Goal: Task Accomplishment & Management: Complete application form

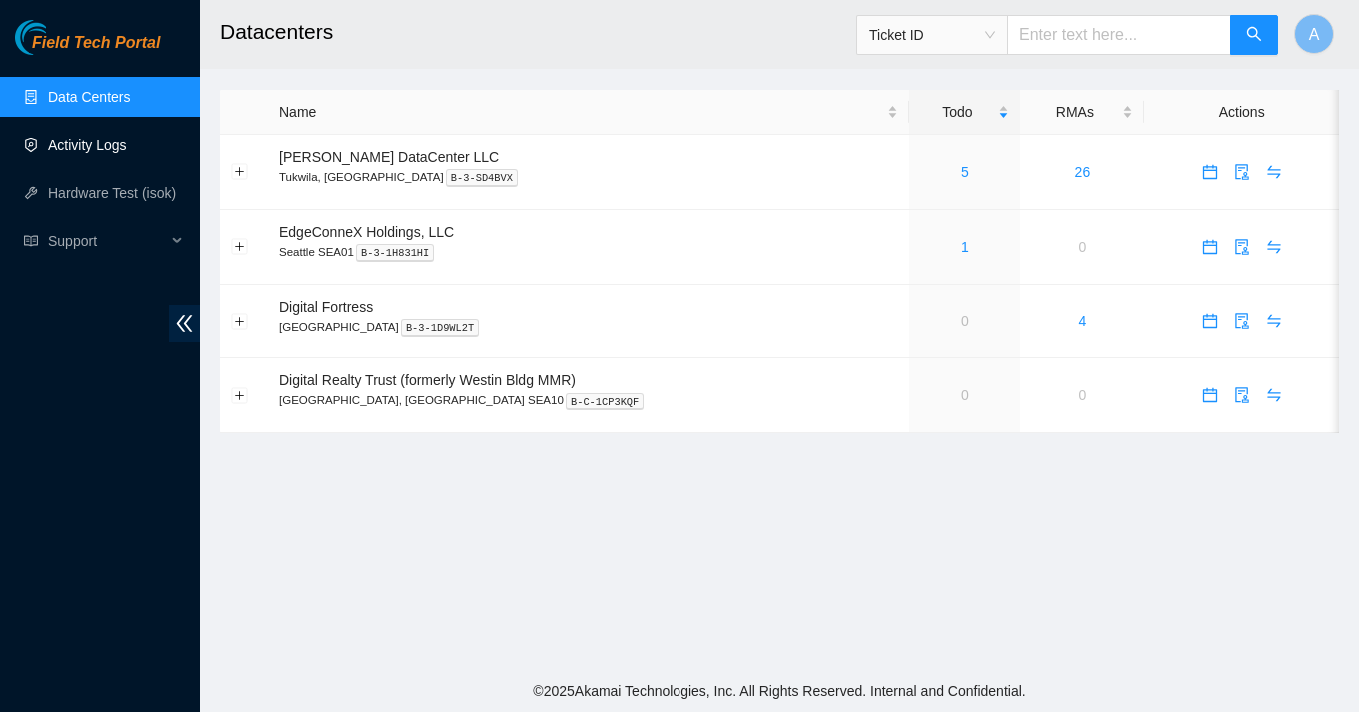
click at [112, 139] on link "Activity Logs" at bounding box center [87, 145] width 79 height 16
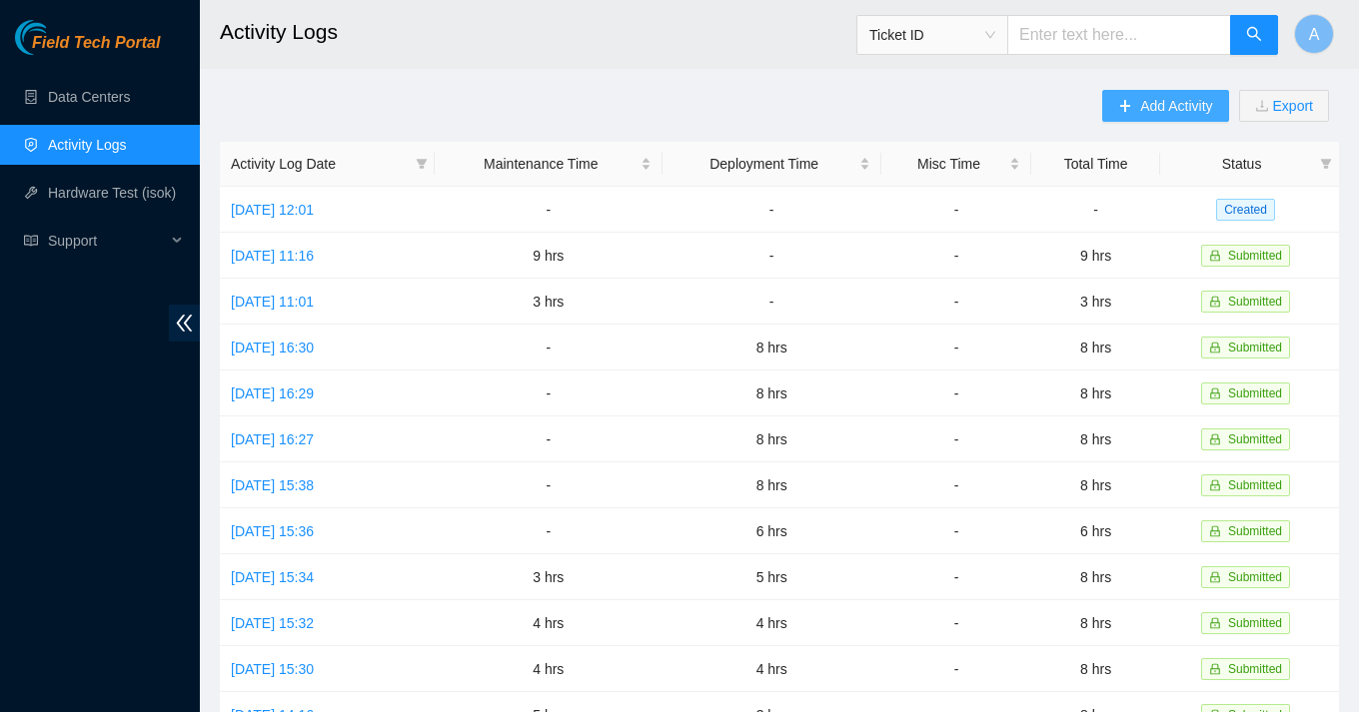
click at [1180, 113] on span "Add Activity" at bounding box center [1176, 106] width 72 height 22
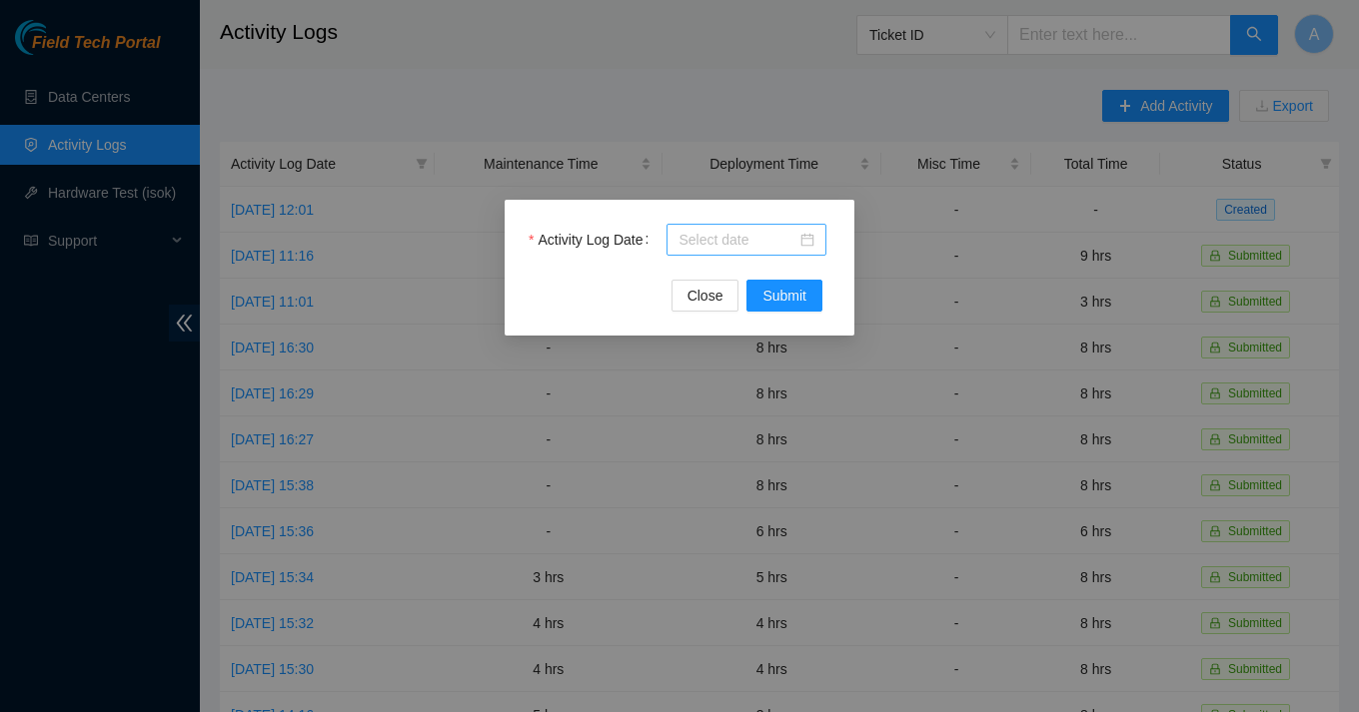
click at [808, 239] on div at bounding box center [746, 240] width 136 height 22
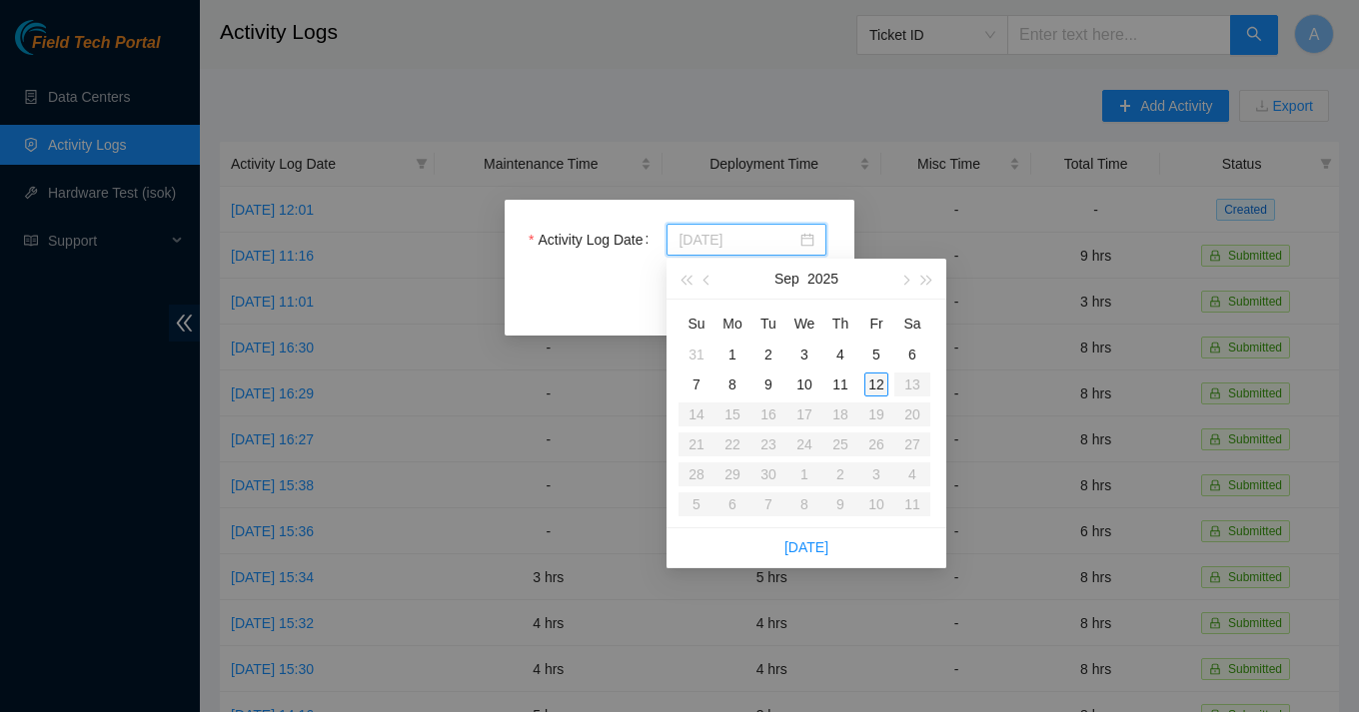
type input "[DATE]"
click at [880, 386] on div "12" at bounding box center [876, 385] width 24 height 24
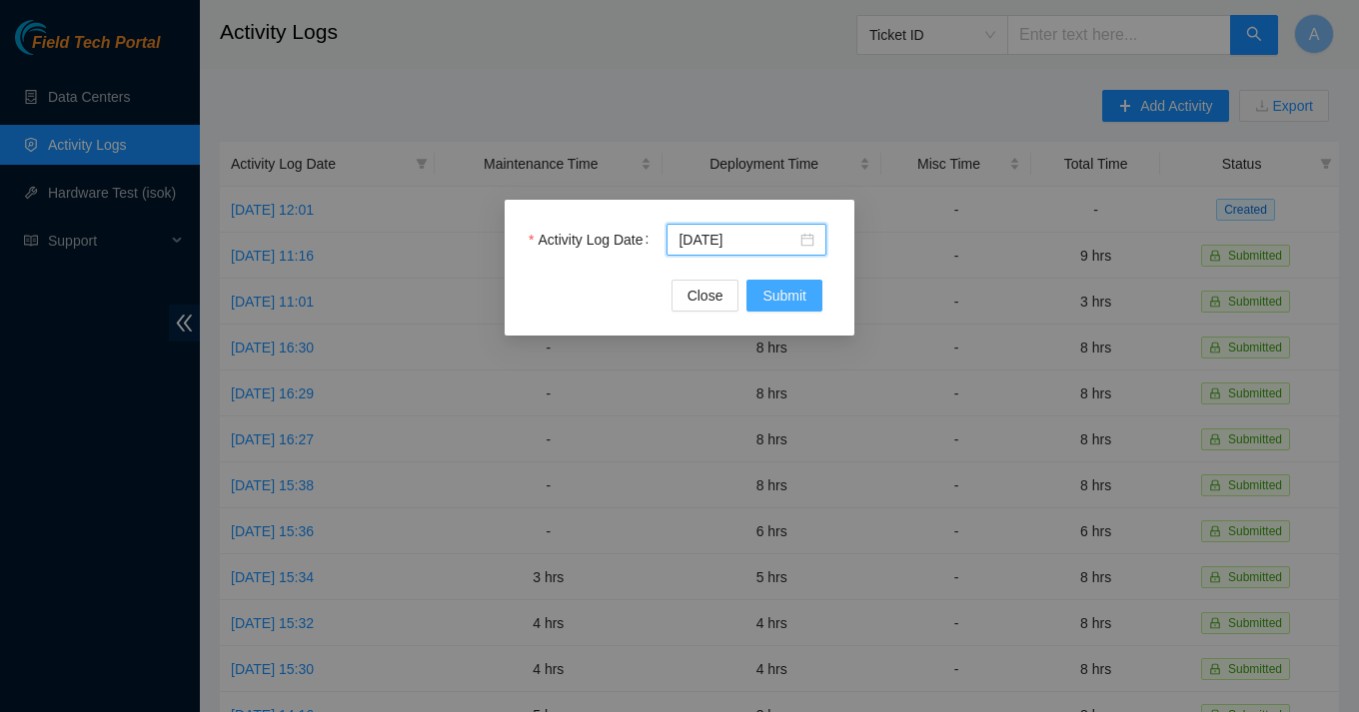
click at [771, 295] on span "Submit" at bounding box center [784, 296] width 44 height 22
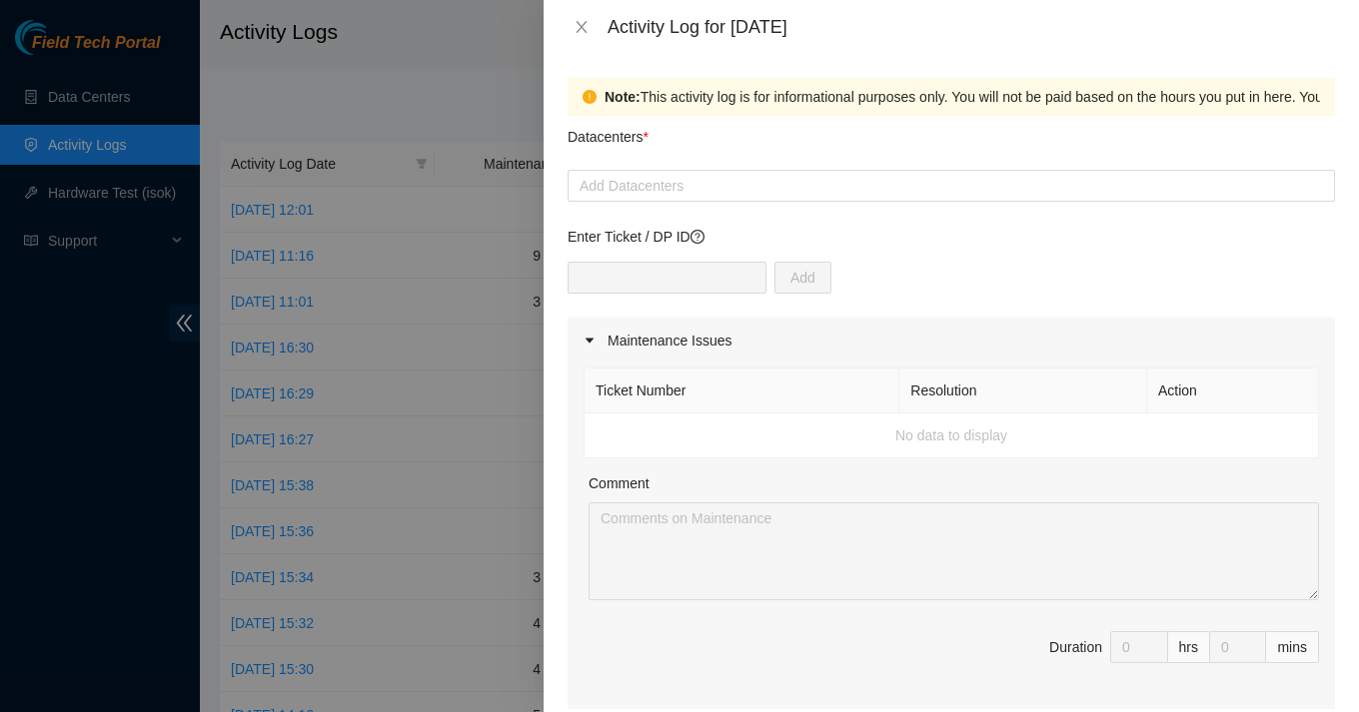
click at [803, 169] on div "Datacenters *" at bounding box center [950, 143] width 767 height 54
click at [803, 183] on div at bounding box center [950, 186] width 757 height 24
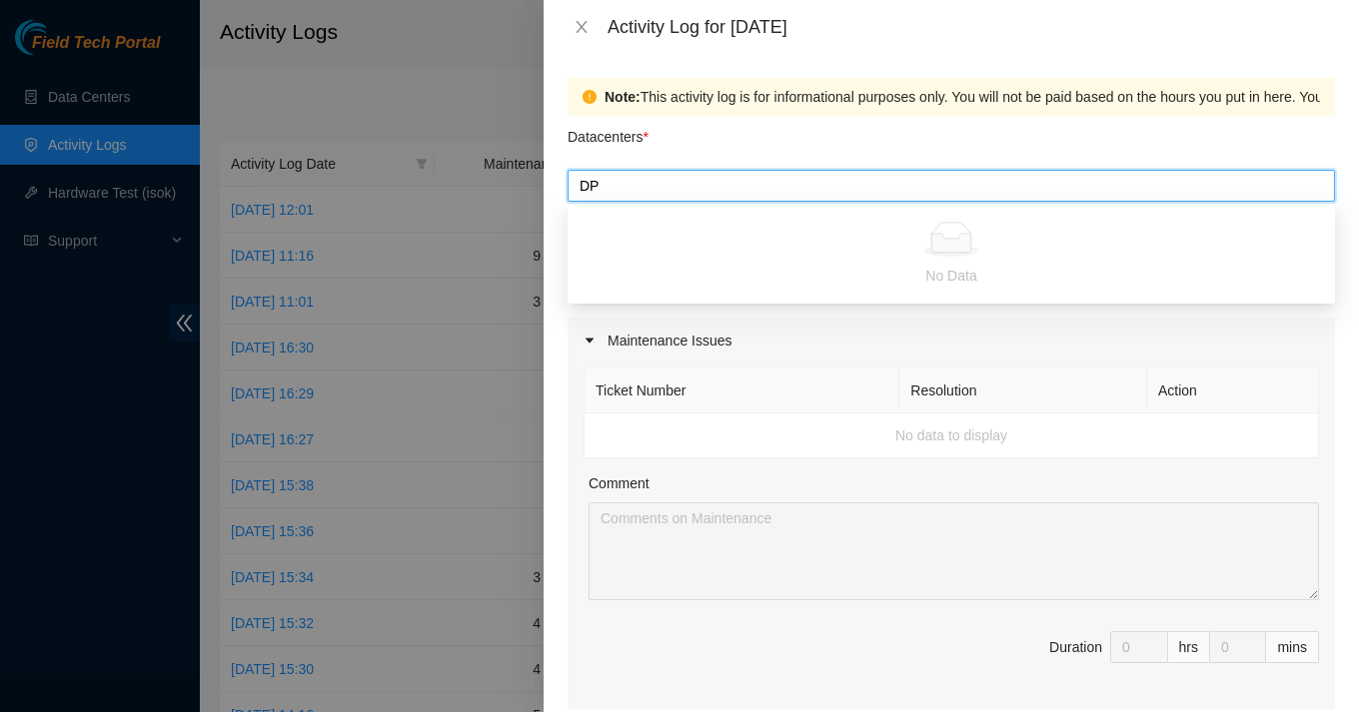
type input "DP"
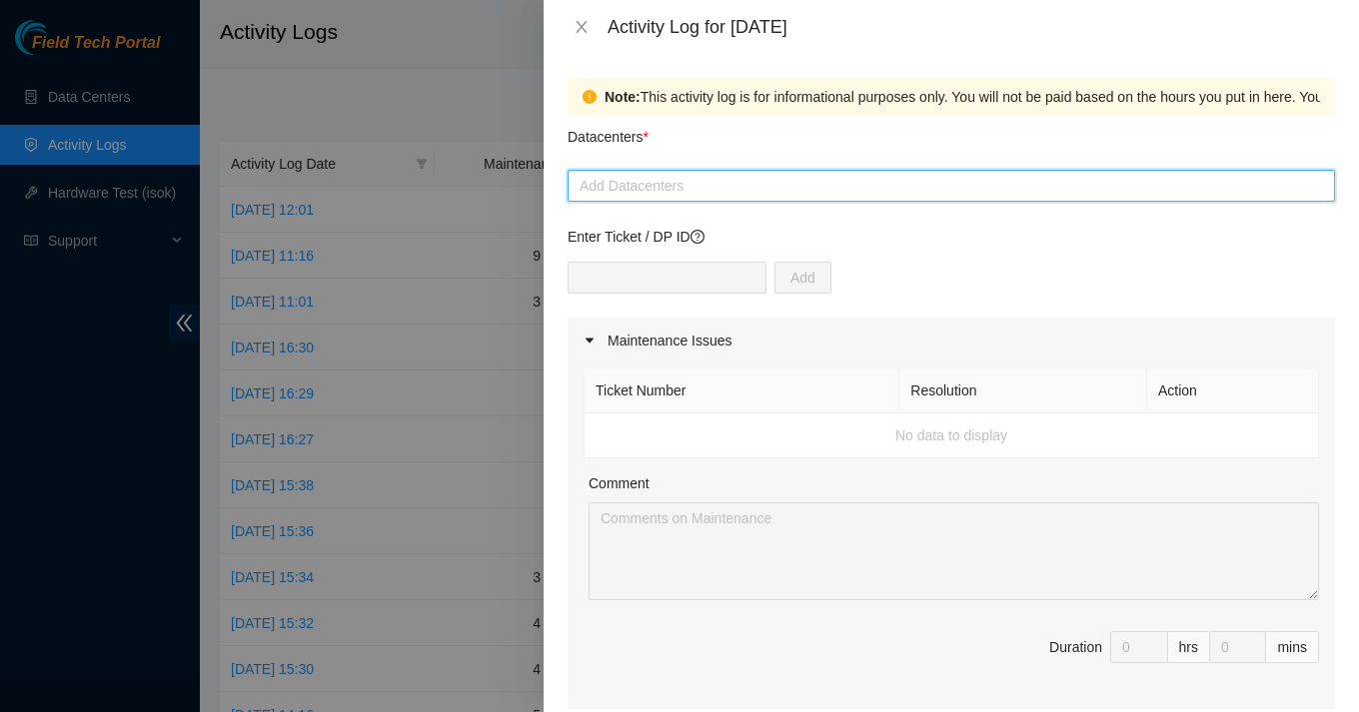
click at [694, 194] on div at bounding box center [950, 186] width 757 height 24
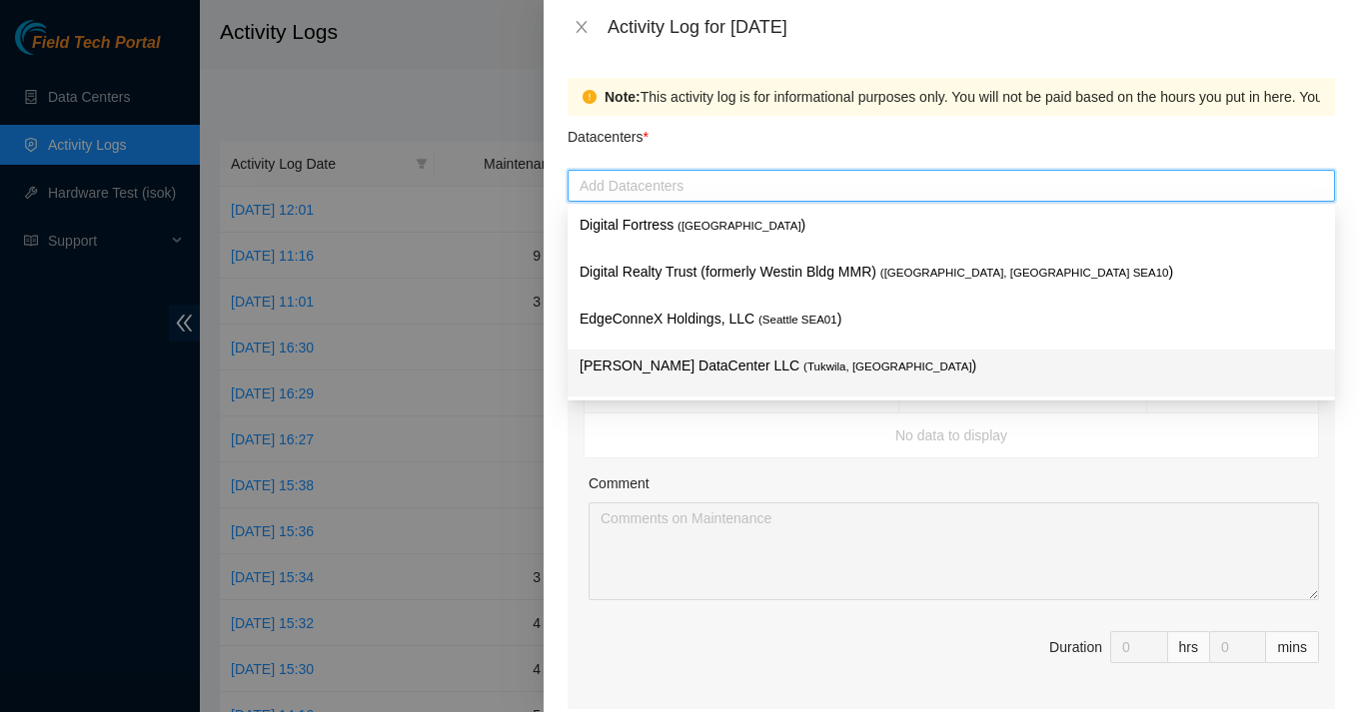
click at [675, 362] on p "[PERSON_NAME] DataCenter LLC ( [GEOGRAPHIC_DATA], [GEOGRAPHIC_DATA] )" at bounding box center [950, 366] width 743 height 23
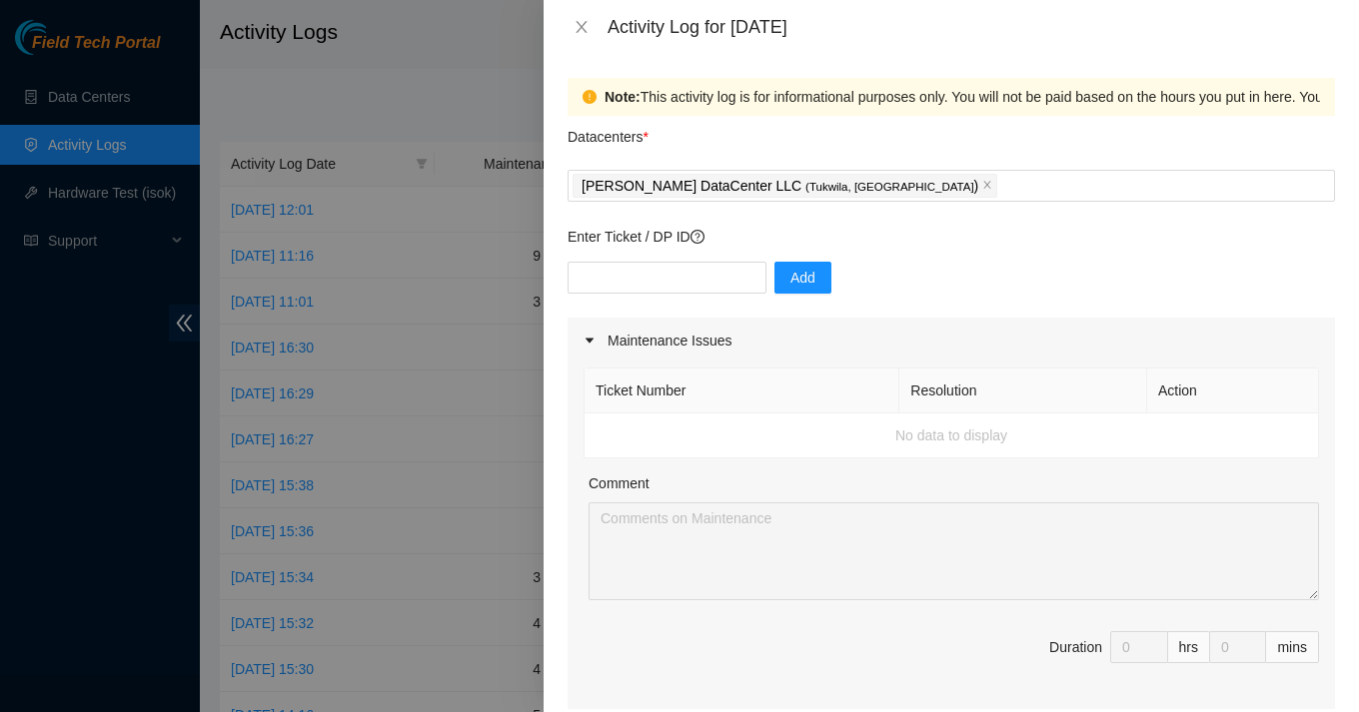
click at [677, 456] on td "No data to display" at bounding box center [951, 436] width 734 height 45
click at [650, 276] on input "text" at bounding box center [666, 278] width 199 height 32
type input "DP85243"
click at [790, 285] on span "Add" at bounding box center [802, 278] width 25 height 22
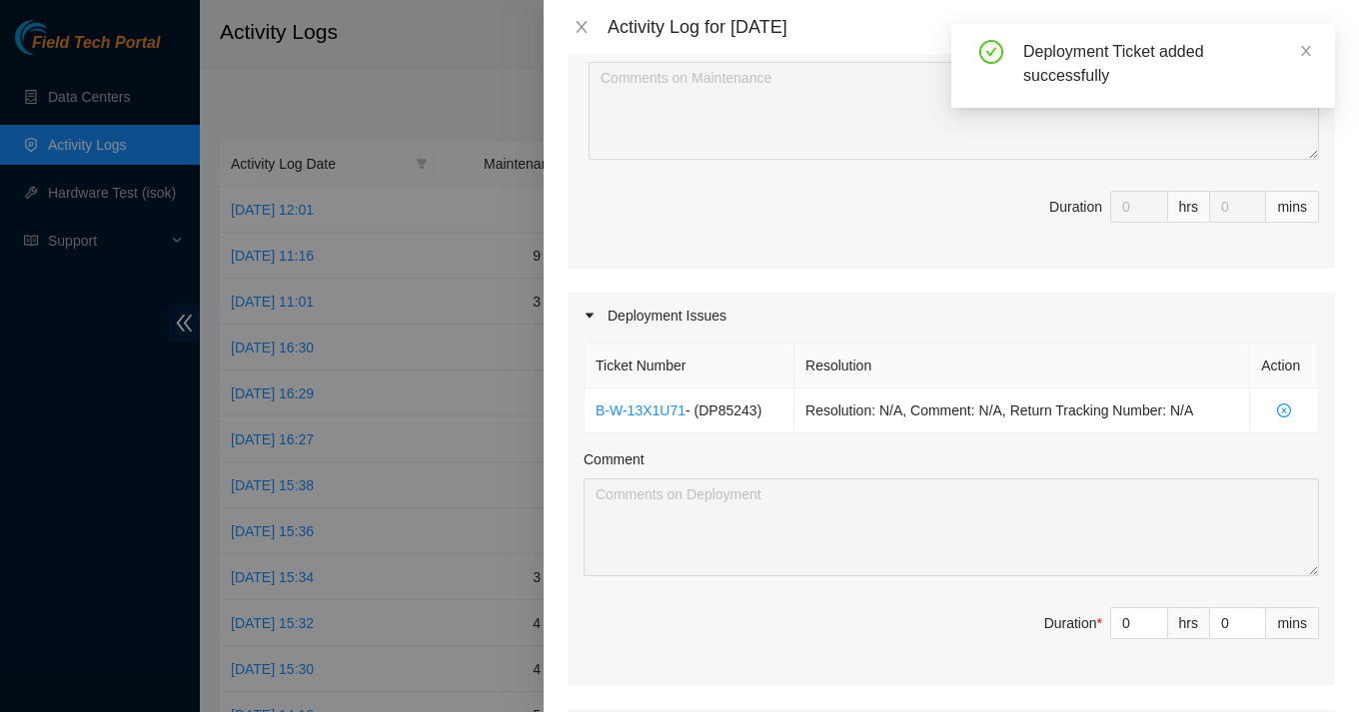
scroll to position [460, 0]
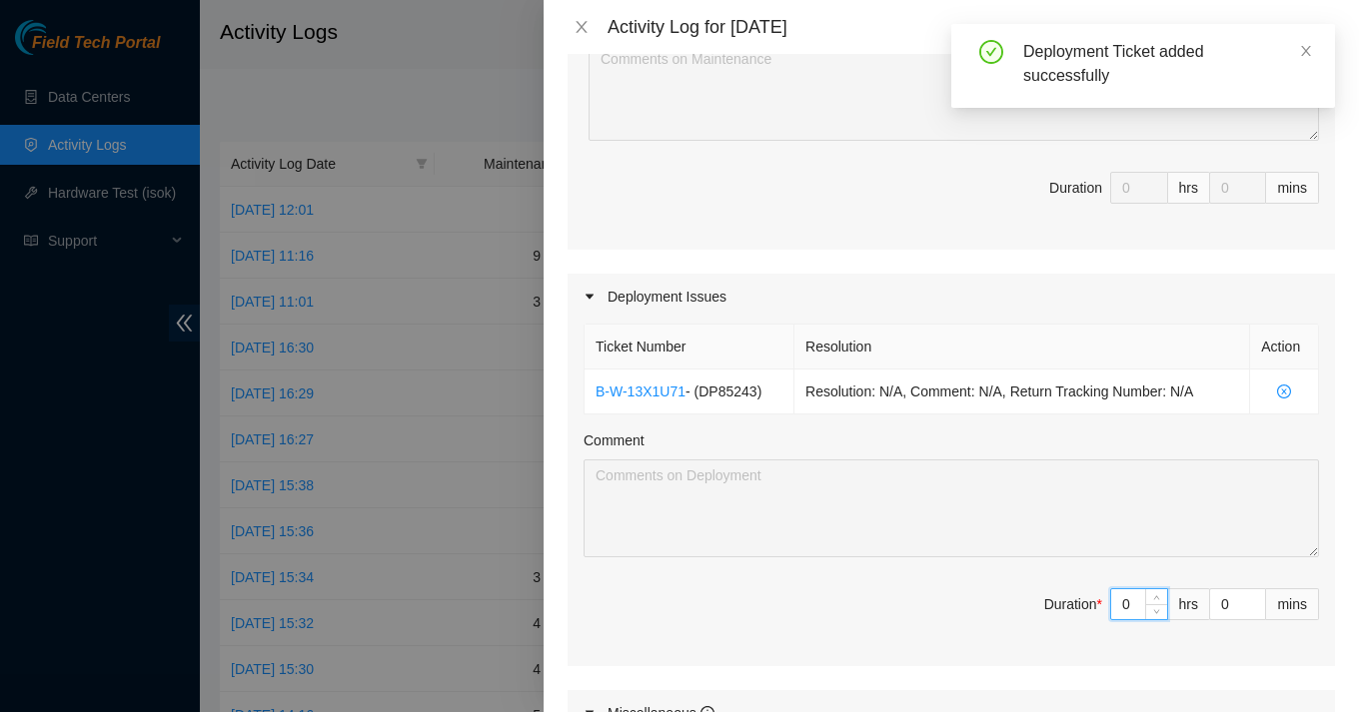
drag, startPoint x: 1139, startPoint y: 607, endPoint x: 1110, endPoint y: 605, distance: 29.0
click at [1110, 605] on div "0" at bounding box center [1139, 604] width 58 height 32
type input "9"
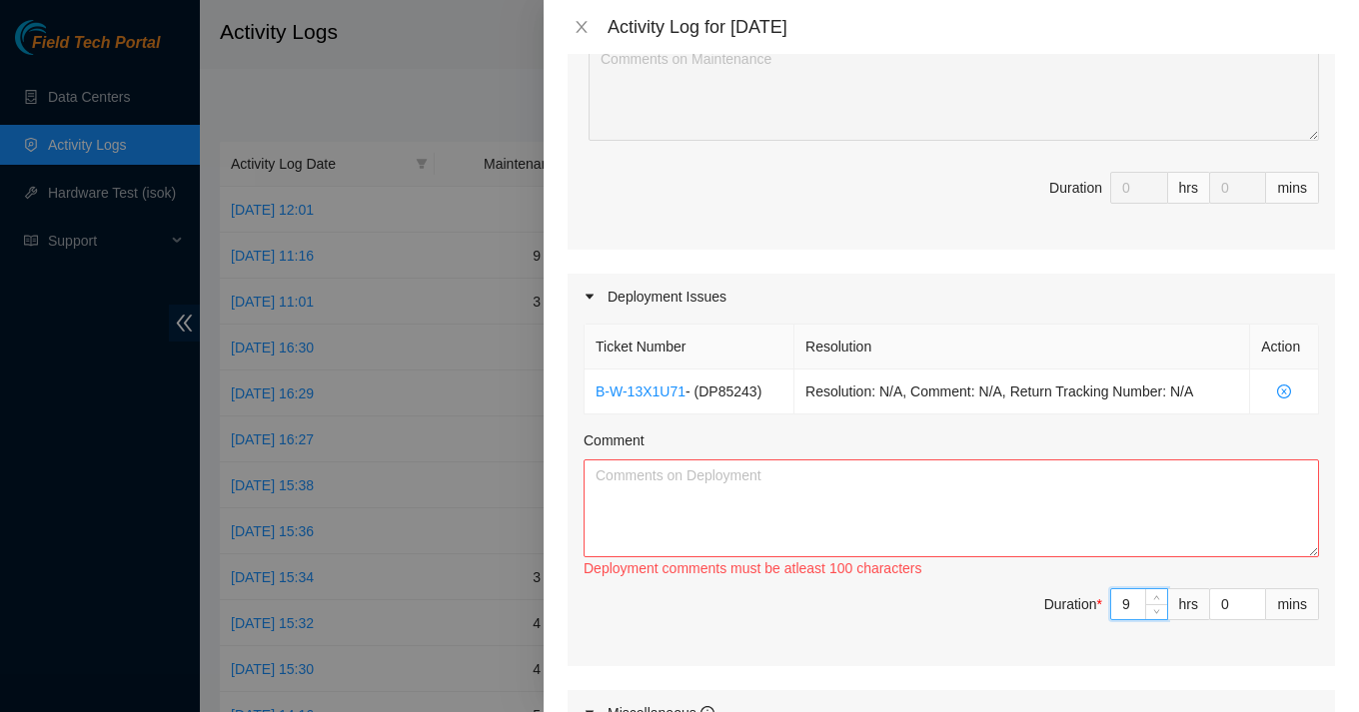
type input "9"
click at [937, 523] on textarea "Comment" at bounding box center [950, 509] width 735 height 98
paste textarea "Lo Ipsu, Dolorsitamet. Cons’a eli SE doeiusmo tempor: Incid Utlabore (et dolo):…"
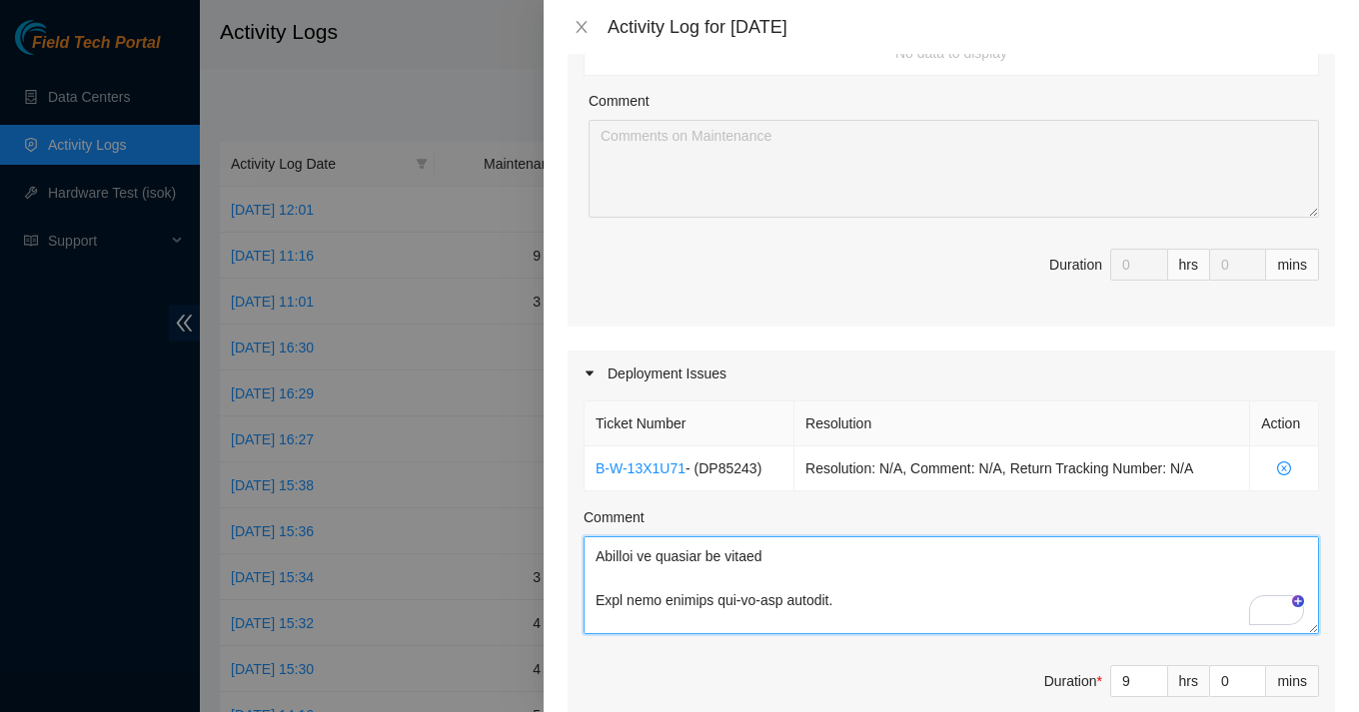
scroll to position [0, 0]
drag, startPoint x: 928, startPoint y: 560, endPoint x: 521, endPoint y: 533, distance: 408.6
click at [521, 533] on div "Activity Log for [DATE] Note: This activity log is for informational purposes o…" at bounding box center [679, 356] width 1359 height 712
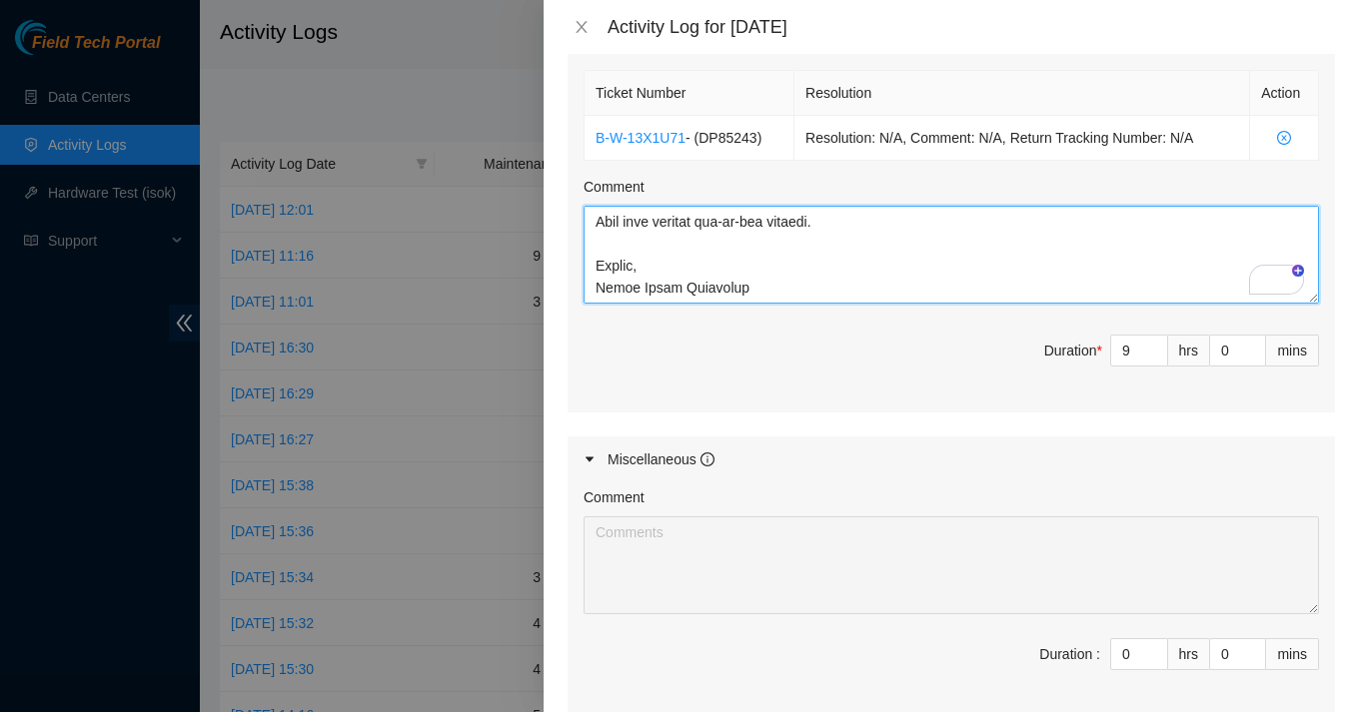
drag, startPoint x: 772, startPoint y: 289, endPoint x: 536, endPoint y: 249, distance: 239.1
click at [536, 249] on div "Activity Log for [DATE] Note: This activity log is for informational purposes o…" at bounding box center [679, 356] width 1359 height 712
click at [784, 279] on textarea "Comment" at bounding box center [950, 255] width 735 height 98
drag, startPoint x: 763, startPoint y: 281, endPoint x: 593, endPoint y: 229, distance: 177.6
click at [593, 229] on textarea "Comment" at bounding box center [950, 255] width 735 height 98
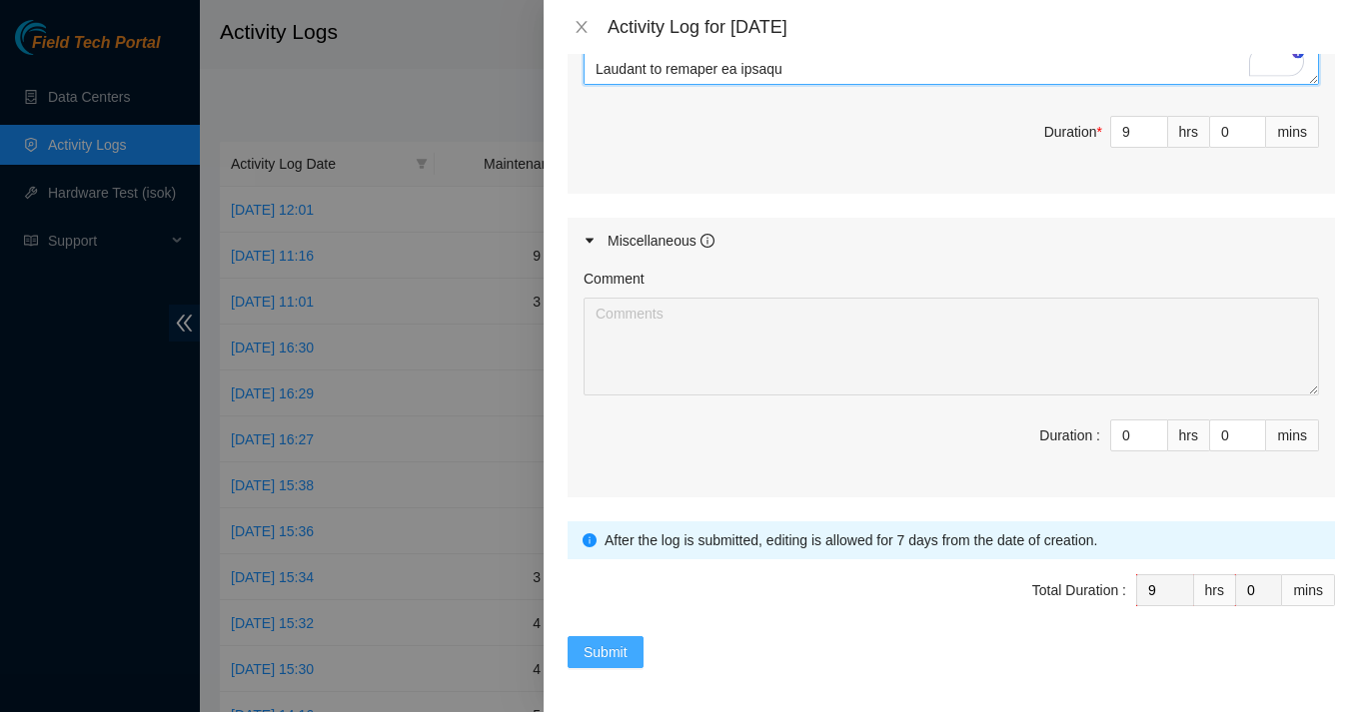
type textarea "Total Progress (to date): Rack post adjusted Front and back plates aligned PDU …"
click at [602, 656] on span "Submit" at bounding box center [605, 652] width 44 height 22
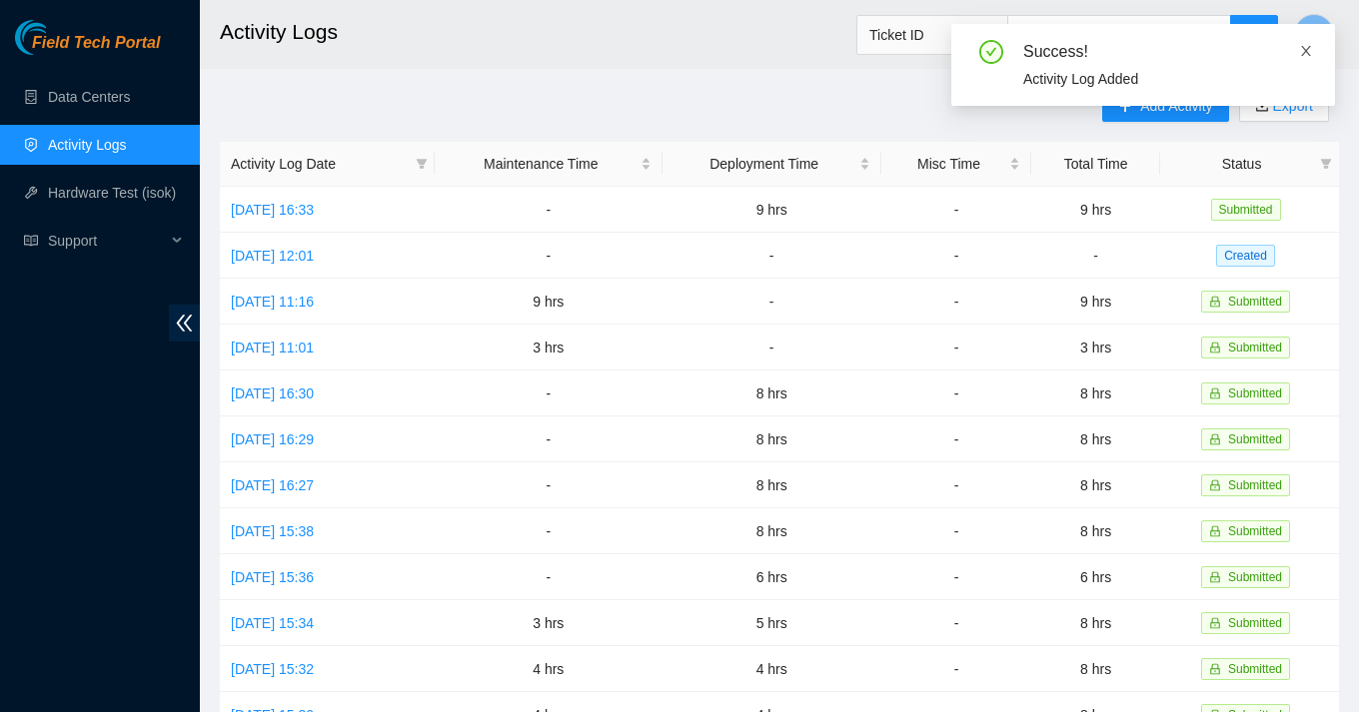
click at [1305, 49] on icon "close" at bounding box center [1306, 51] width 14 height 14
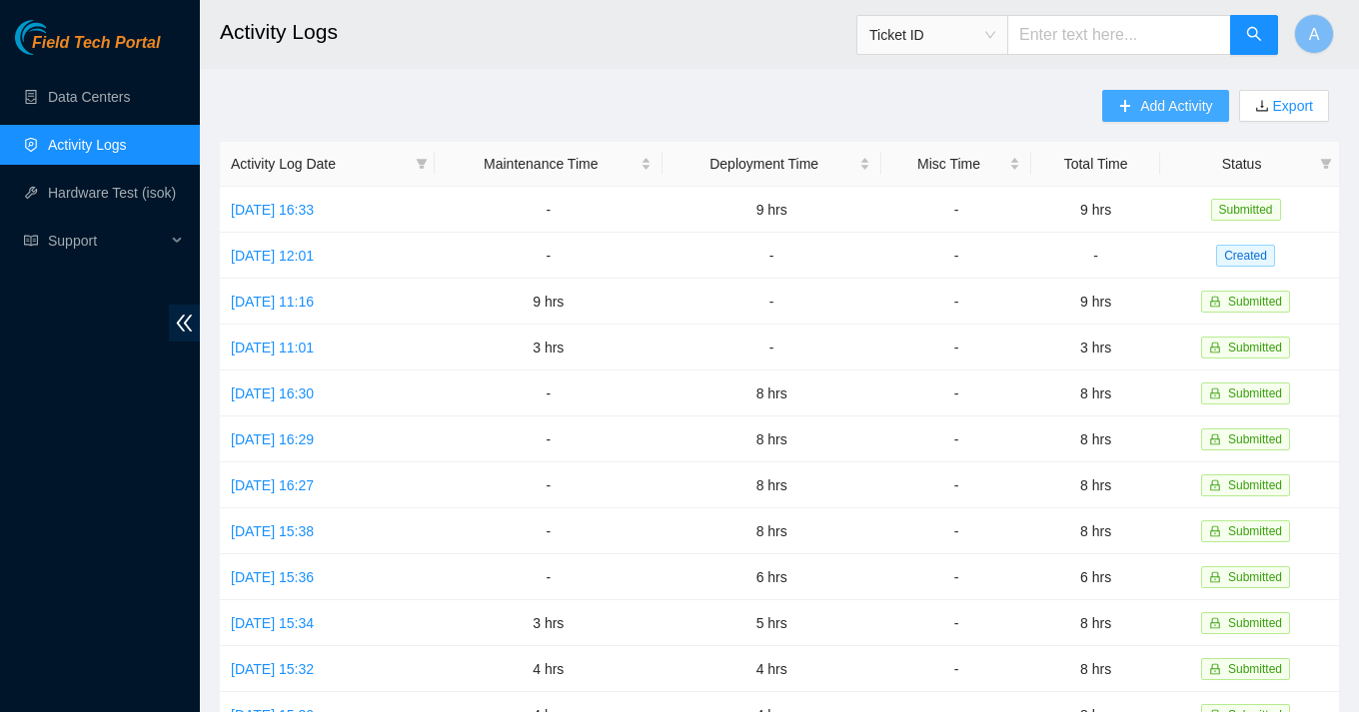
click at [1185, 108] on span "Add Activity" at bounding box center [1176, 106] width 72 height 22
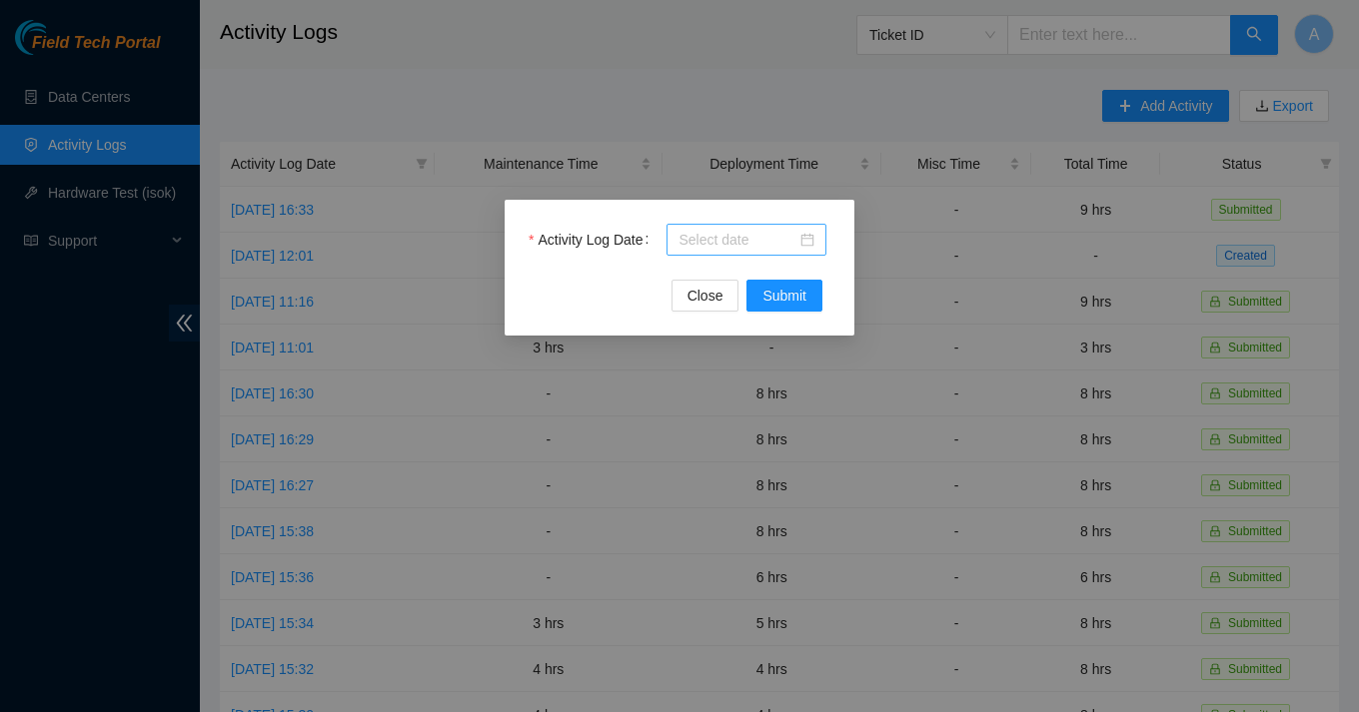
click at [803, 246] on div at bounding box center [746, 240] width 136 height 22
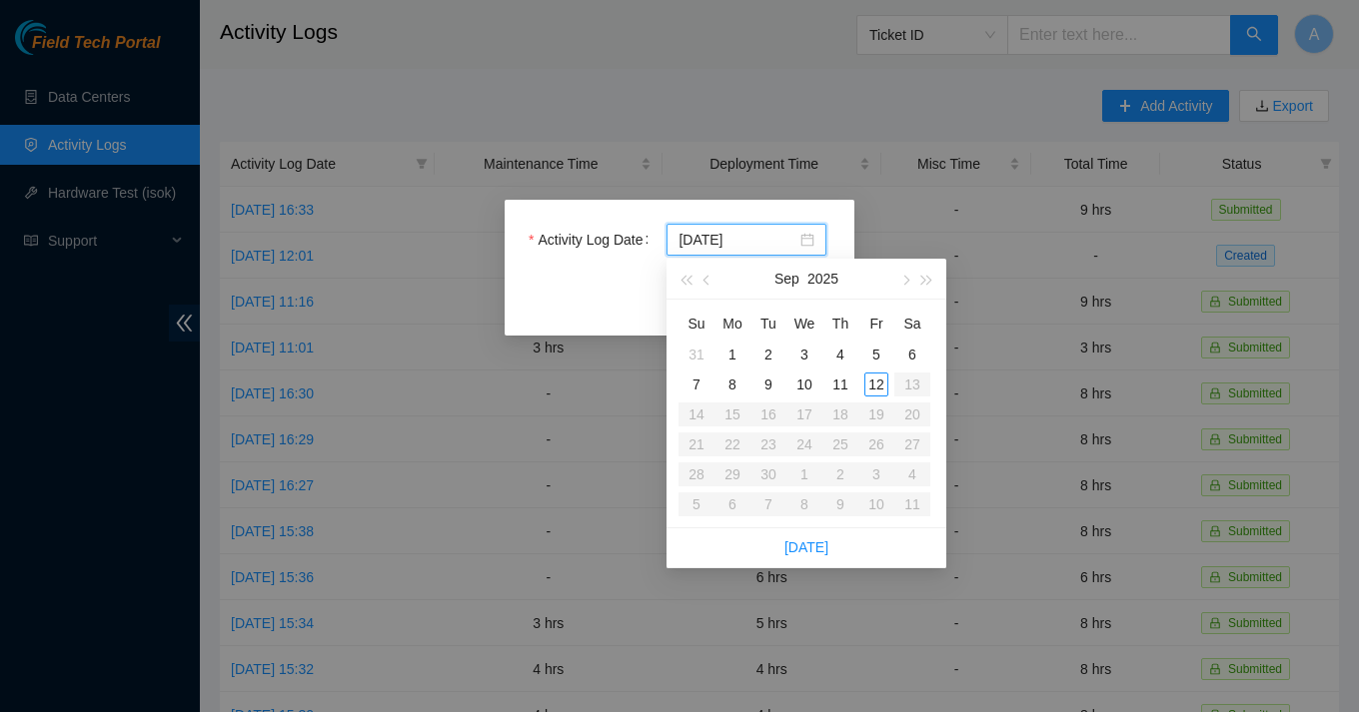
type input "[DATE]"
click at [804, 378] on div "10" at bounding box center [804, 385] width 24 height 24
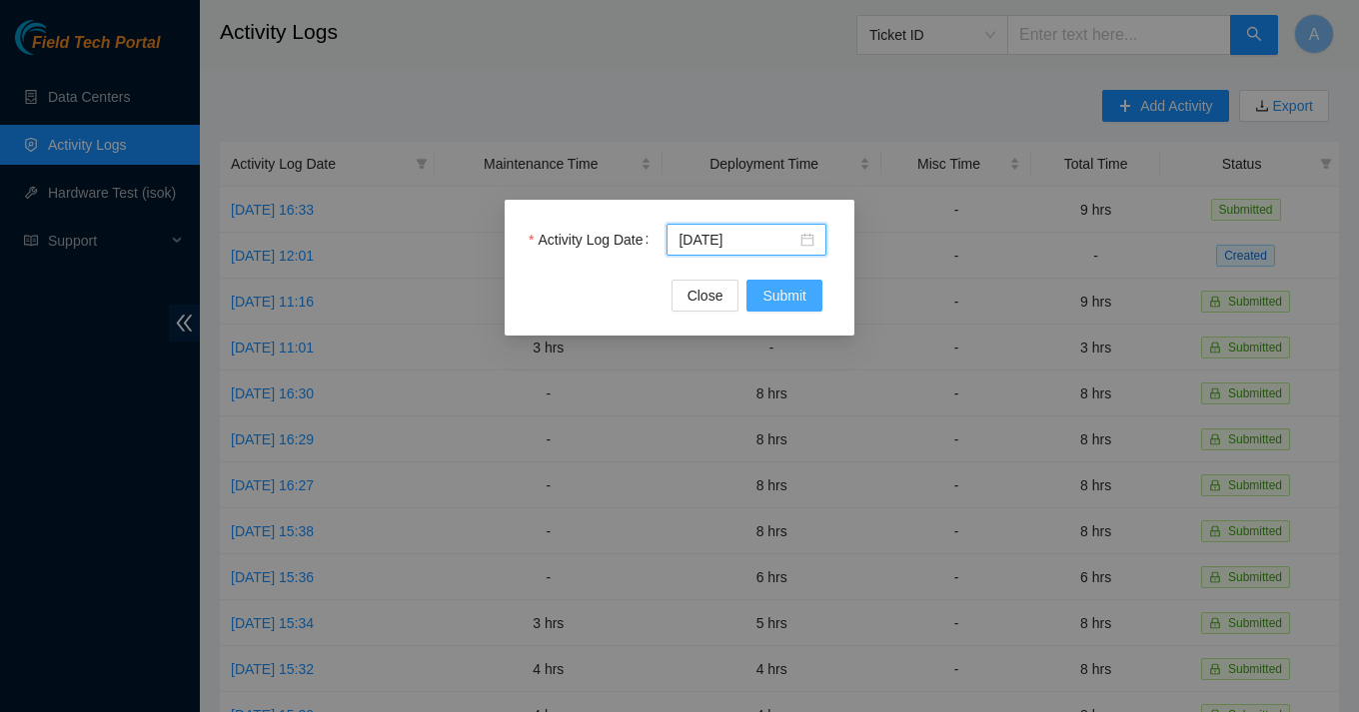
click at [795, 307] on button "Submit" at bounding box center [784, 296] width 76 height 32
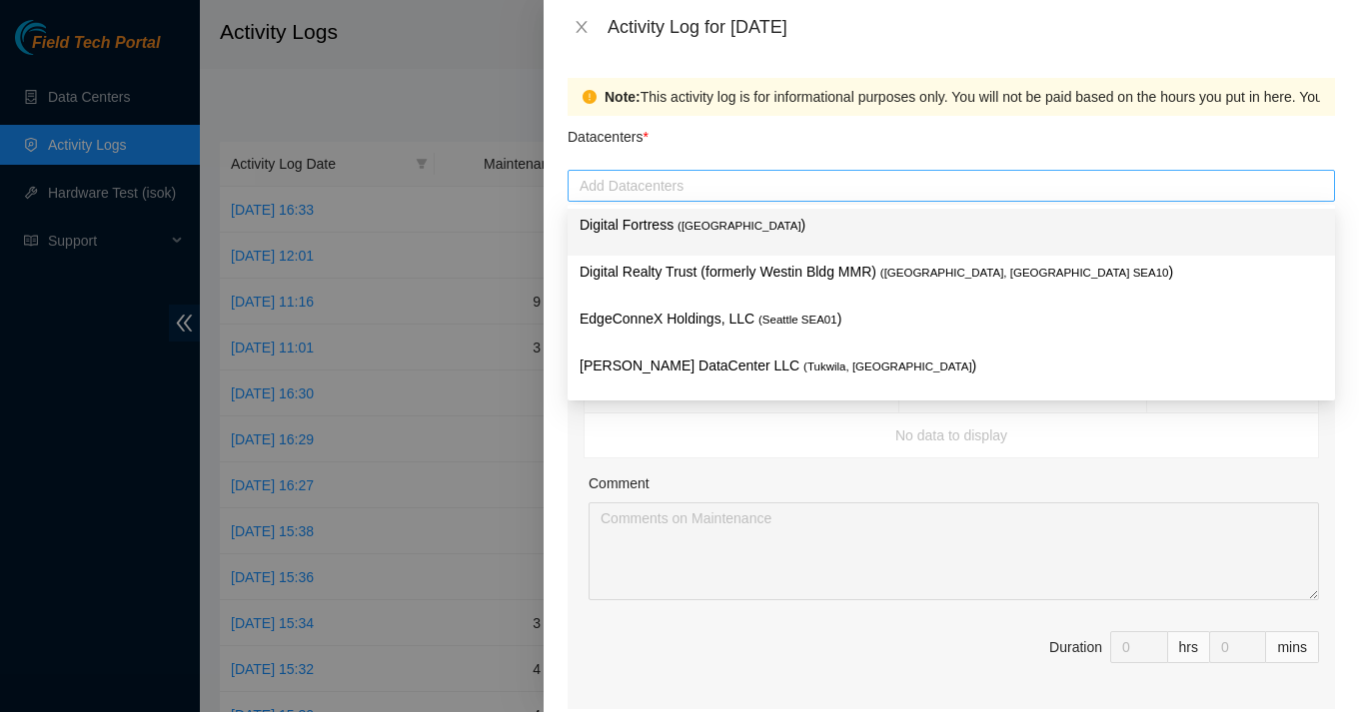
click at [675, 183] on div at bounding box center [950, 186] width 757 height 24
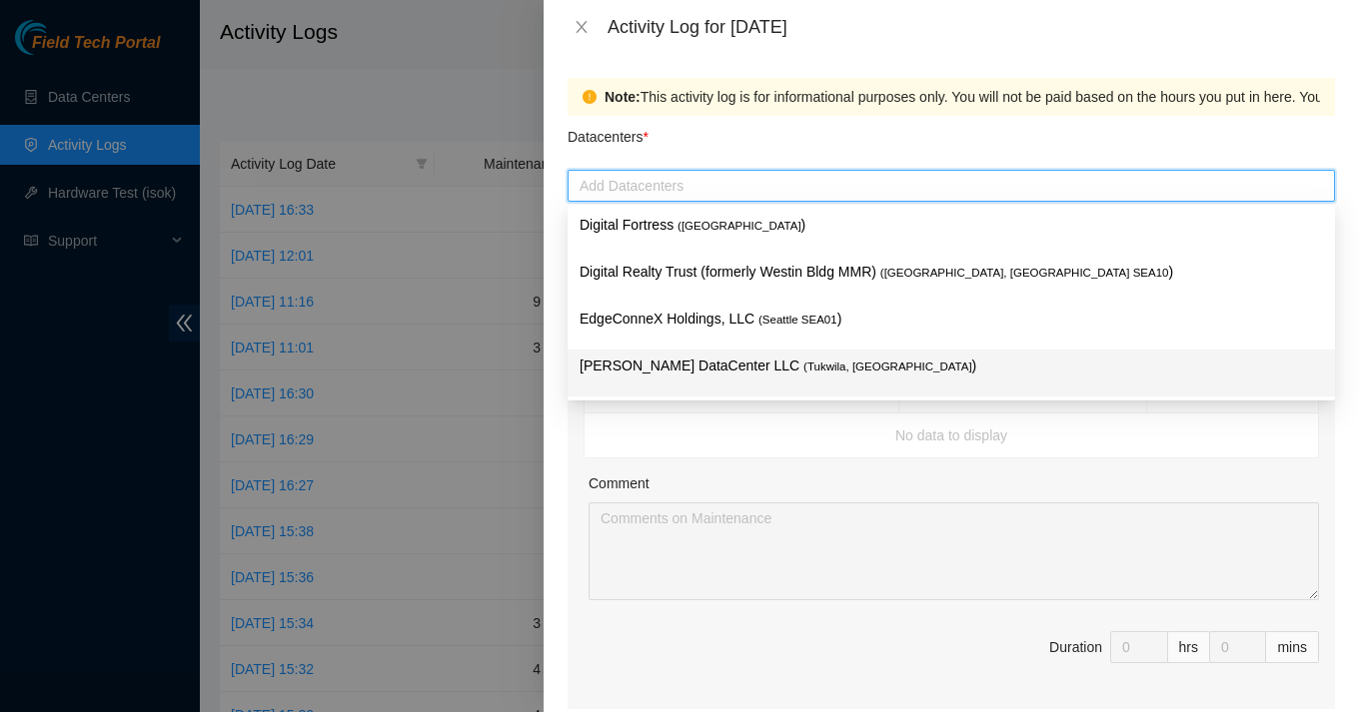
click at [651, 361] on p "[PERSON_NAME] DataCenter LLC ( [GEOGRAPHIC_DATA], [GEOGRAPHIC_DATA] )" at bounding box center [950, 366] width 743 height 23
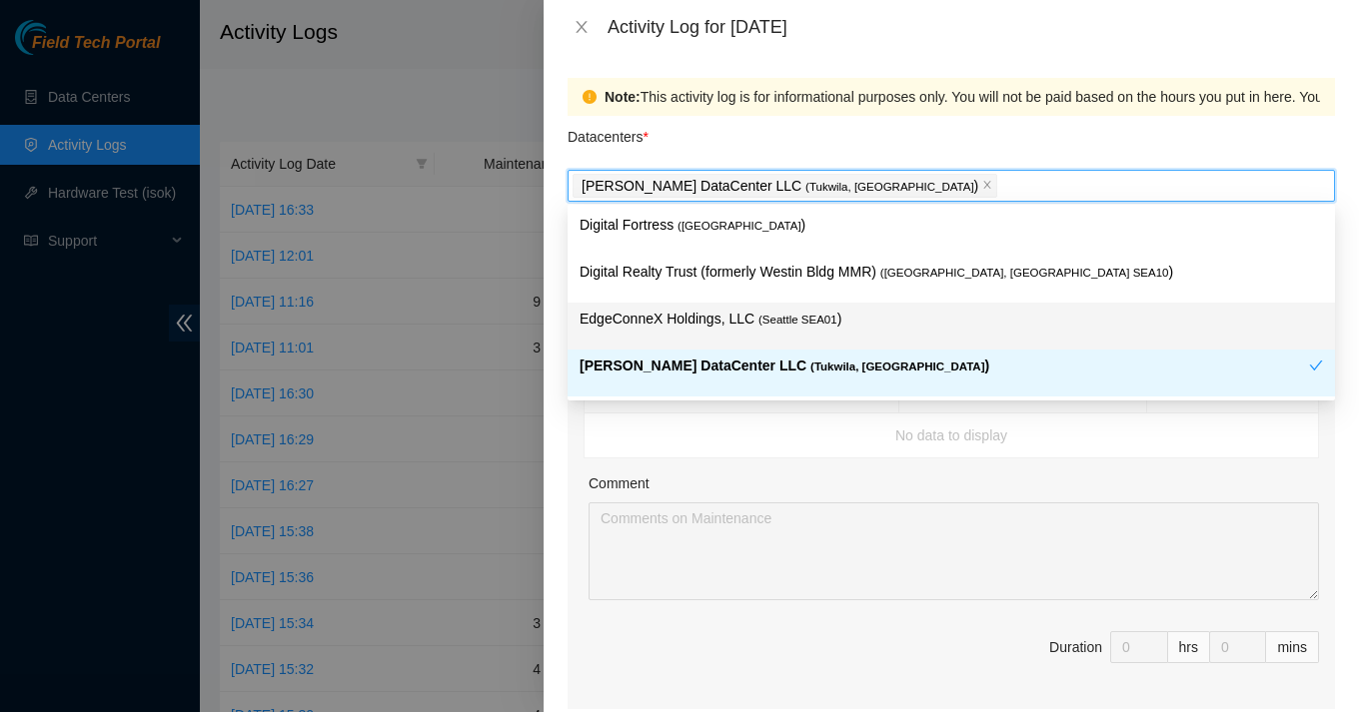
click at [555, 299] on div "Note: This activity log is for informational purposes only. You will not be pai…" at bounding box center [950, 383] width 815 height 658
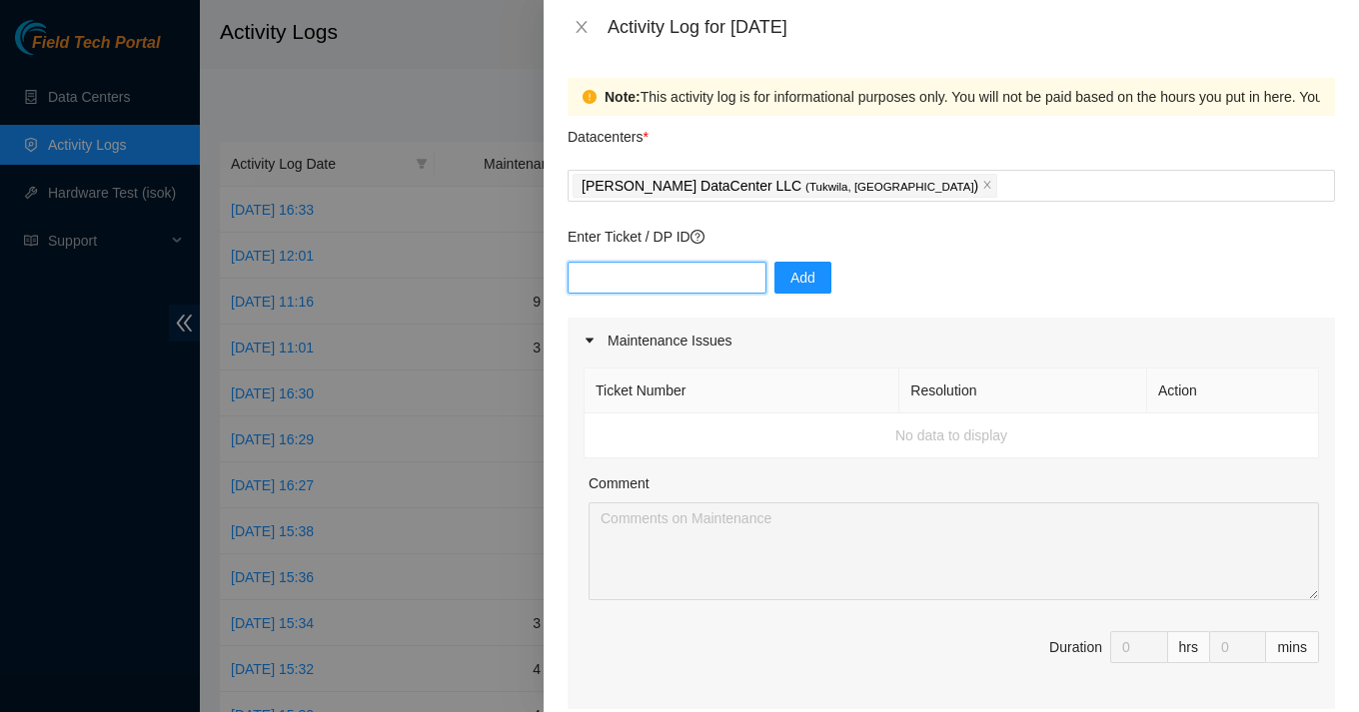
click at [675, 278] on input "text" at bounding box center [666, 278] width 199 height 32
type input "DP85243"
click at [800, 279] on button "Add" at bounding box center [802, 278] width 57 height 32
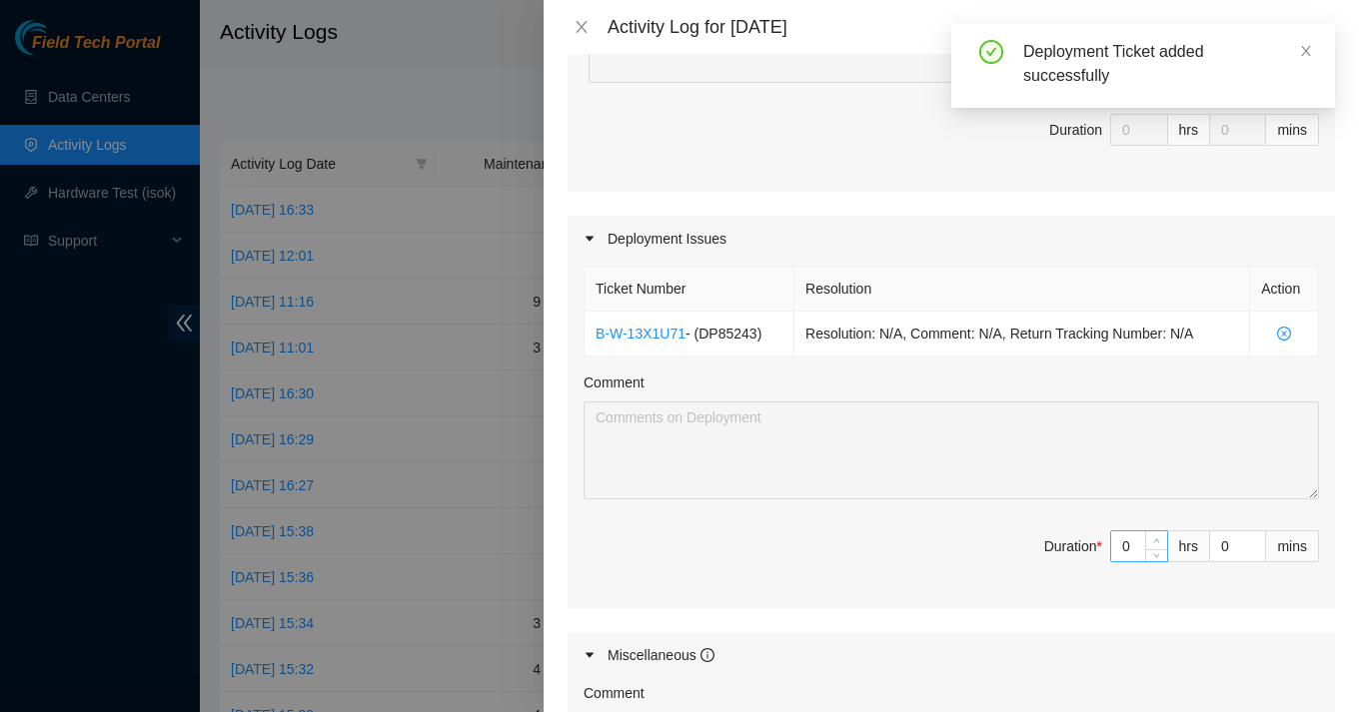
type input "1"
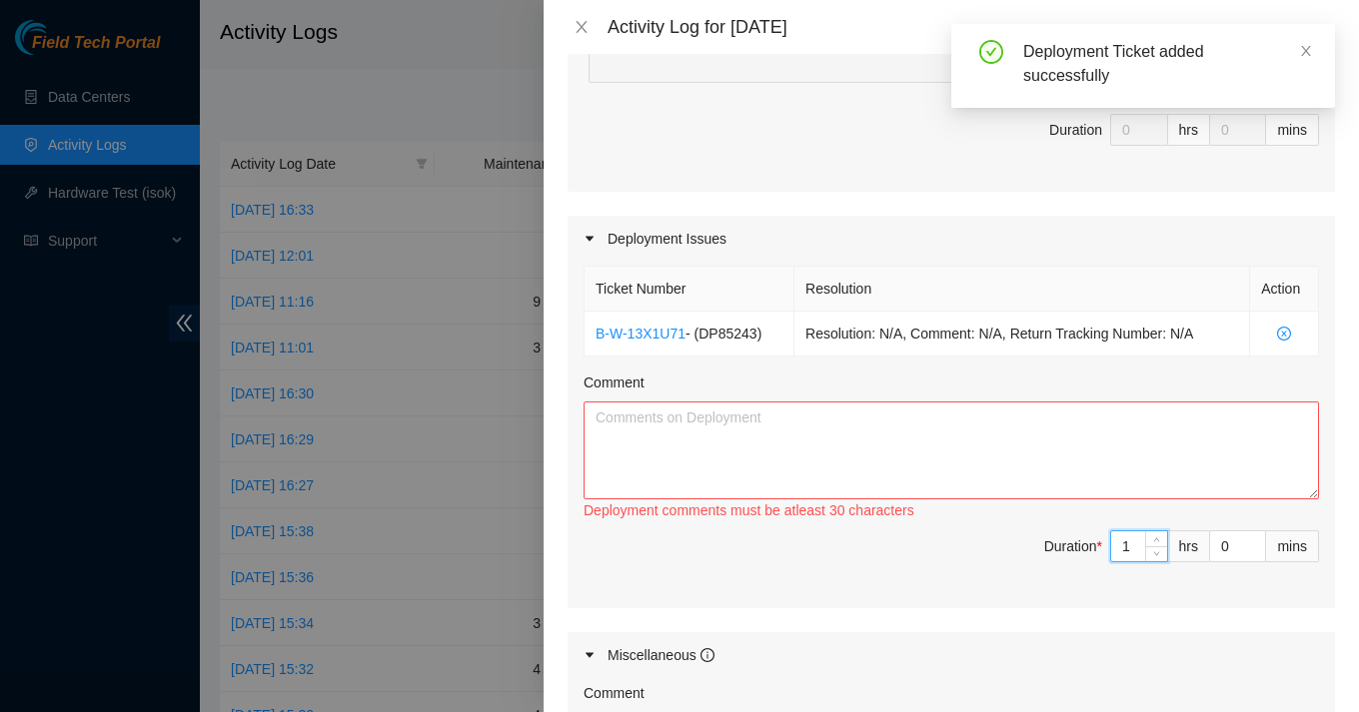
drag, startPoint x: 1147, startPoint y: 541, endPoint x: 1121, endPoint y: 544, distance: 26.1
click at [1121, 544] on div "1" at bounding box center [1139, 547] width 58 height 32
type input "0"
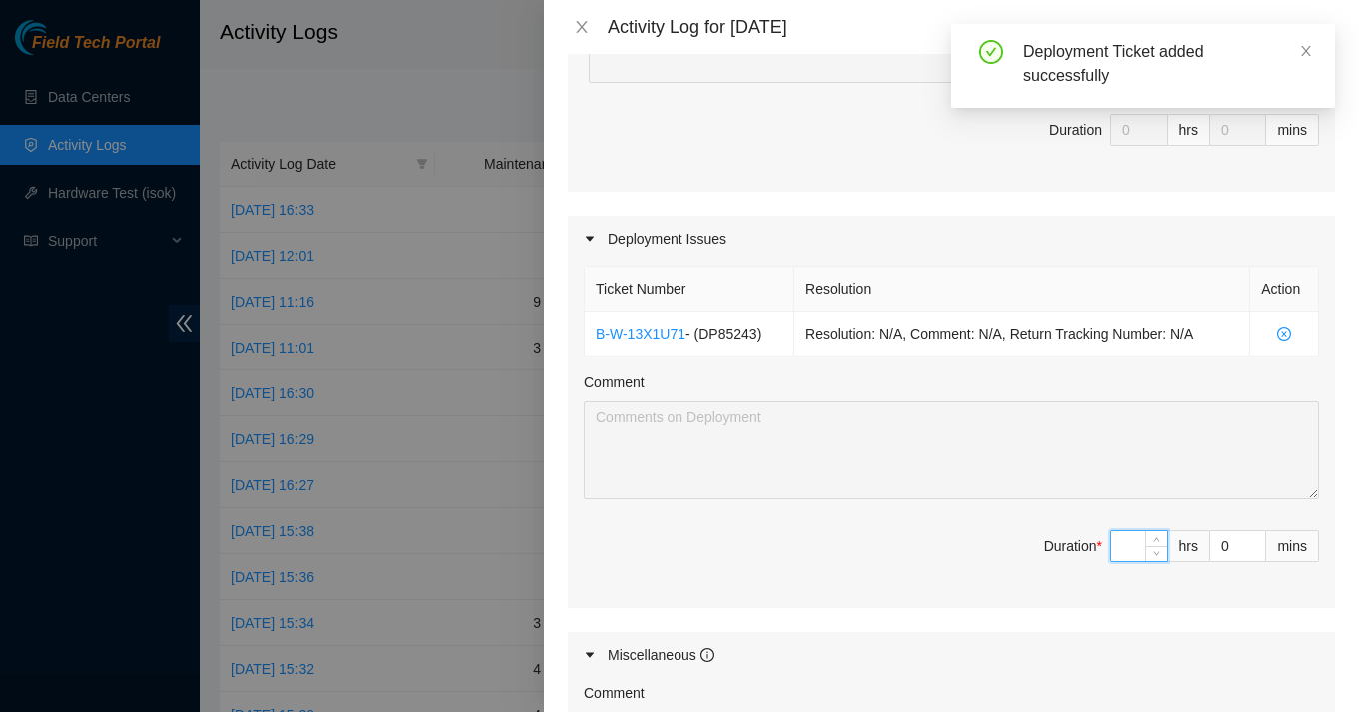
type input "9"
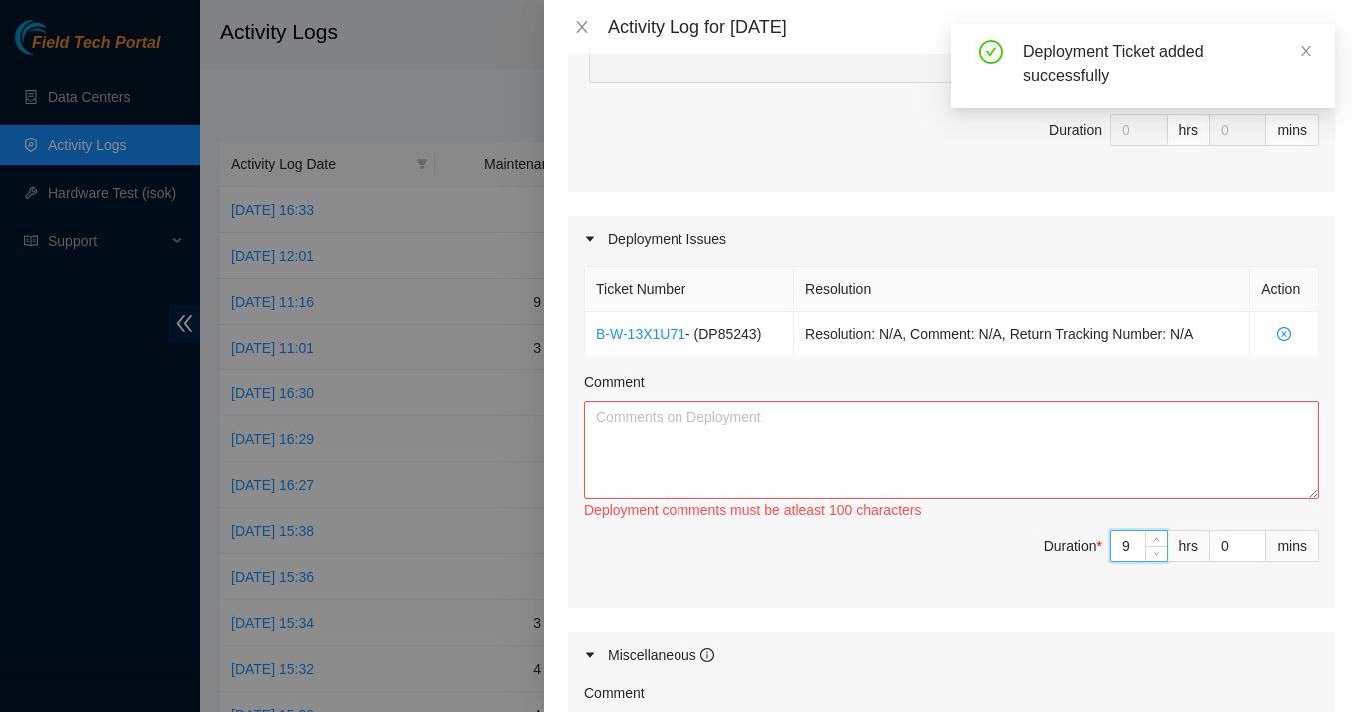
type input "9"
click at [1033, 464] on textarea "Comment" at bounding box center [950, 451] width 735 height 98
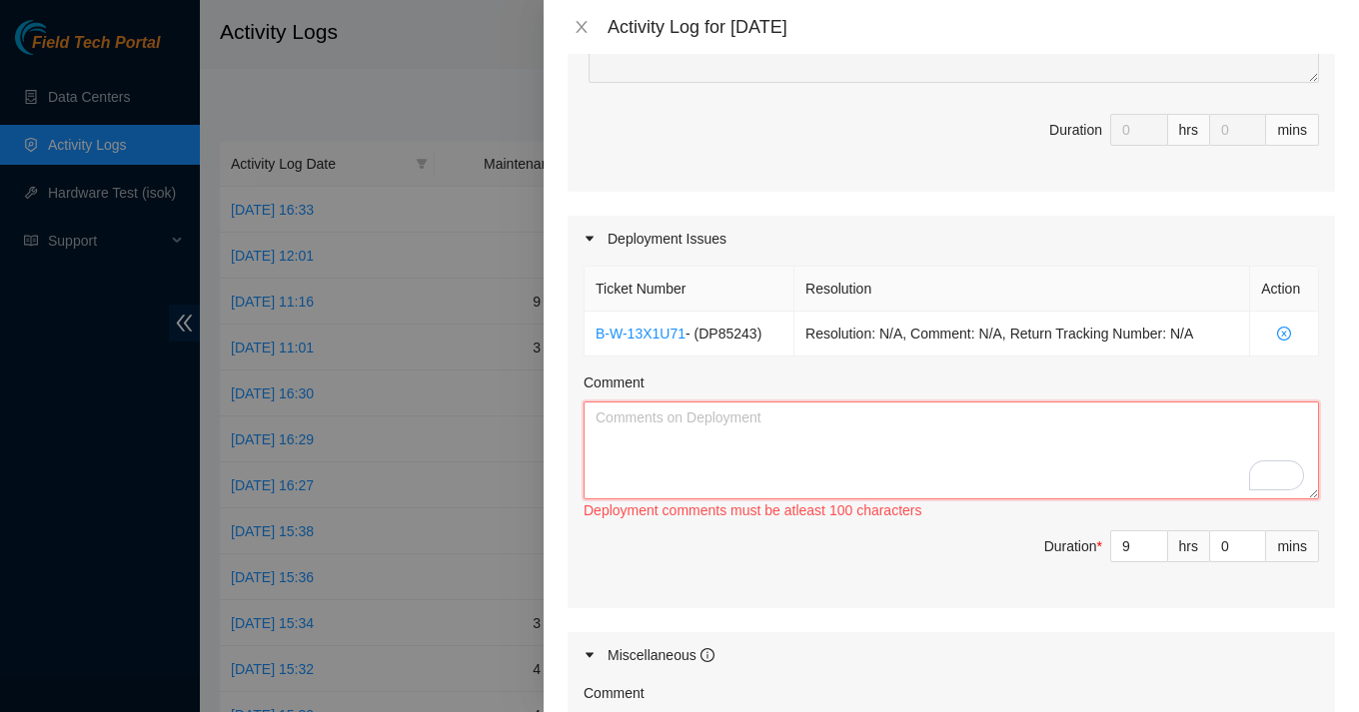
scroll to position [518, 0]
click at [723, 456] on textarea "Comment" at bounding box center [950, 451] width 735 height 98
paste textarea "Total Progress: Rack post adjusted Front and back plates aligned PDU mount plat…"
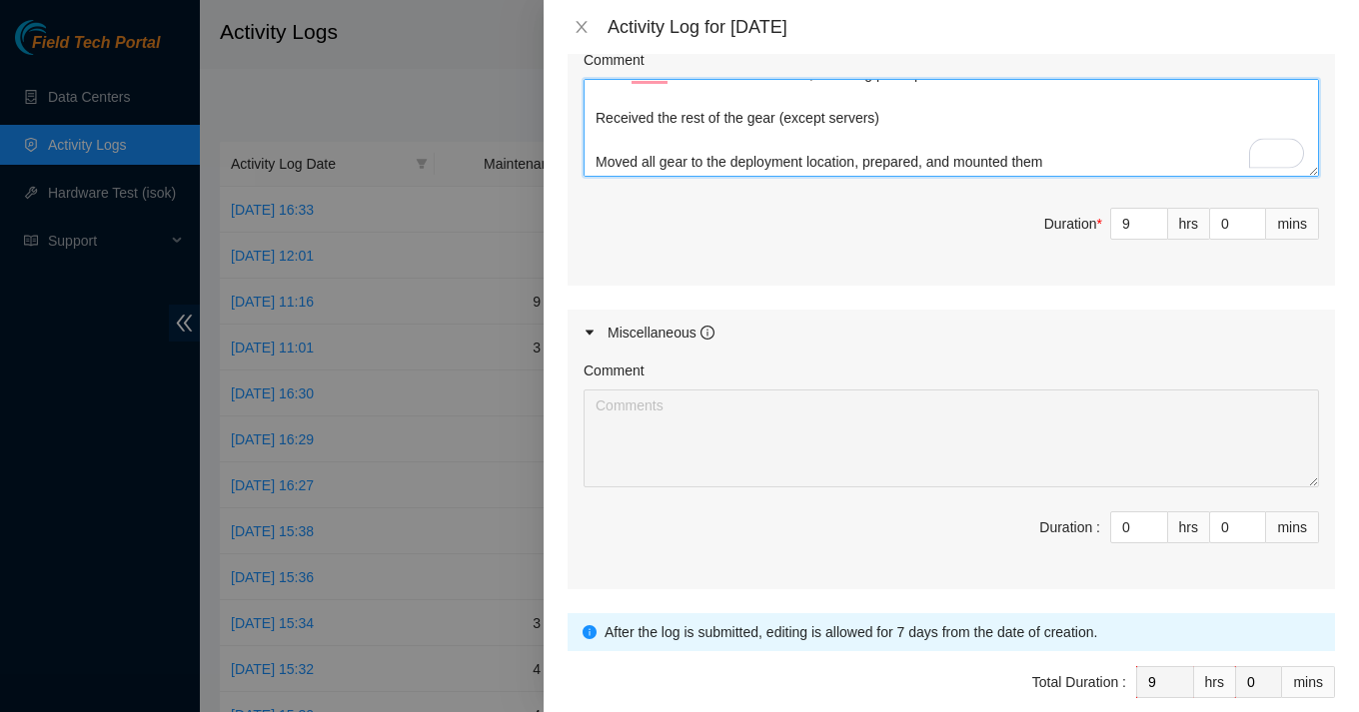
scroll to position [932, 0]
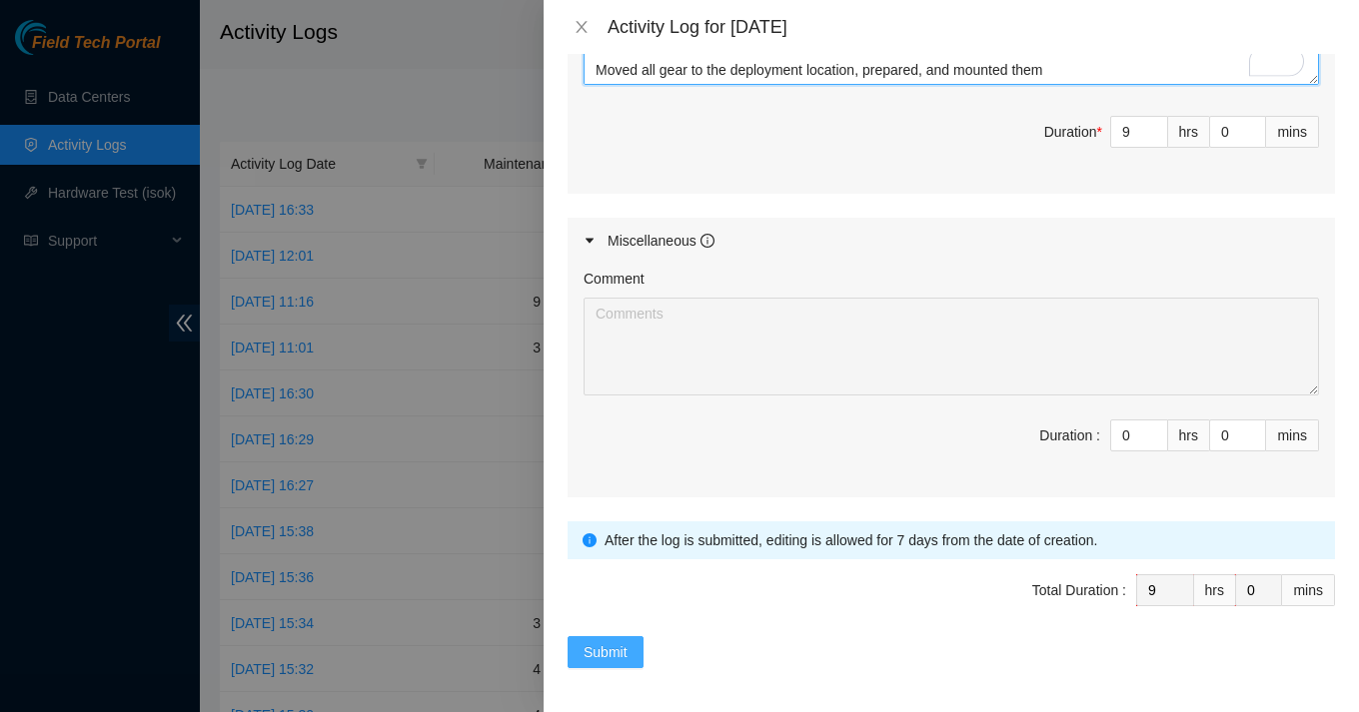
type textarea "Total Progress: Rack post adjusted Front and back plates aligned PDU mount plat…"
click at [636, 646] on button "Submit" at bounding box center [605, 652] width 76 height 32
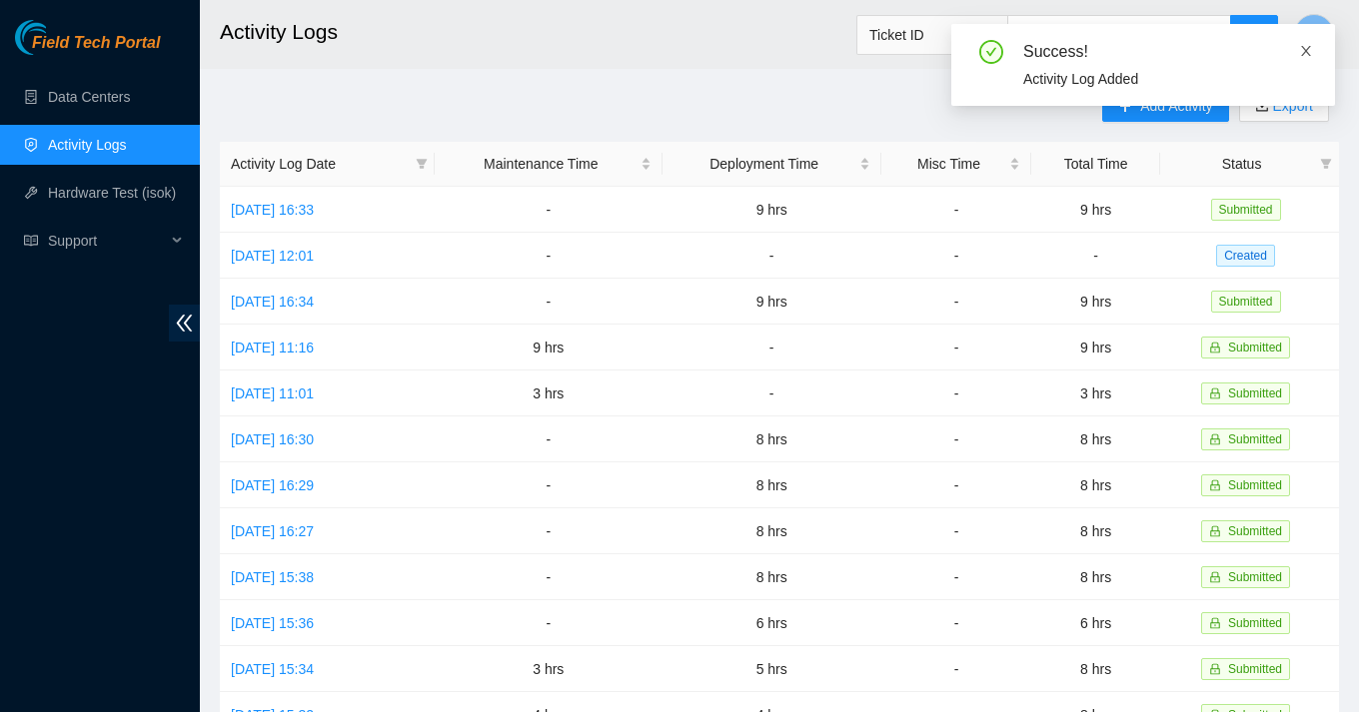
click at [1303, 46] on icon "close" at bounding box center [1306, 51] width 14 height 14
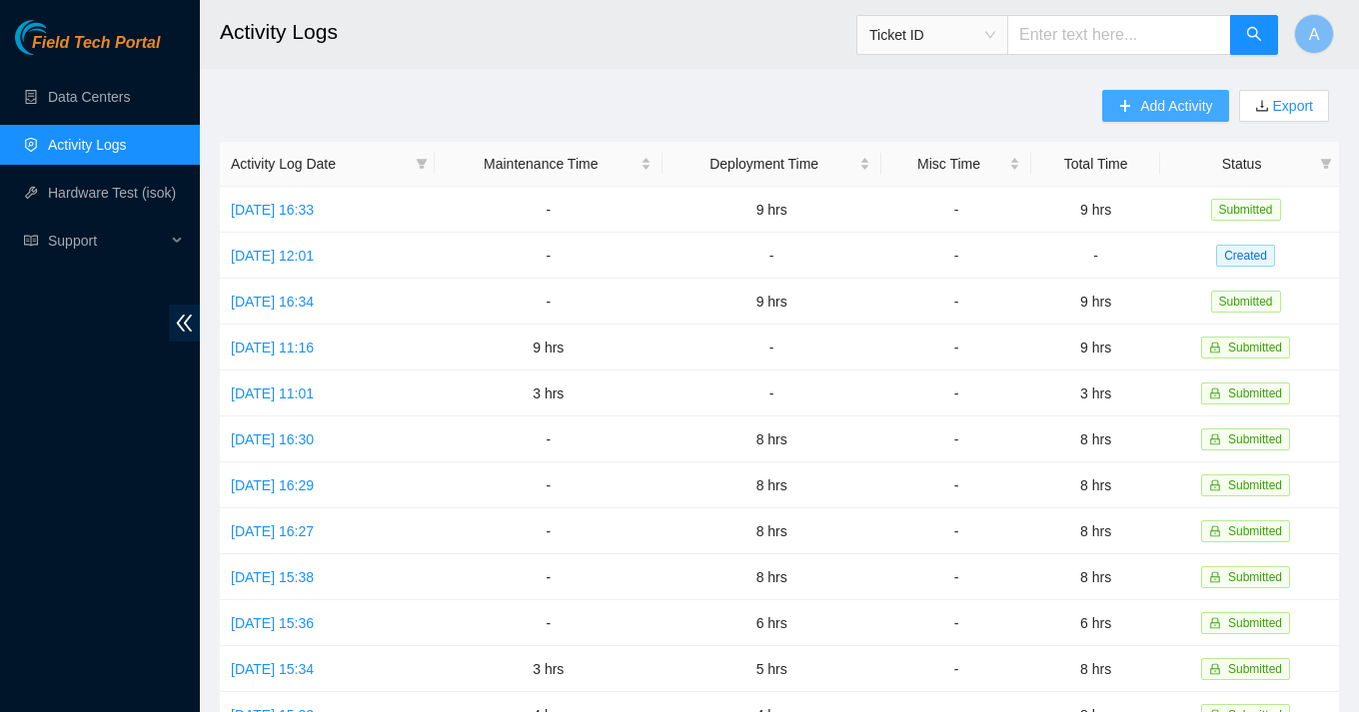
click at [1163, 113] on span "Add Activity" at bounding box center [1176, 106] width 72 height 22
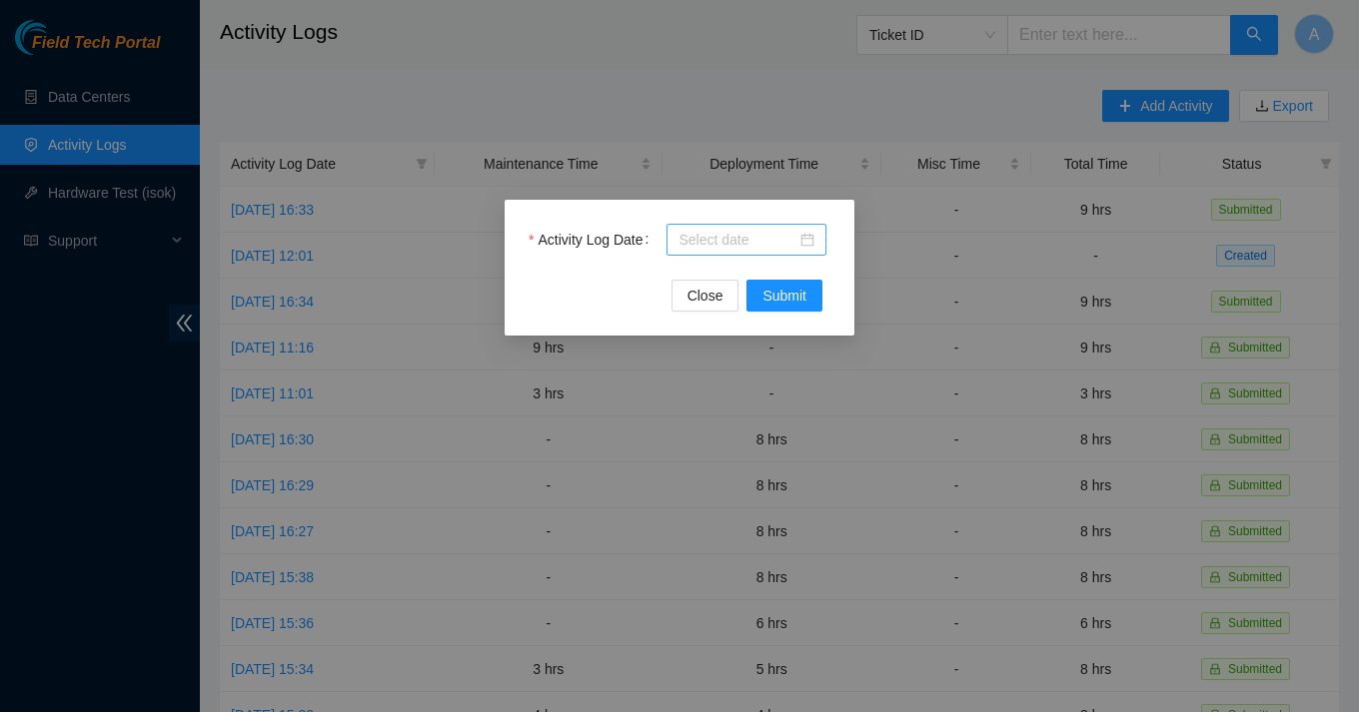
click at [805, 241] on div at bounding box center [746, 240] width 136 height 22
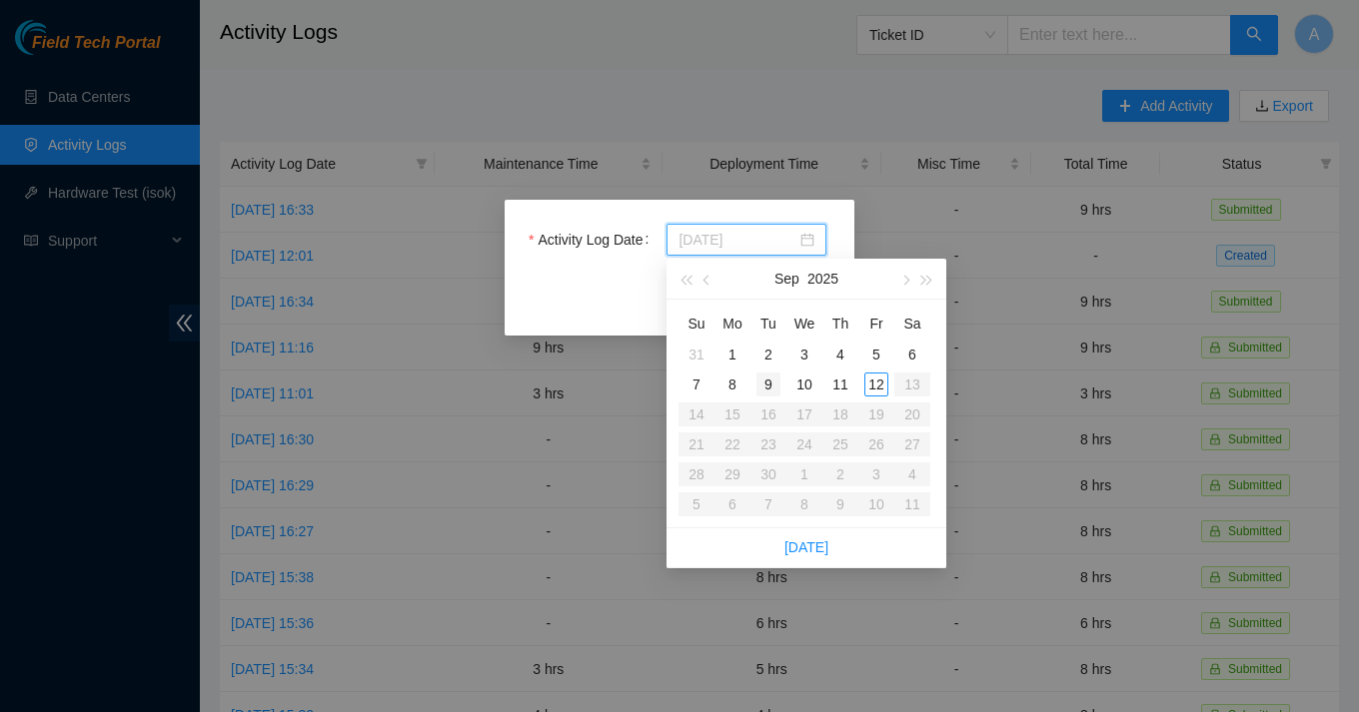
type input "[DATE]"
click at [763, 386] on div "9" at bounding box center [768, 385] width 24 height 24
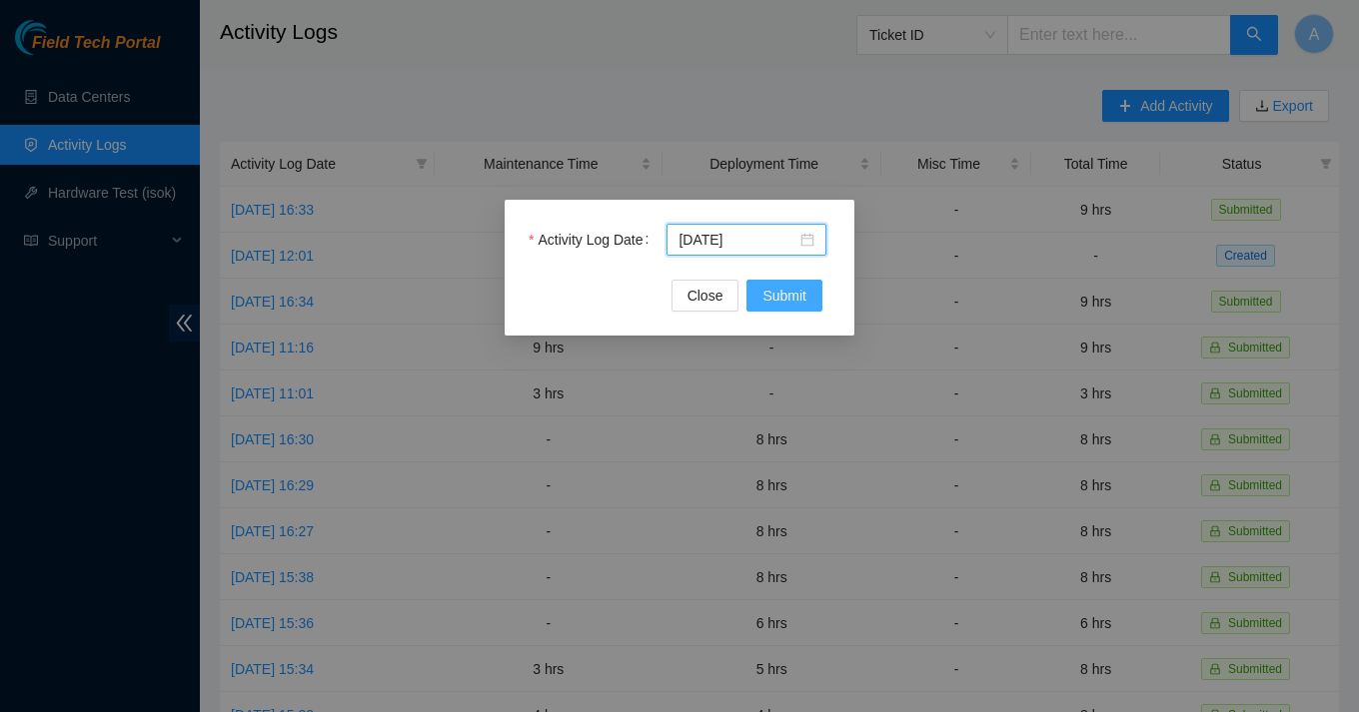
click at [782, 308] on button "Submit" at bounding box center [784, 296] width 76 height 32
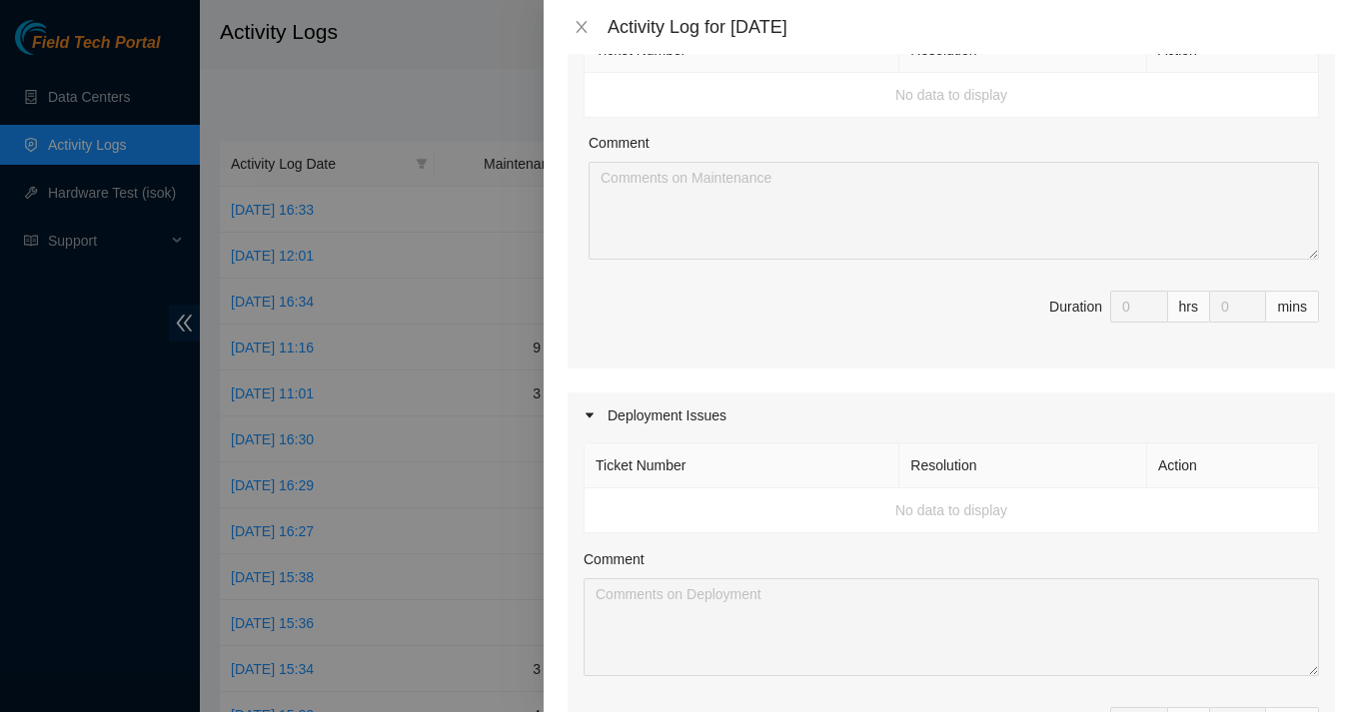
scroll to position [0, 0]
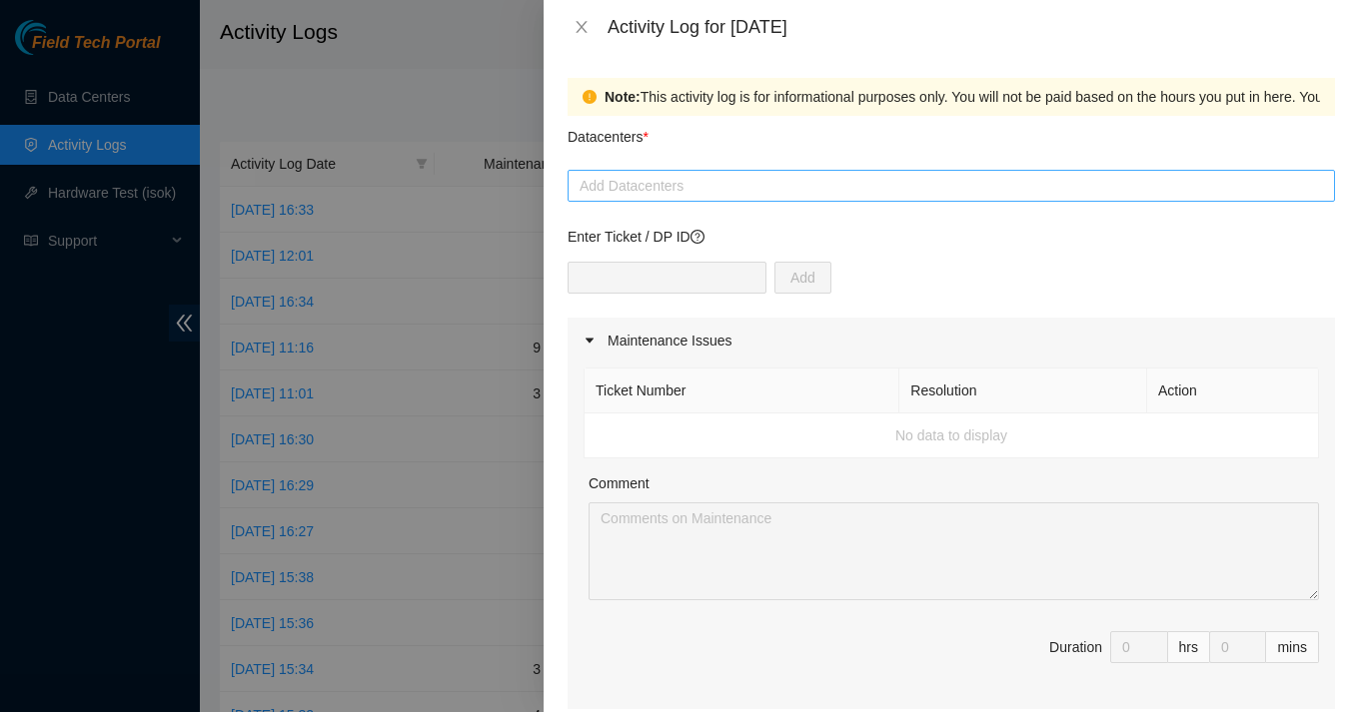
click at [806, 182] on div at bounding box center [950, 186] width 757 height 24
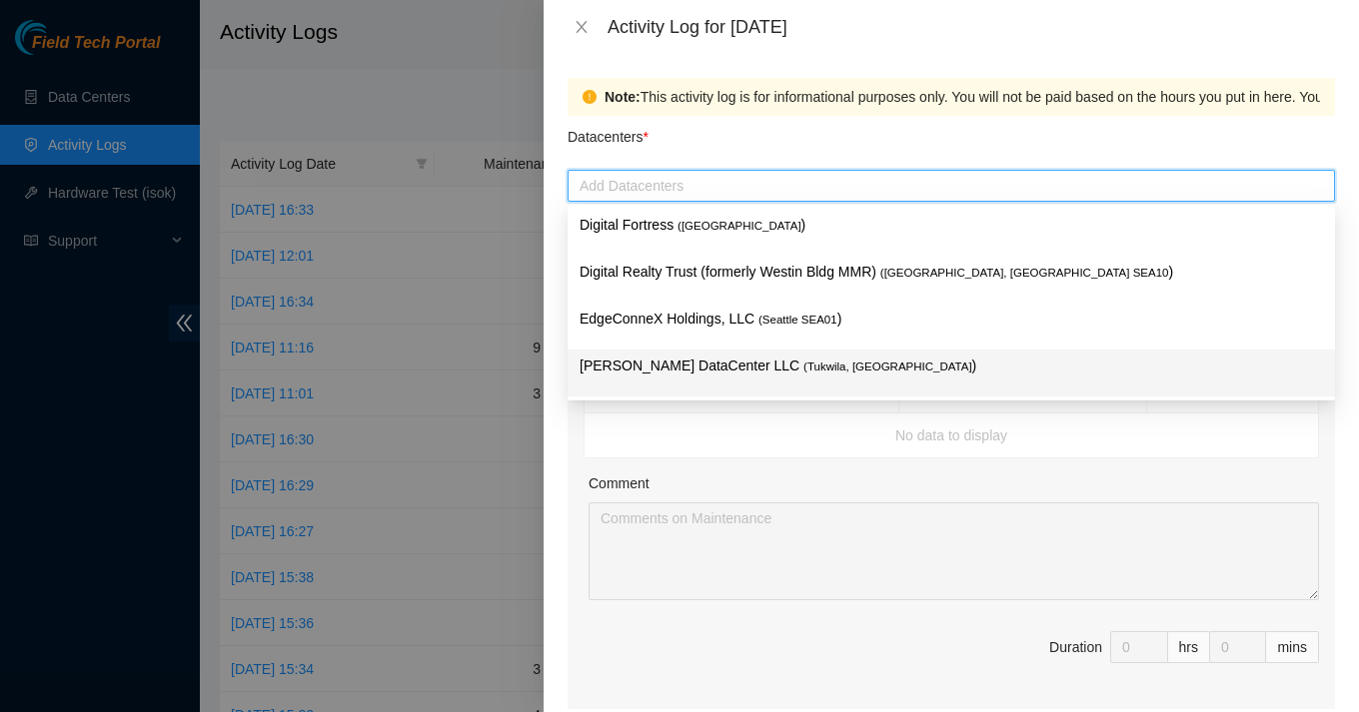
click at [707, 367] on p "[PERSON_NAME] DataCenter LLC ( [GEOGRAPHIC_DATA], [GEOGRAPHIC_DATA] )" at bounding box center [950, 366] width 743 height 23
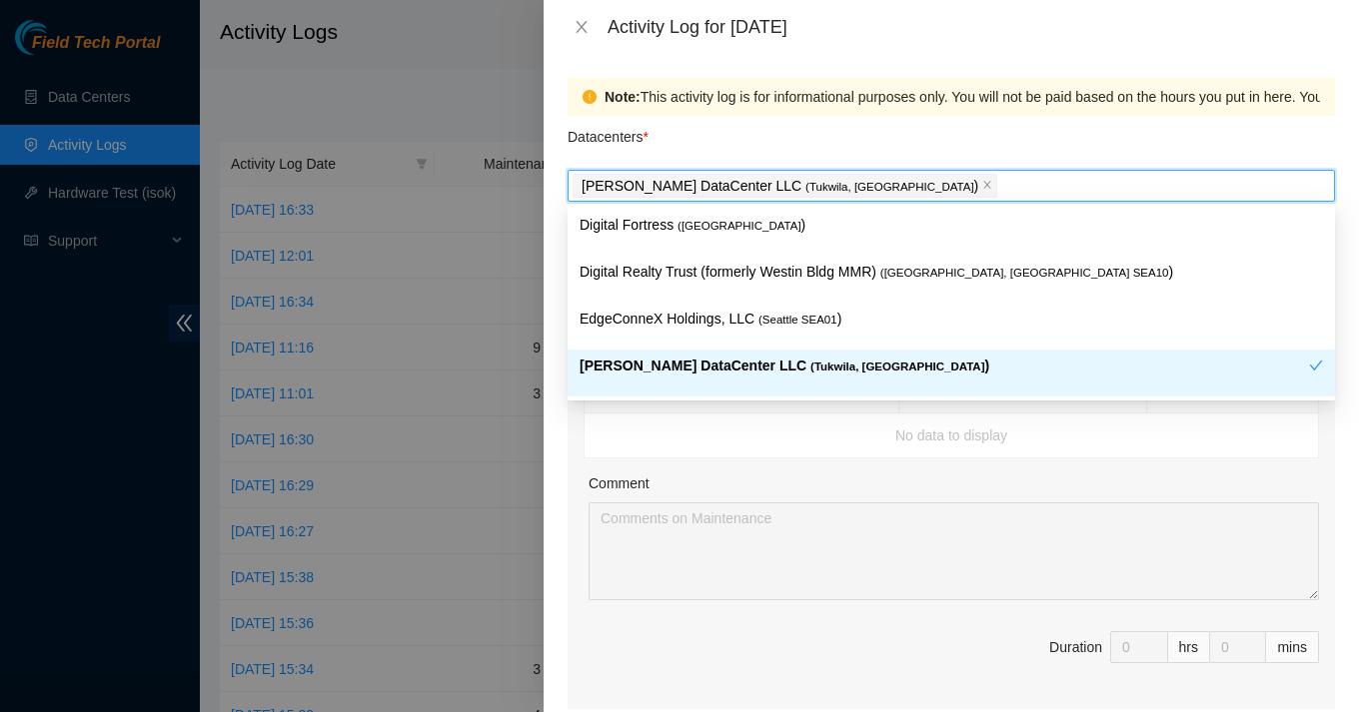
click at [723, 475] on div "Comment" at bounding box center [953, 488] width 730 height 30
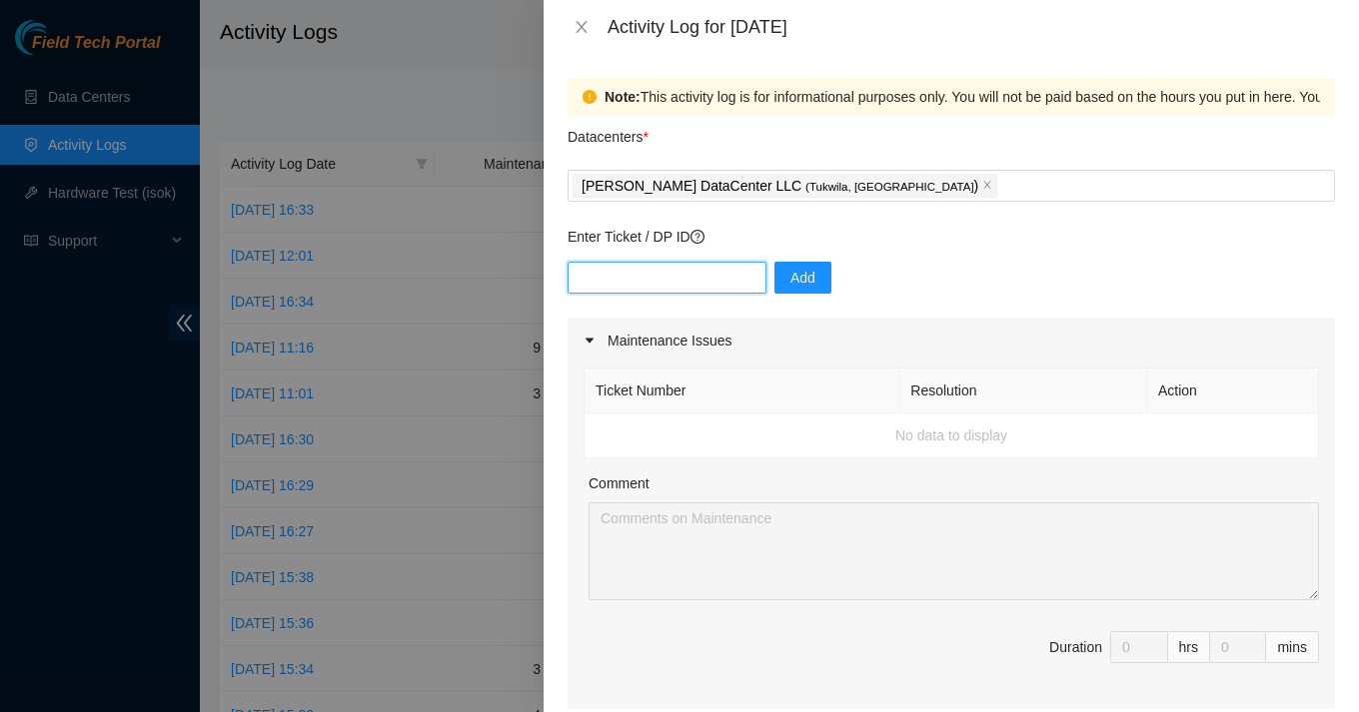
click at [649, 285] on input "text" at bounding box center [666, 278] width 199 height 32
type input "DP85243"
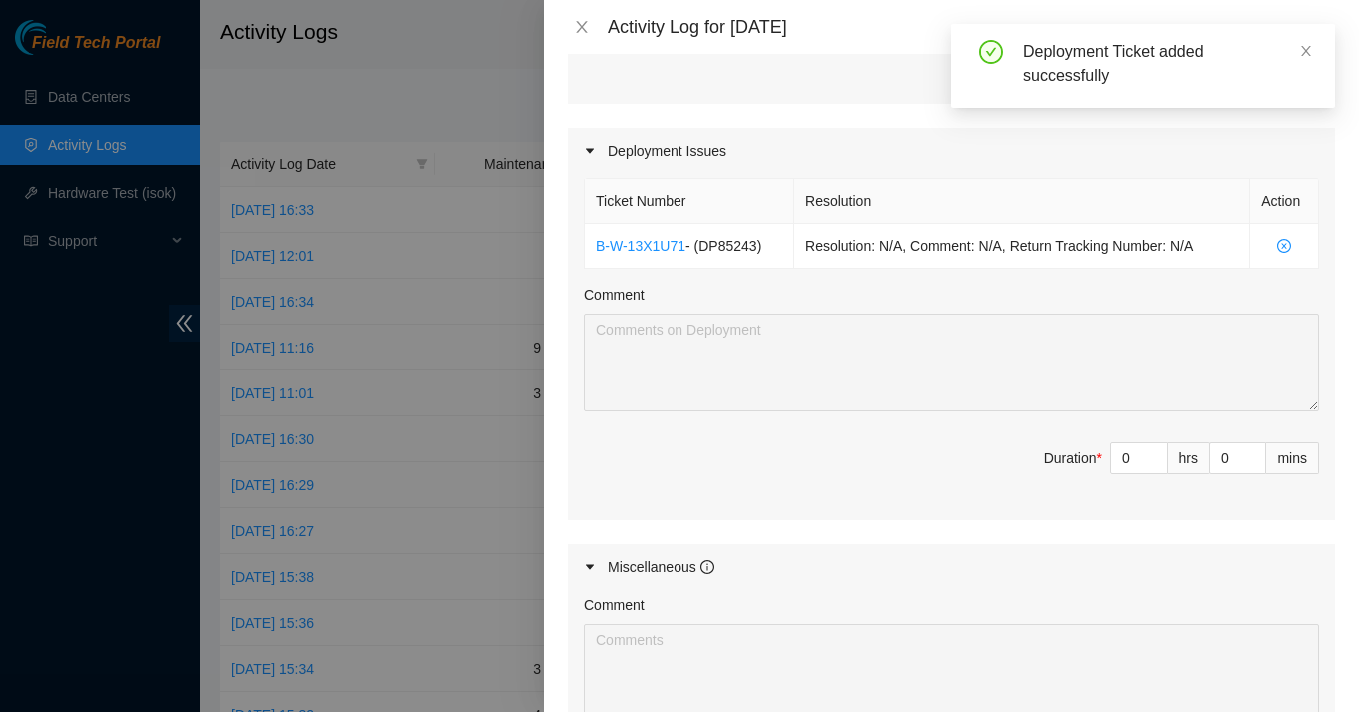
scroll to position [630, 0]
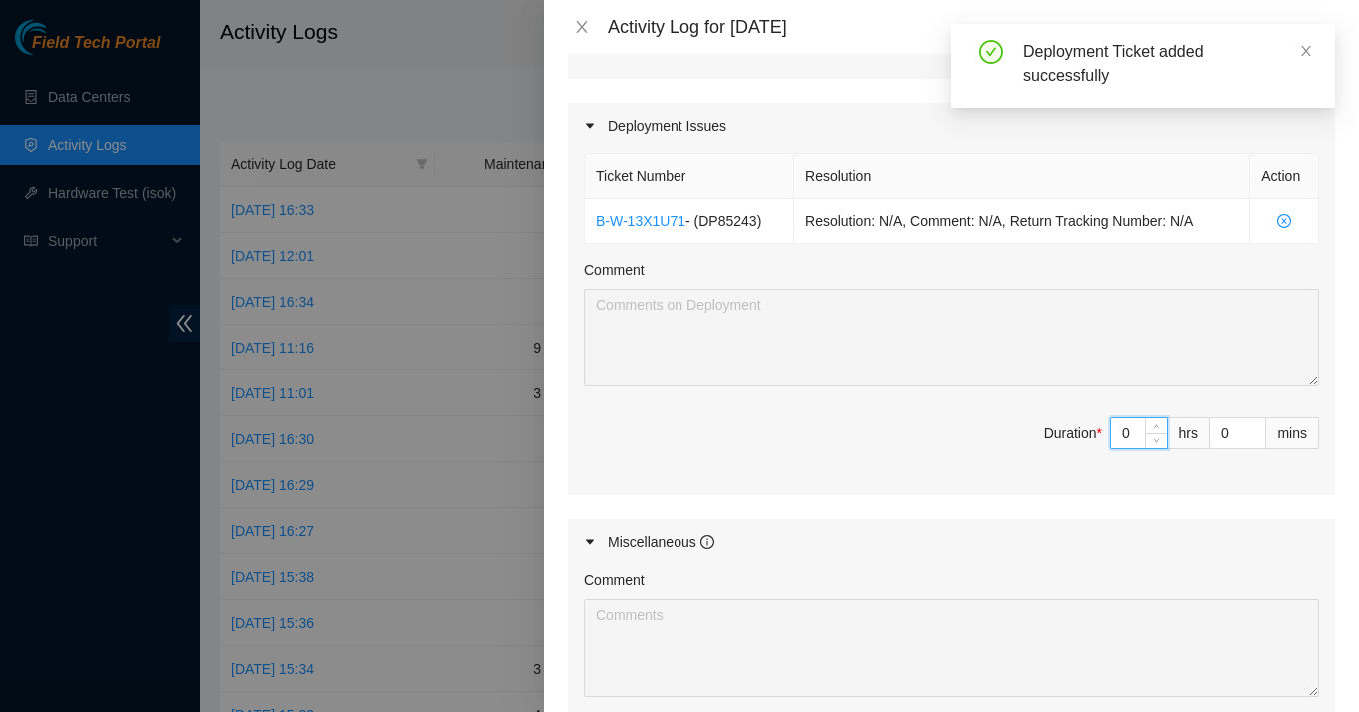
drag, startPoint x: 1135, startPoint y: 435, endPoint x: 1109, endPoint y: 435, distance: 26.0
click at [1110, 435] on div "0" at bounding box center [1139, 434] width 58 height 32
type input "9"
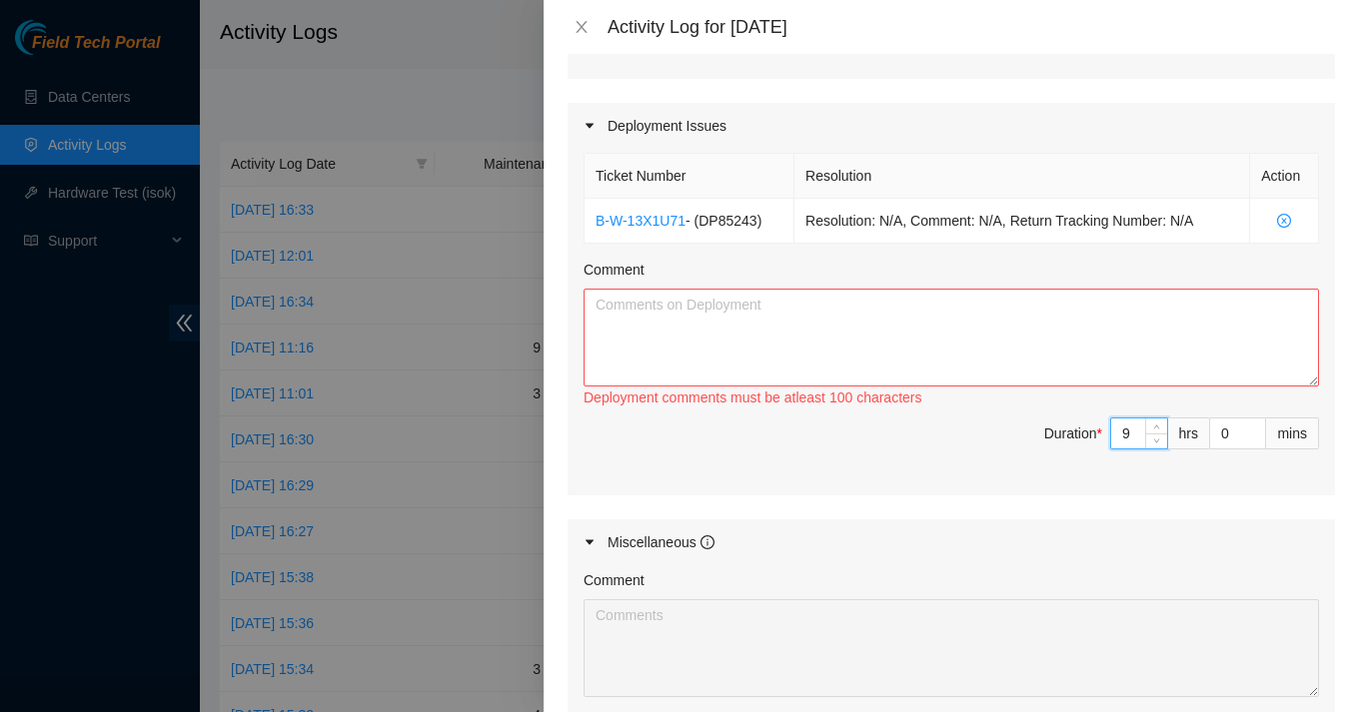
type input "9"
click at [874, 343] on textarea "Comment" at bounding box center [950, 338] width 735 height 98
paste textarea "Completed Overall: Rack post adjusted Front and back plates aligned PDU mount p…"
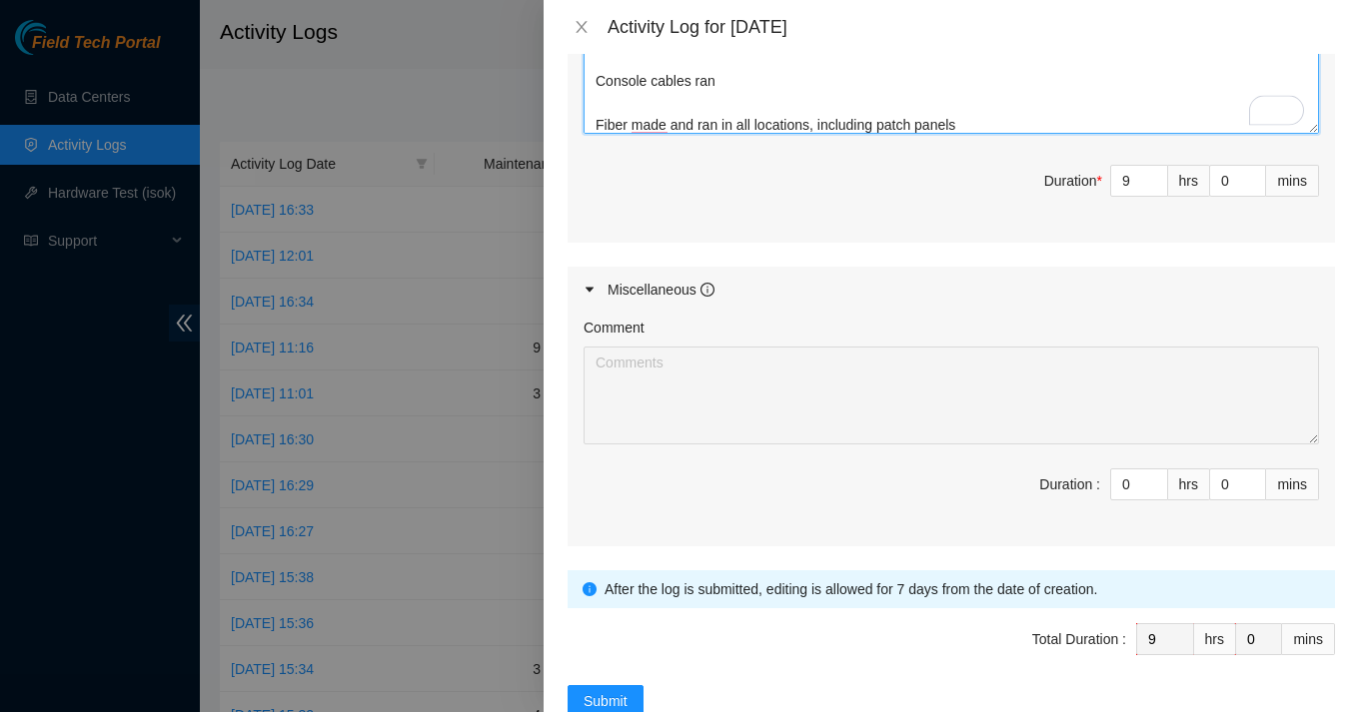
scroll to position [932, 0]
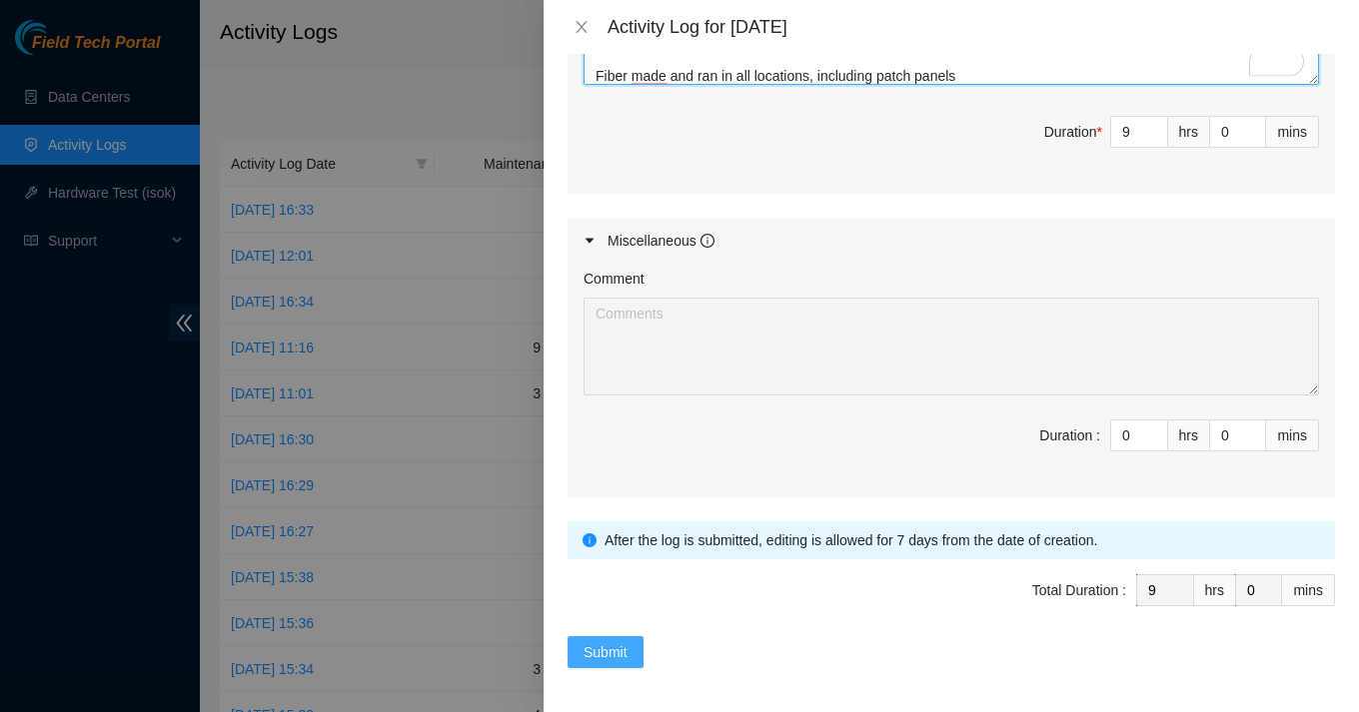
type textarea "Completed Overall: Rack post adjusted Front and back plates aligned PDU mount p…"
click at [608, 654] on span "Submit" at bounding box center [605, 652] width 44 height 22
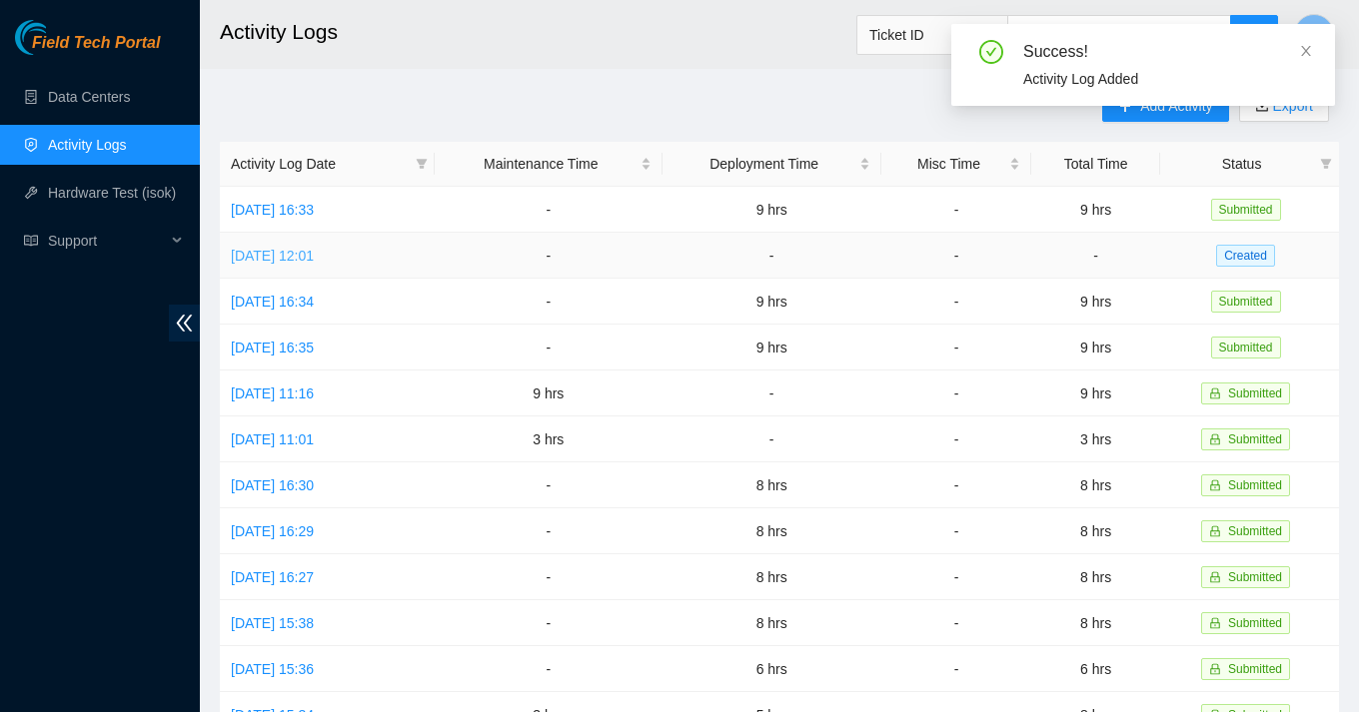
click at [299, 255] on link "[DATE] 12:01" at bounding box center [272, 256] width 83 height 16
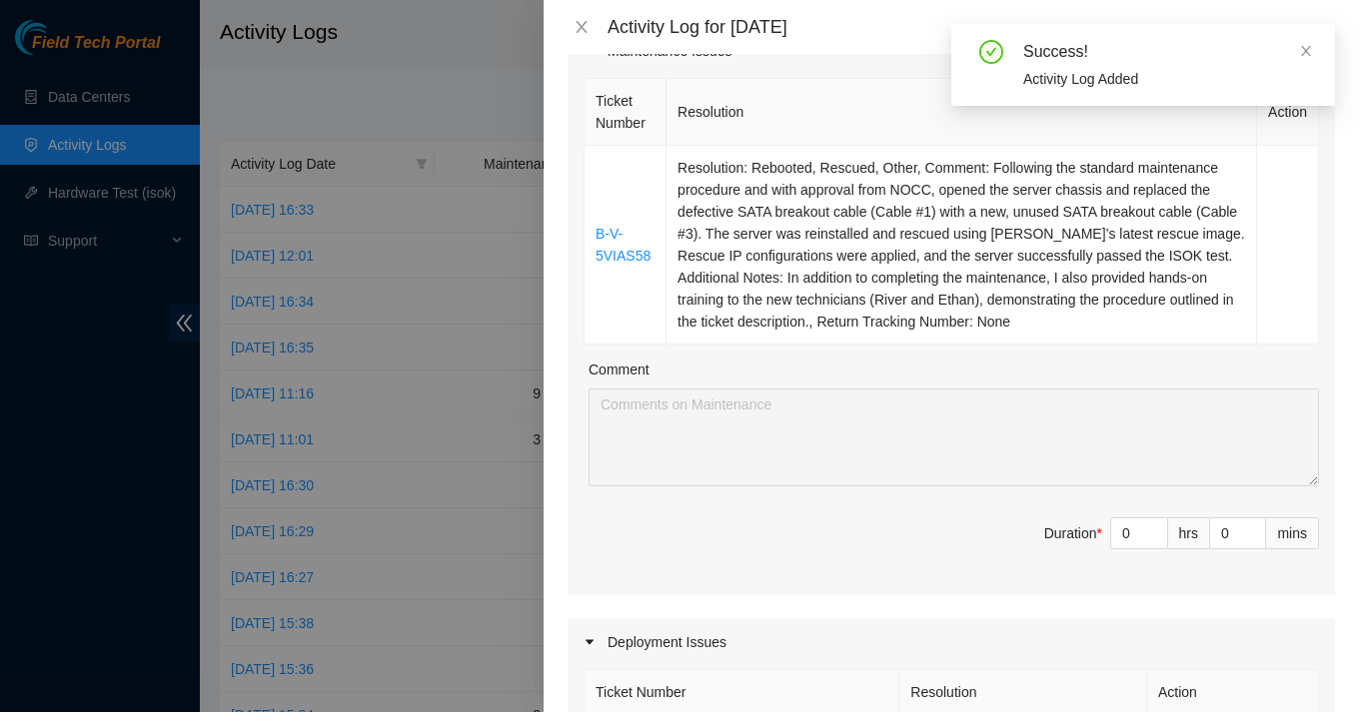
scroll to position [291, 0]
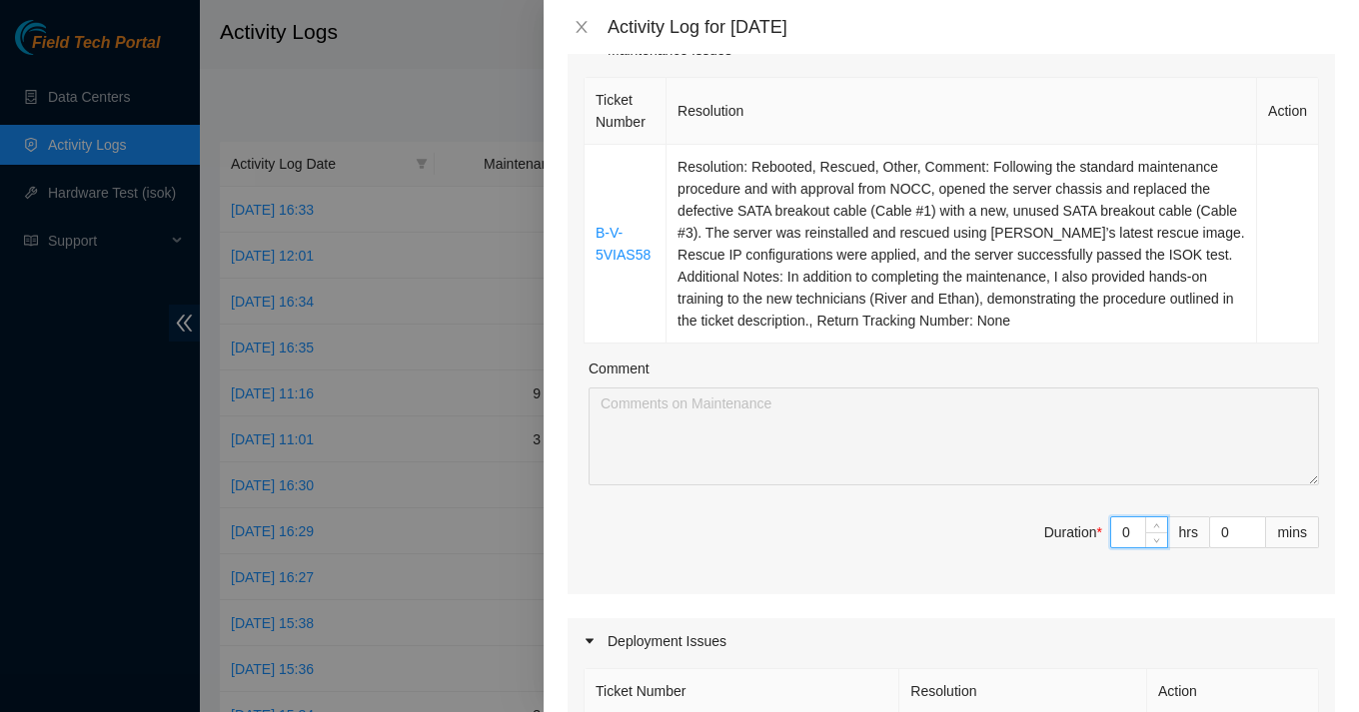
drag, startPoint x: 1137, startPoint y: 536, endPoint x: 1121, endPoint y: 536, distance: 16.0
click at [1121, 536] on input "0" at bounding box center [1139, 533] width 56 height 30
type input "2"
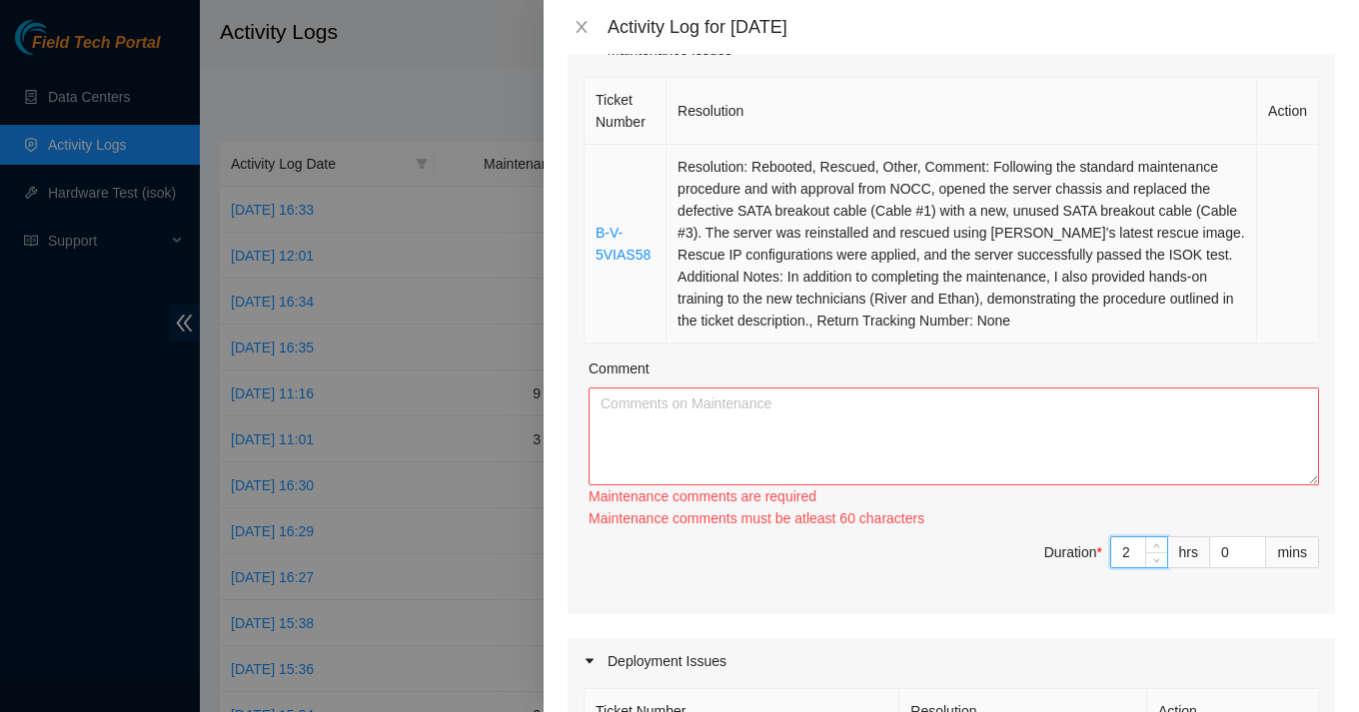
type input "2"
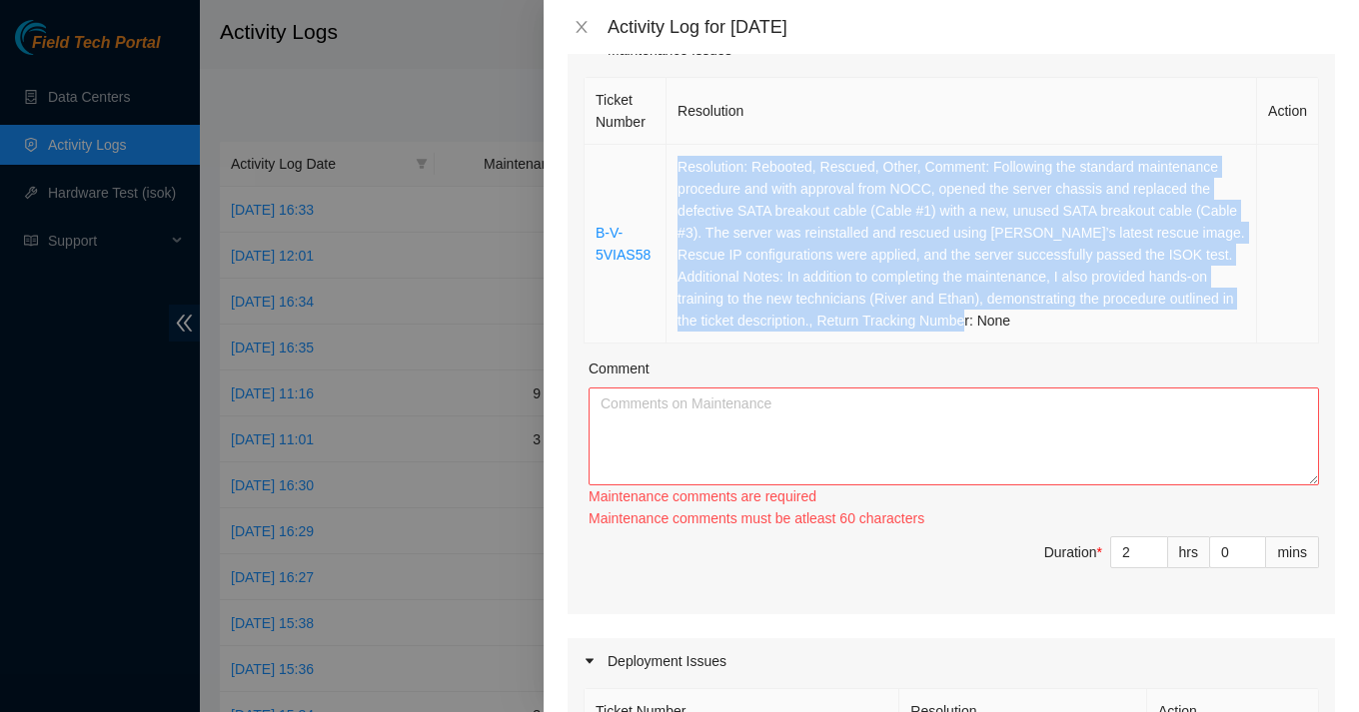
drag, startPoint x: 1185, startPoint y: 322, endPoint x: 679, endPoint y: 162, distance: 530.2
click at [678, 162] on td "Resolution: Rebooted, Rescued, Other, Comment: Following the standard maintenan…" at bounding box center [961, 244] width 590 height 199
copy td "Resolution: Rebooted, Rescued, Other, Comment: Following the standard maintenan…"
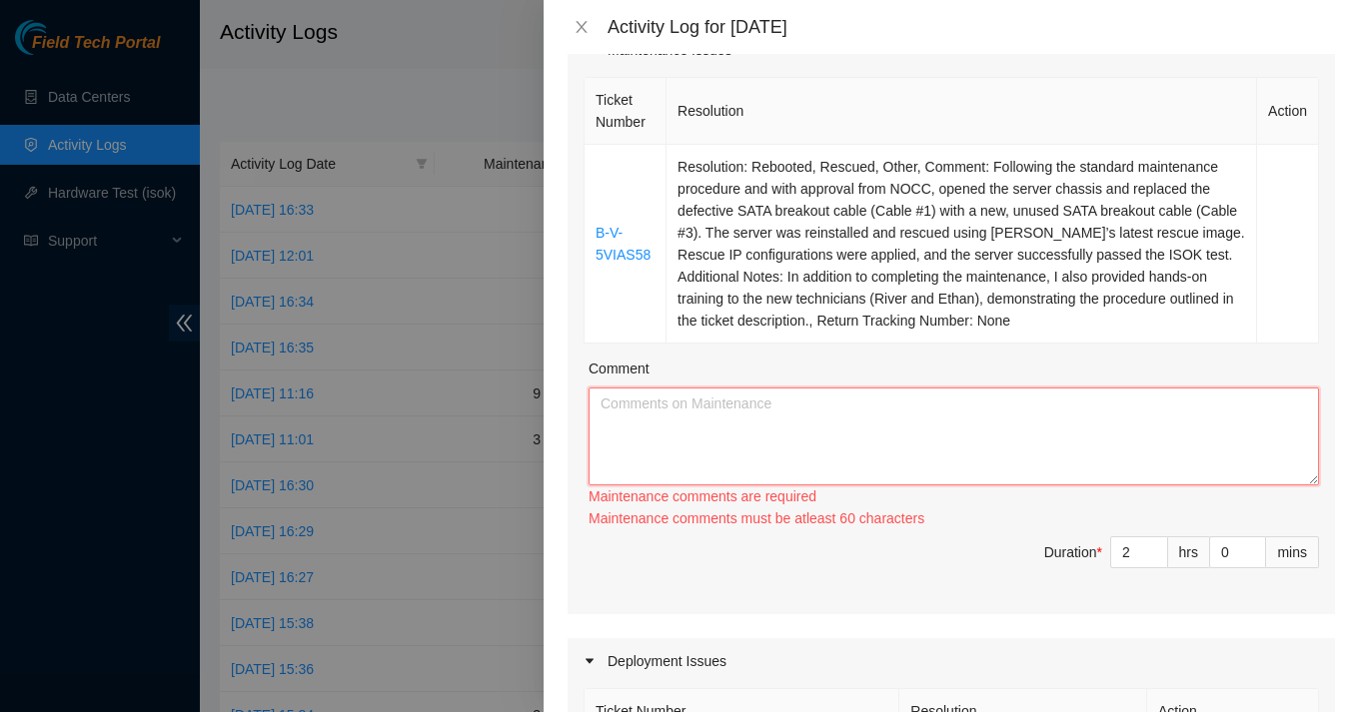
click at [686, 414] on textarea "Comment" at bounding box center [953, 437] width 730 height 98
paste textarea "Resolution: Rebooted, Rescued, Other, Comment: Following the standard maintenan…"
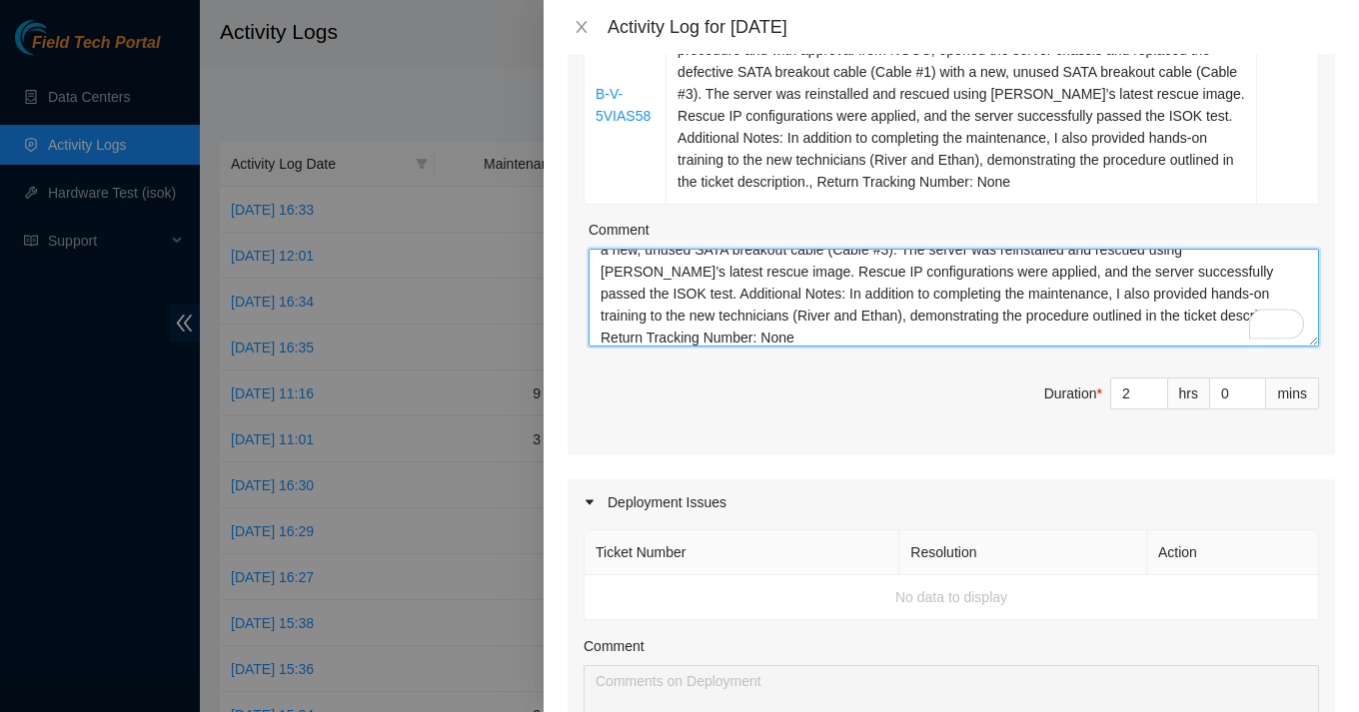
scroll to position [480, 0]
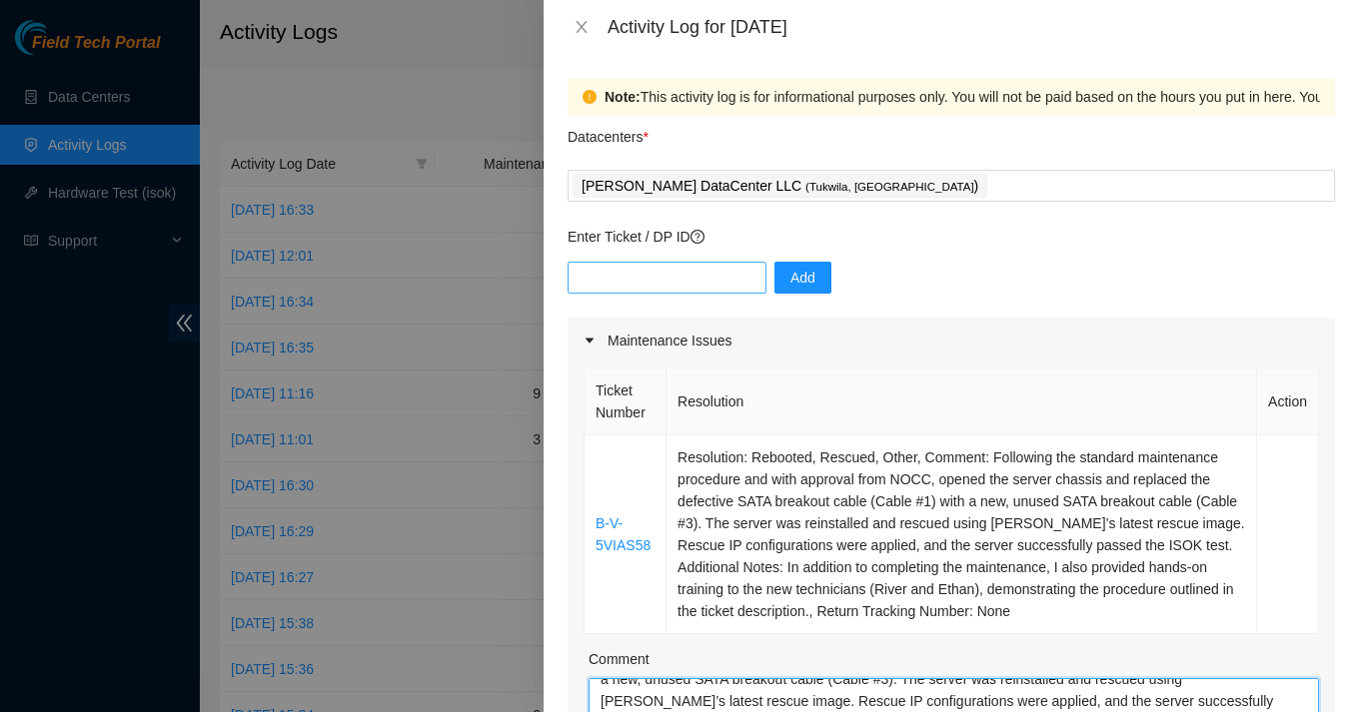
type textarea "Resolution: Rebooted, Rescued, Other, Comment: Following the standard maintenan…"
click at [689, 288] on input "text" at bounding box center [666, 278] width 199 height 32
type input "DP85243"
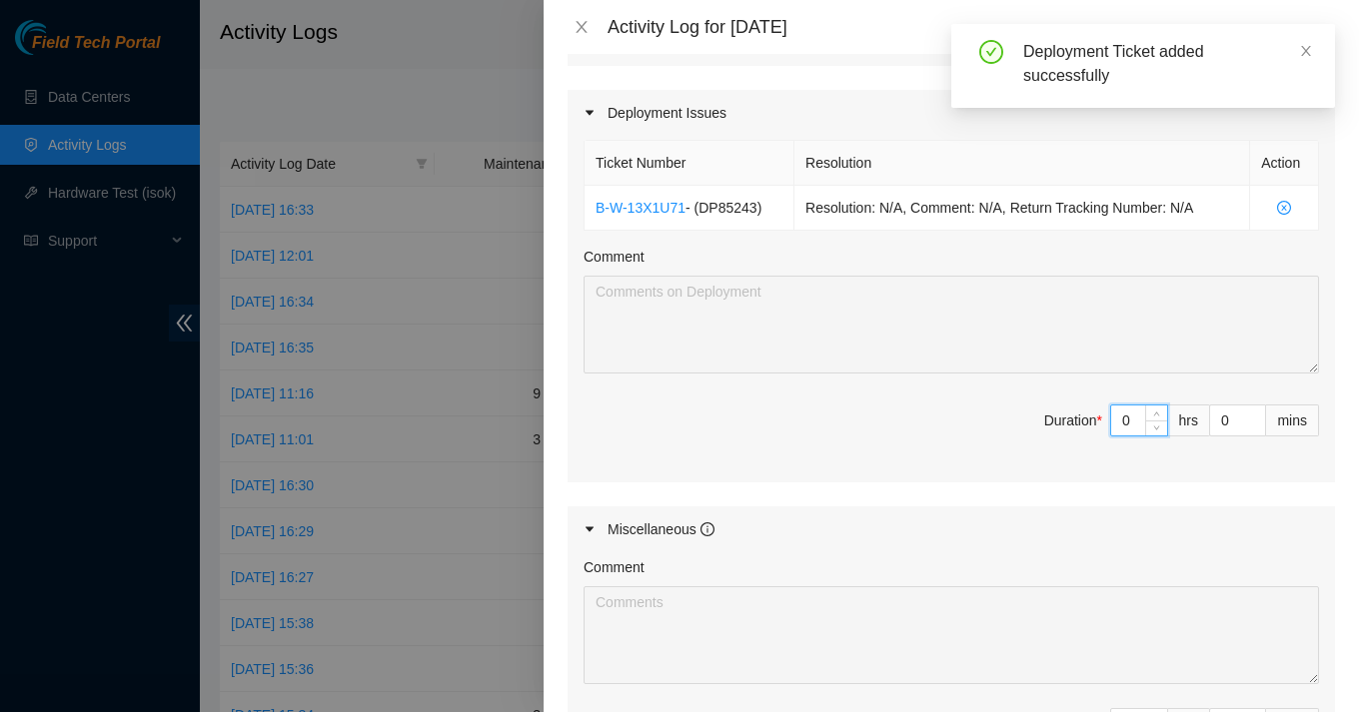
drag, startPoint x: 1139, startPoint y: 427, endPoint x: 1112, endPoint y: 426, distance: 27.0
click at [1112, 426] on input "0" at bounding box center [1139, 421] width 56 height 30
type input "7"
type input "9"
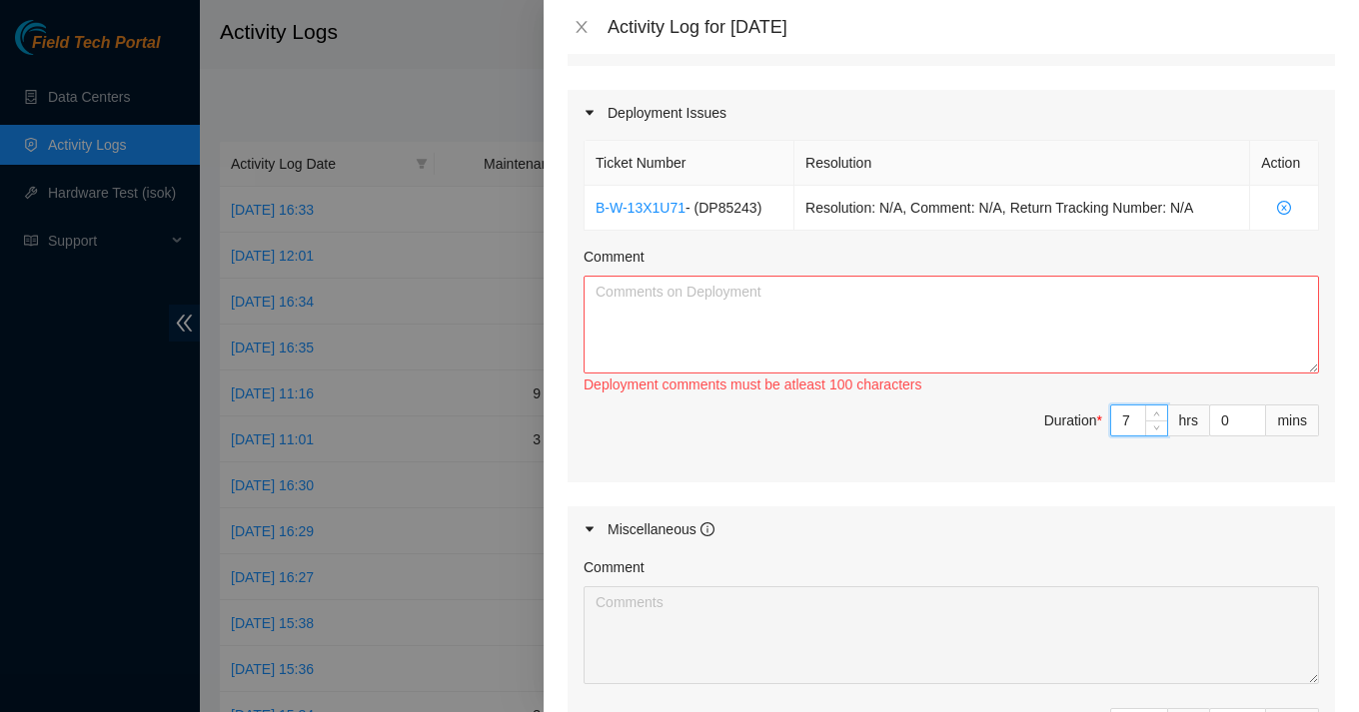
type input "7"
click at [783, 318] on textarea "Comment" at bounding box center [950, 325] width 735 height 98
paste textarea "Completed Overall: Rack post adjusted Front and back plates aligned PDU mount p…"
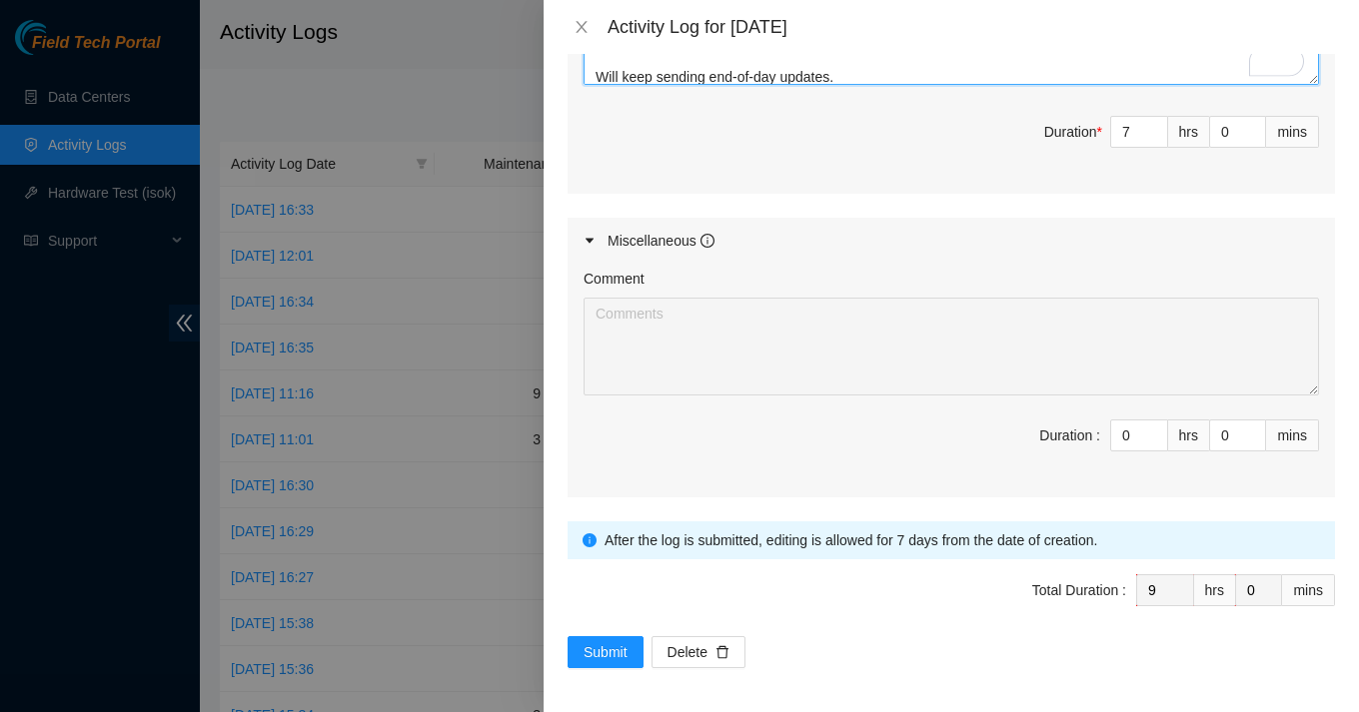
type textarea "Completed Overall: Rack post adjusted Front and back plates aligned PDU mount p…"
click at [612, 667] on div "Note: This activity log is for informational purposes only. You will not be pai…" at bounding box center [950, 383] width 815 height 658
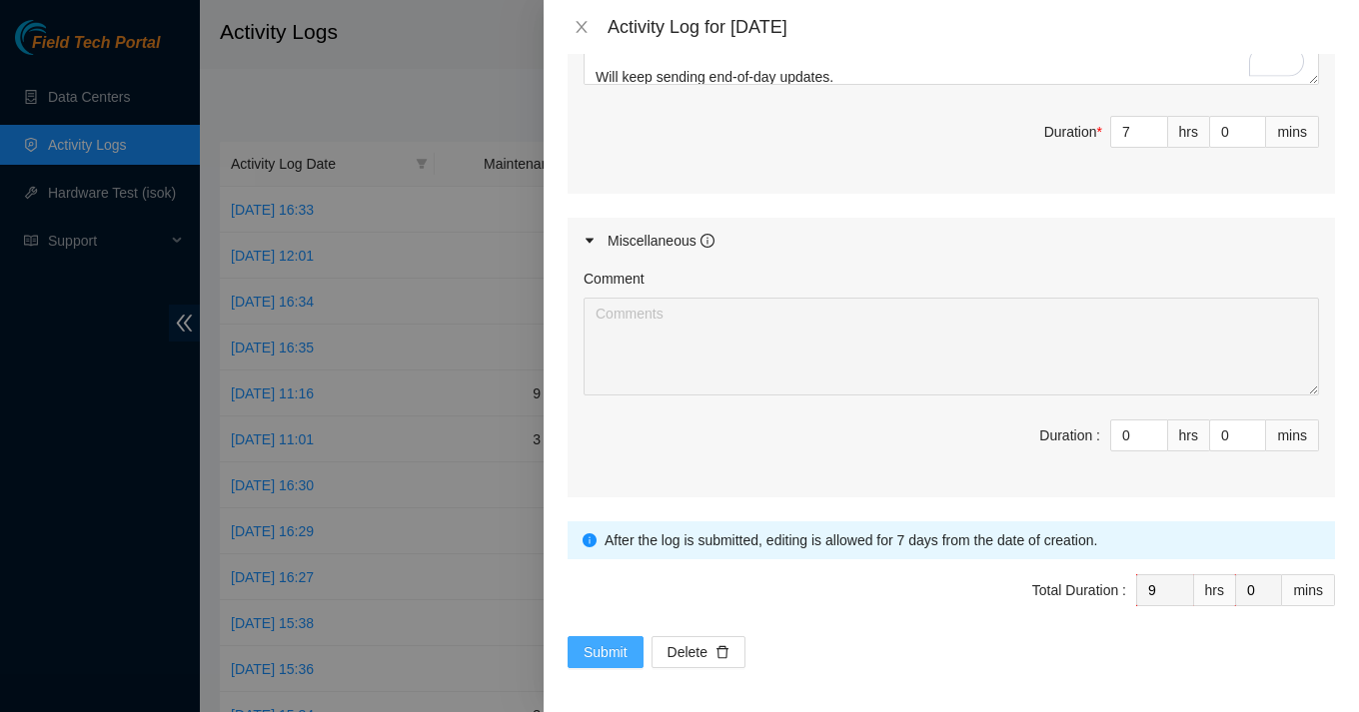
click at [616, 641] on span "Submit" at bounding box center [605, 652] width 44 height 22
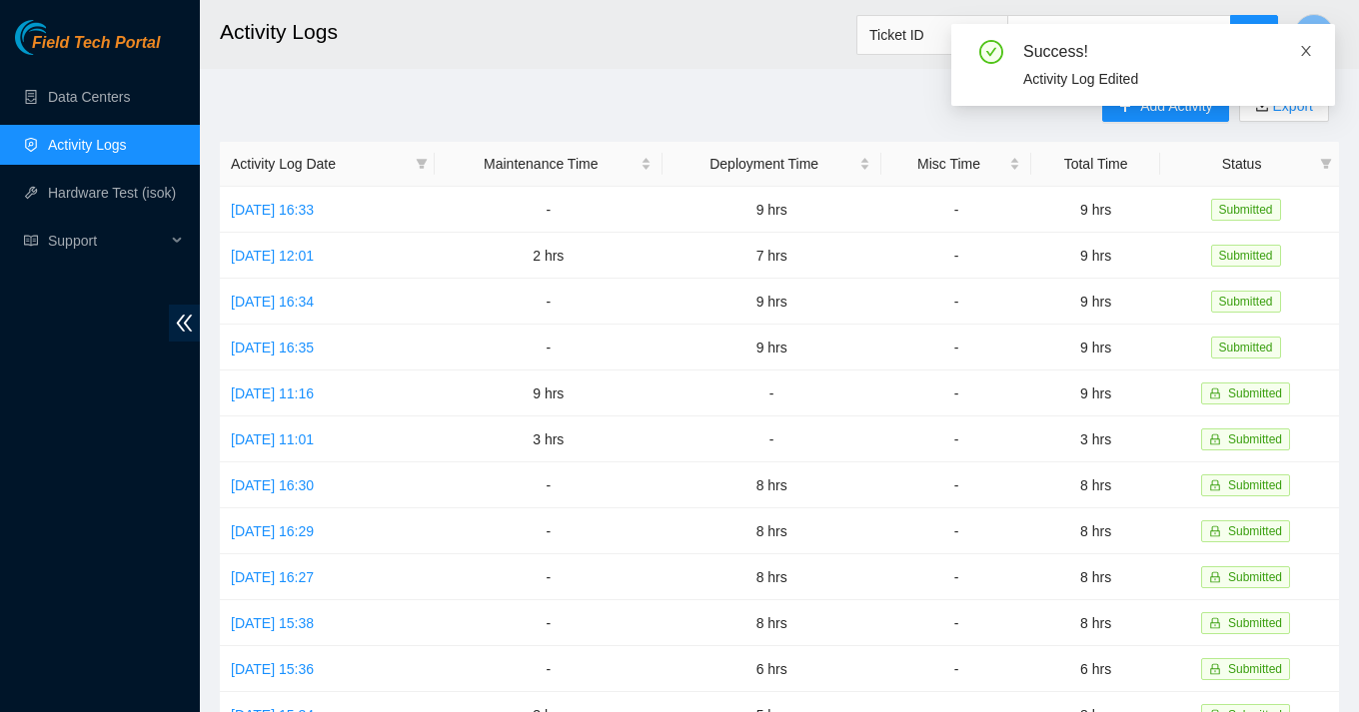
click at [1305, 48] on icon "close" at bounding box center [1306, 51] width 14 height 14
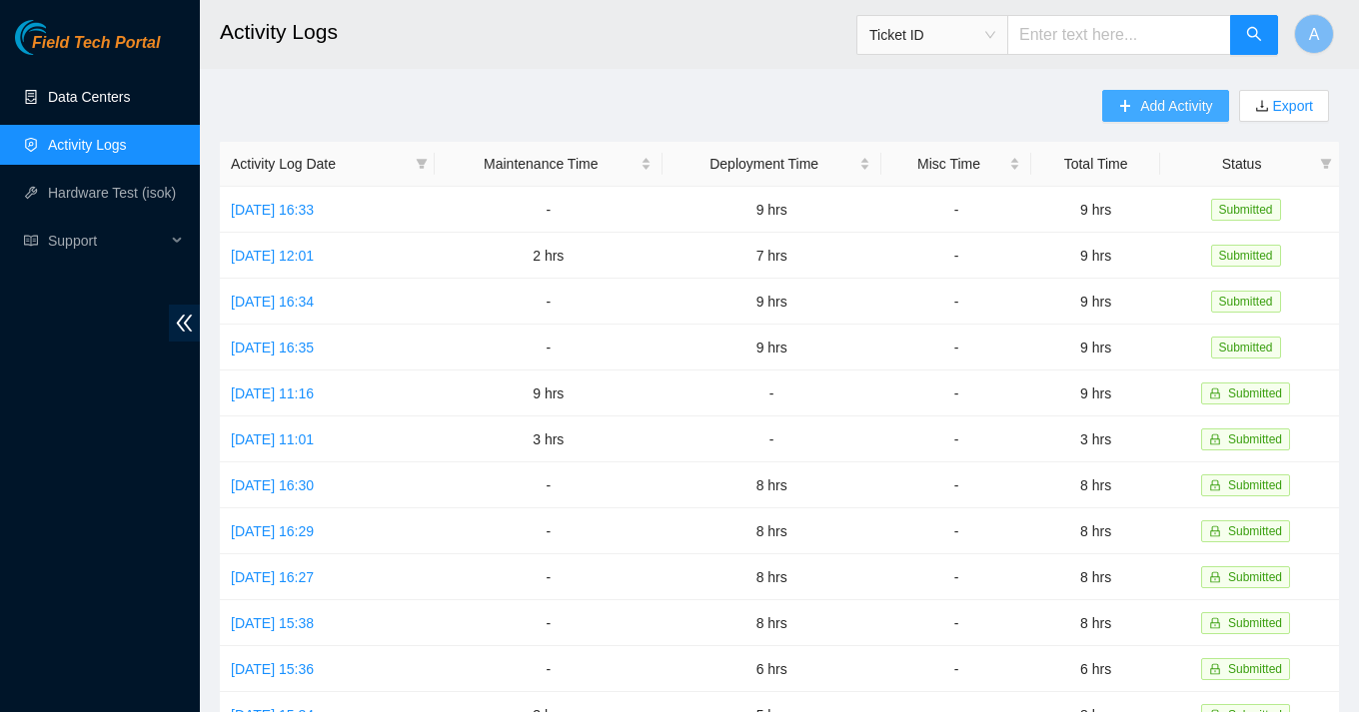
click at [1156, 109] on span "Add Activity" at bounding box center [1176, 106] width 72 height 22
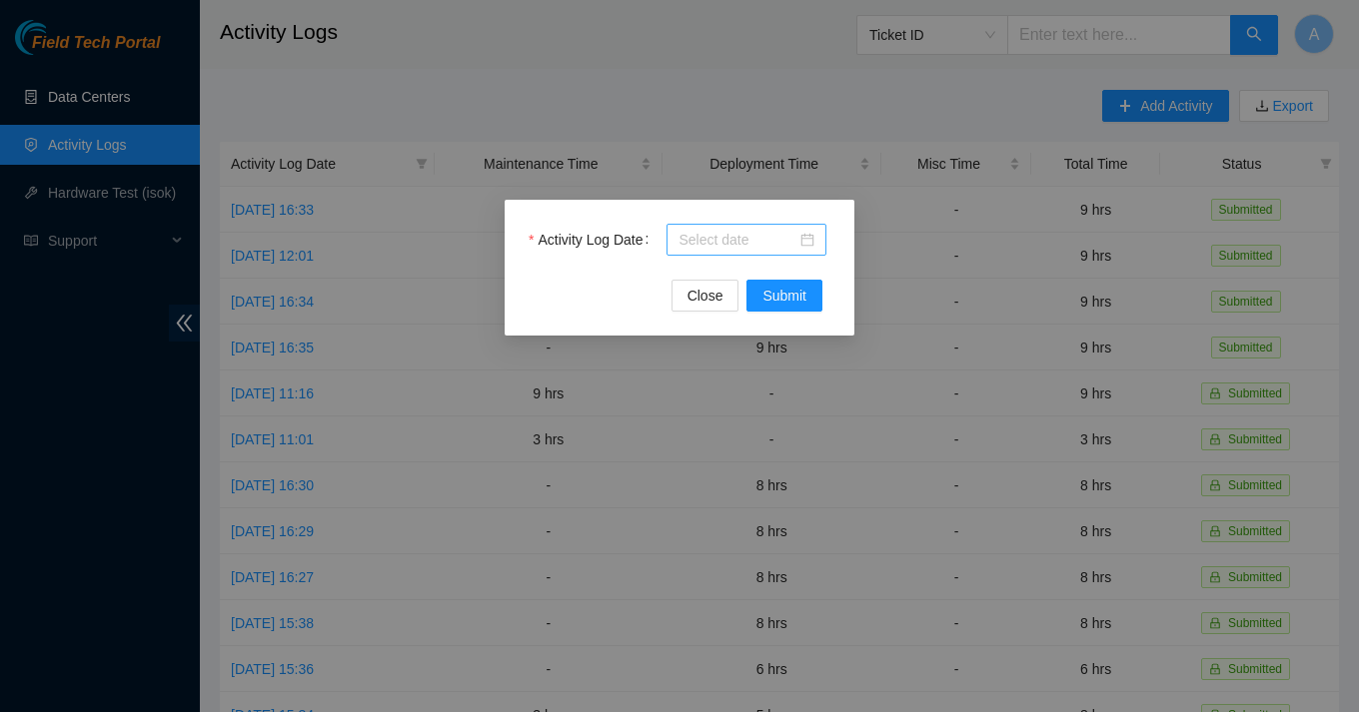
click at [808, 241] on div at bounding box center [746, 240] width 136 height 22
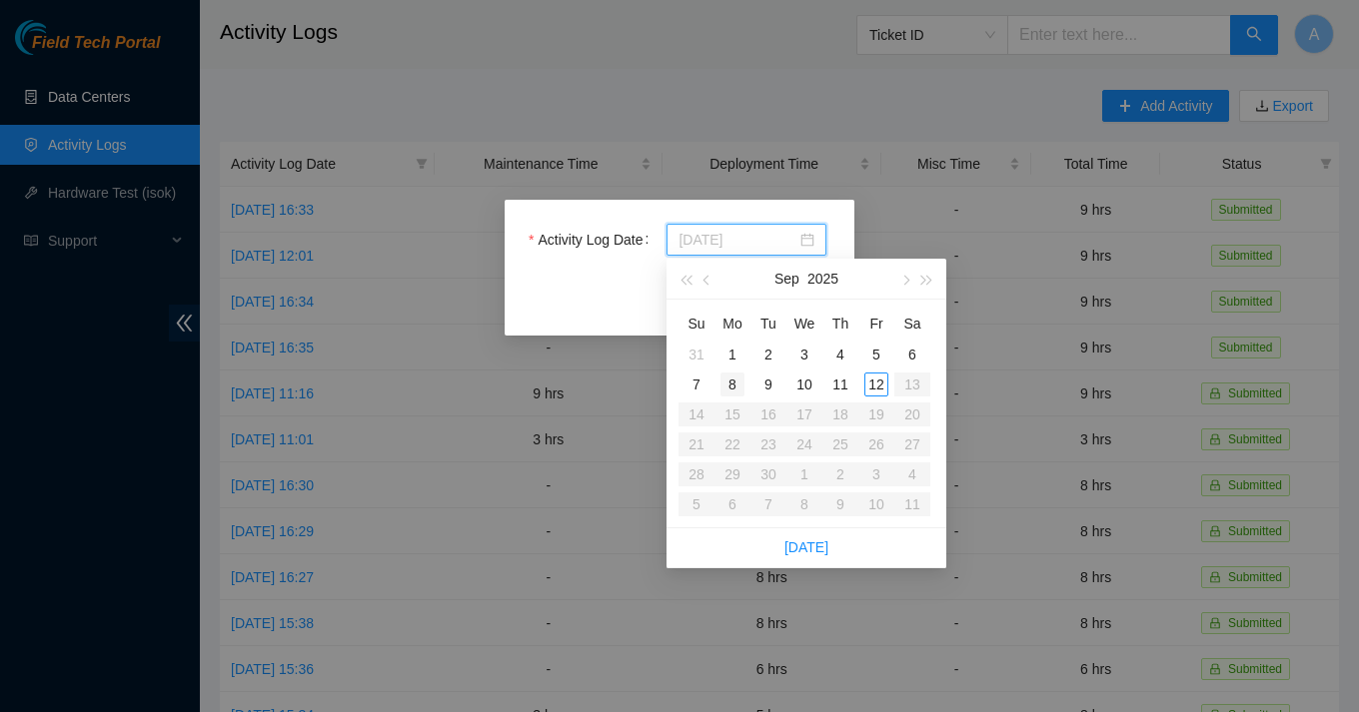
type input "[DATE]"
click at [729, 386] on div "8" at bounding box center [732, 385] width 24 height 24
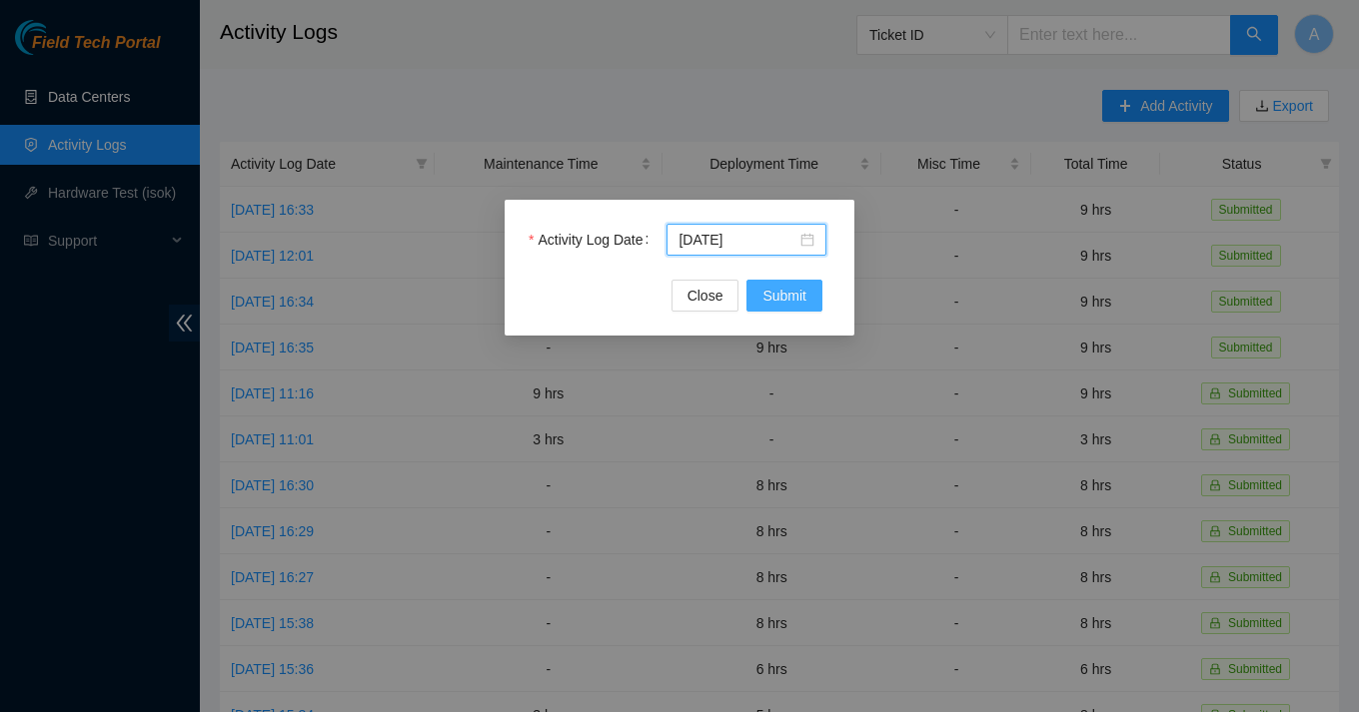
click at [797, 304] on span "Submit" at bounding box center [784, 296] width 44 height 22
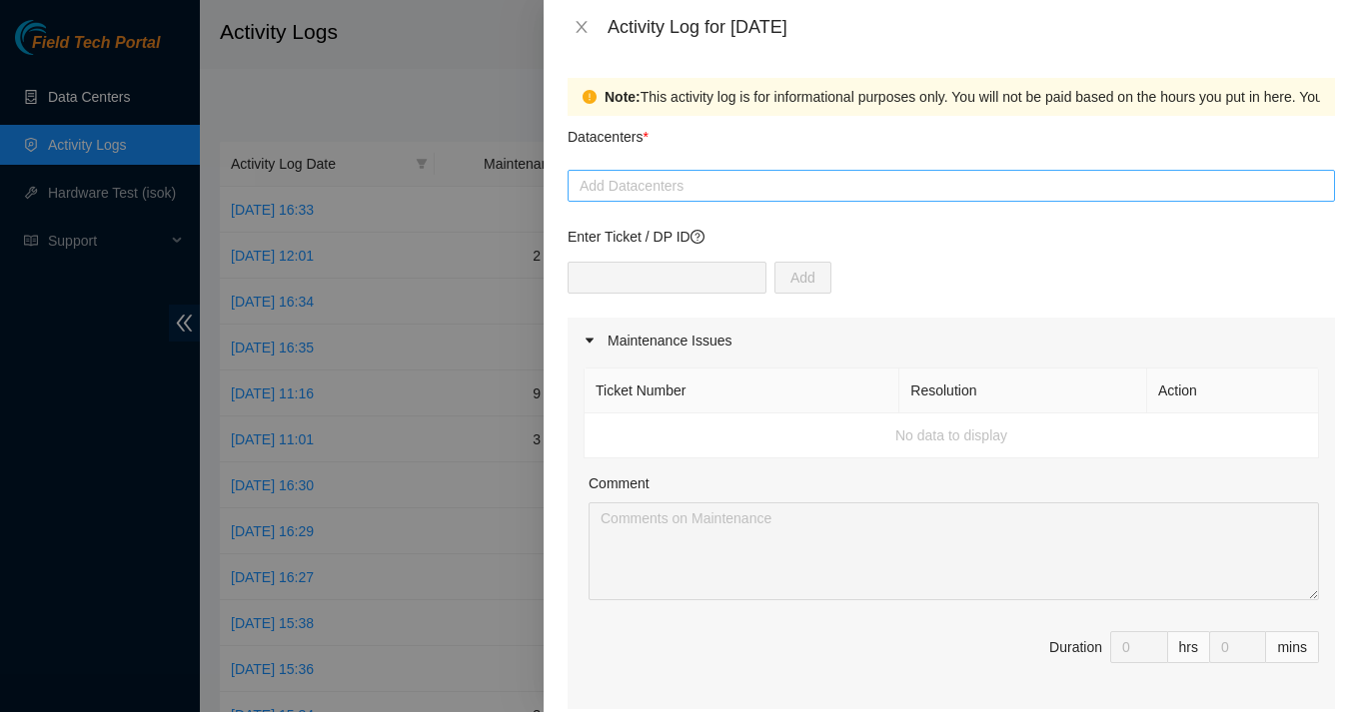
click at [733, 195] on div at bounding box center [950, 186] width 757 height 24
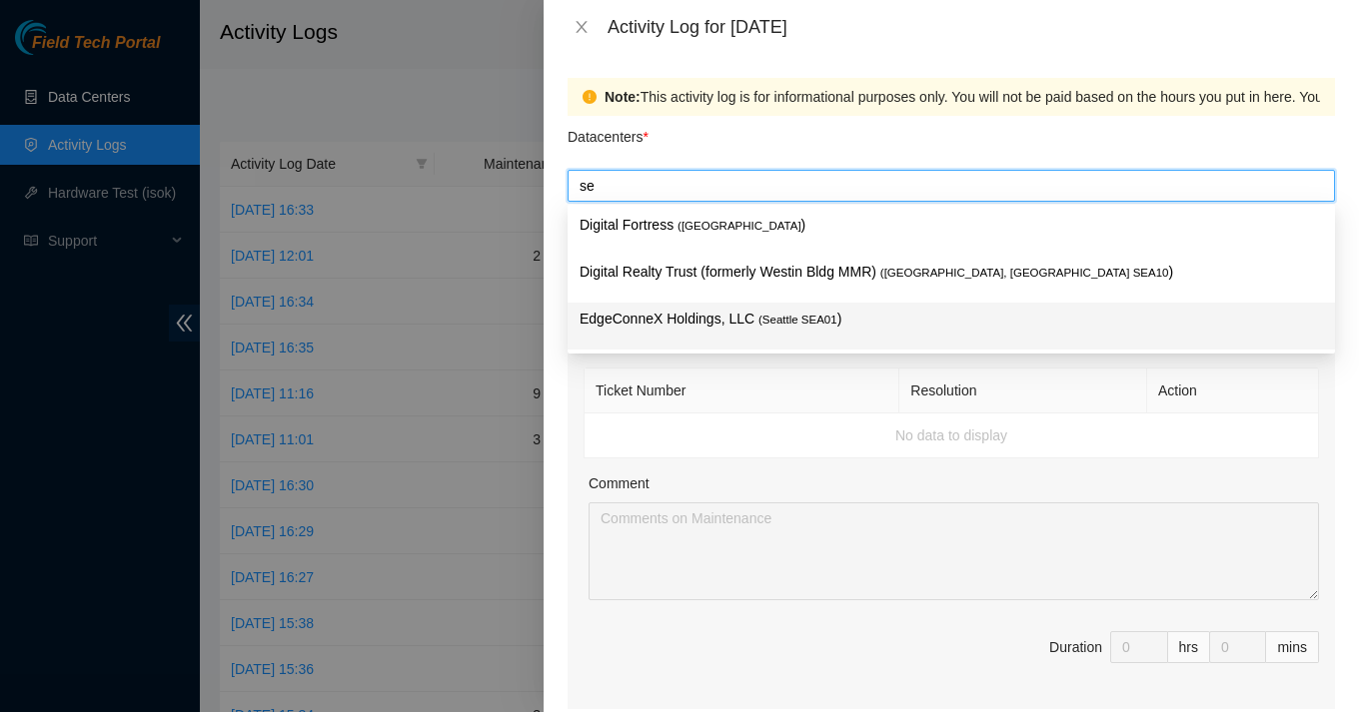
type input "s"
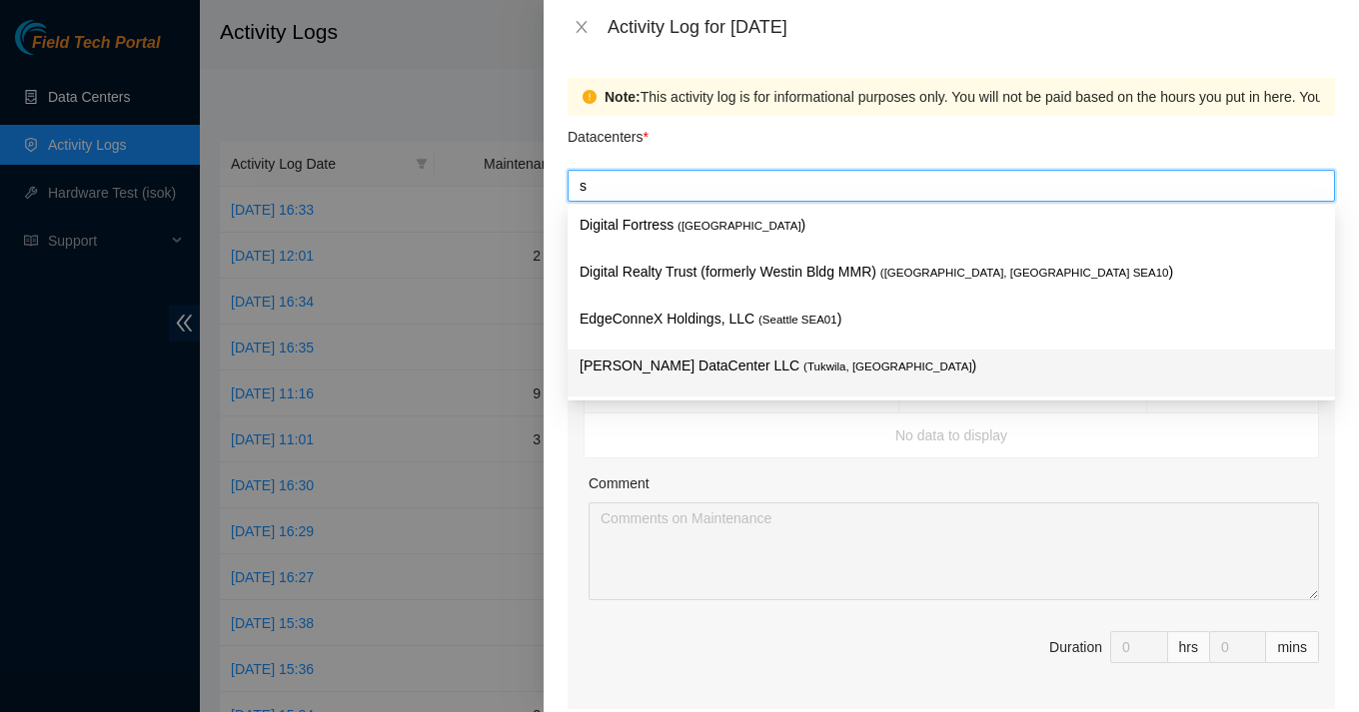
click at [651, 369] on p "[PERSON_NAME] DataCenter LLC ( [GEOGRAPHIC_DATA], [GEOGRAPHIC_DATA] )" at bounding box center [950, 366] width 743 height 23
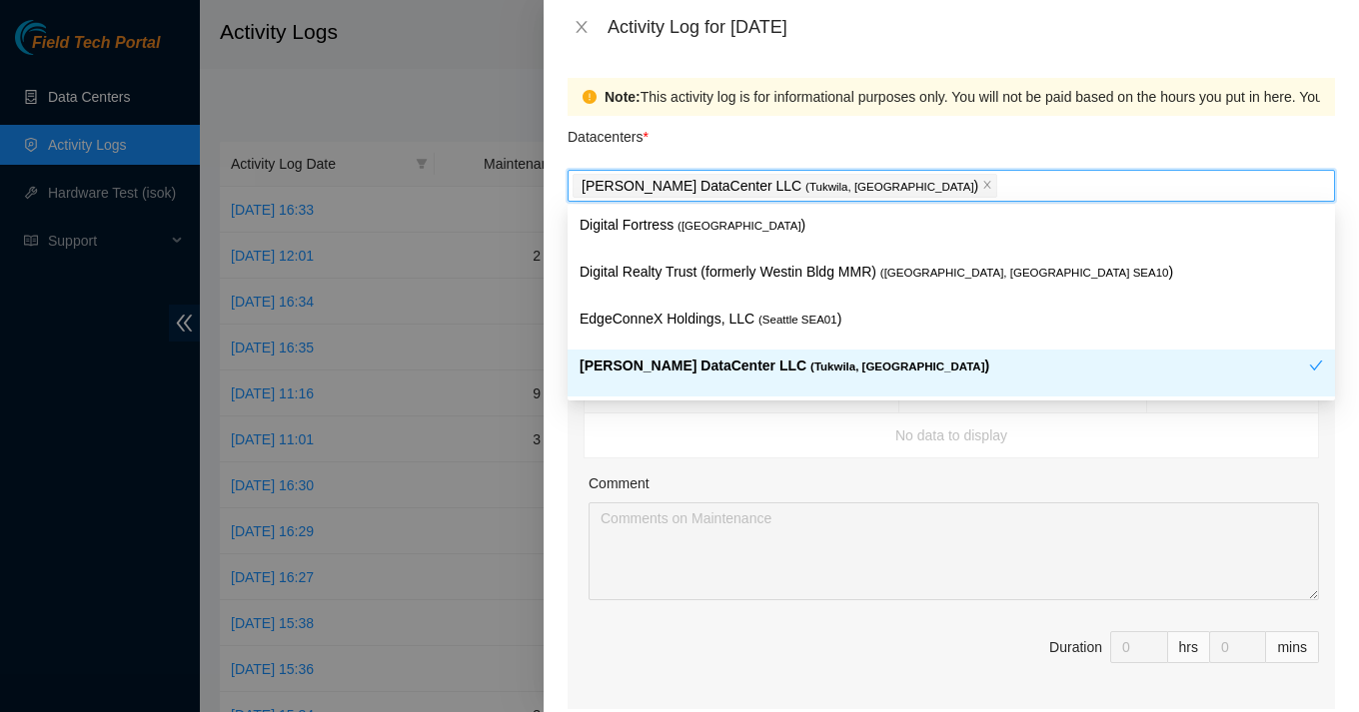
click at [739, 417] on td "No data to display" at bounding box center [951, 436] width 734 height 45
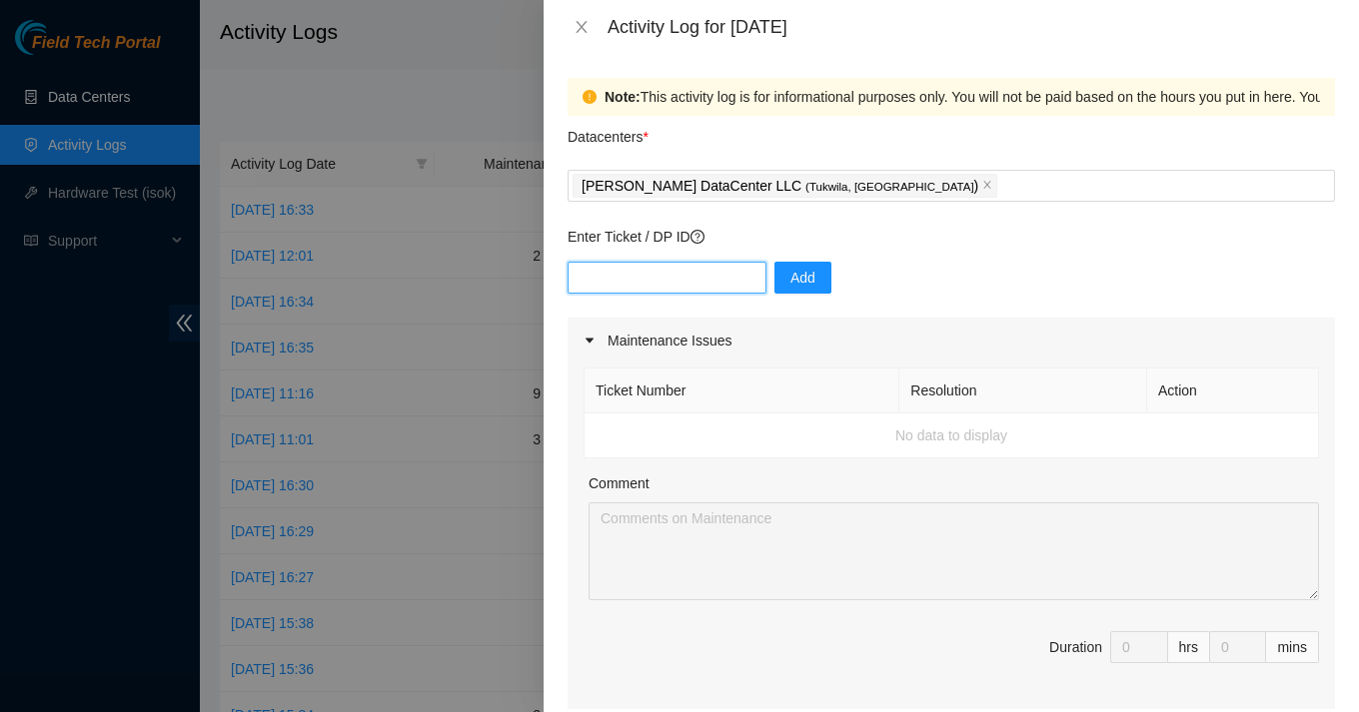
click at [636, 276] on input "text" at bounding box center [666, 278] width 199 height 32
paste input "B-W-13W4O14"
type input "B-W-13W4O14"
click at [790, 285] on span "Add" at bounding box center [802, 278] width 25 height 22
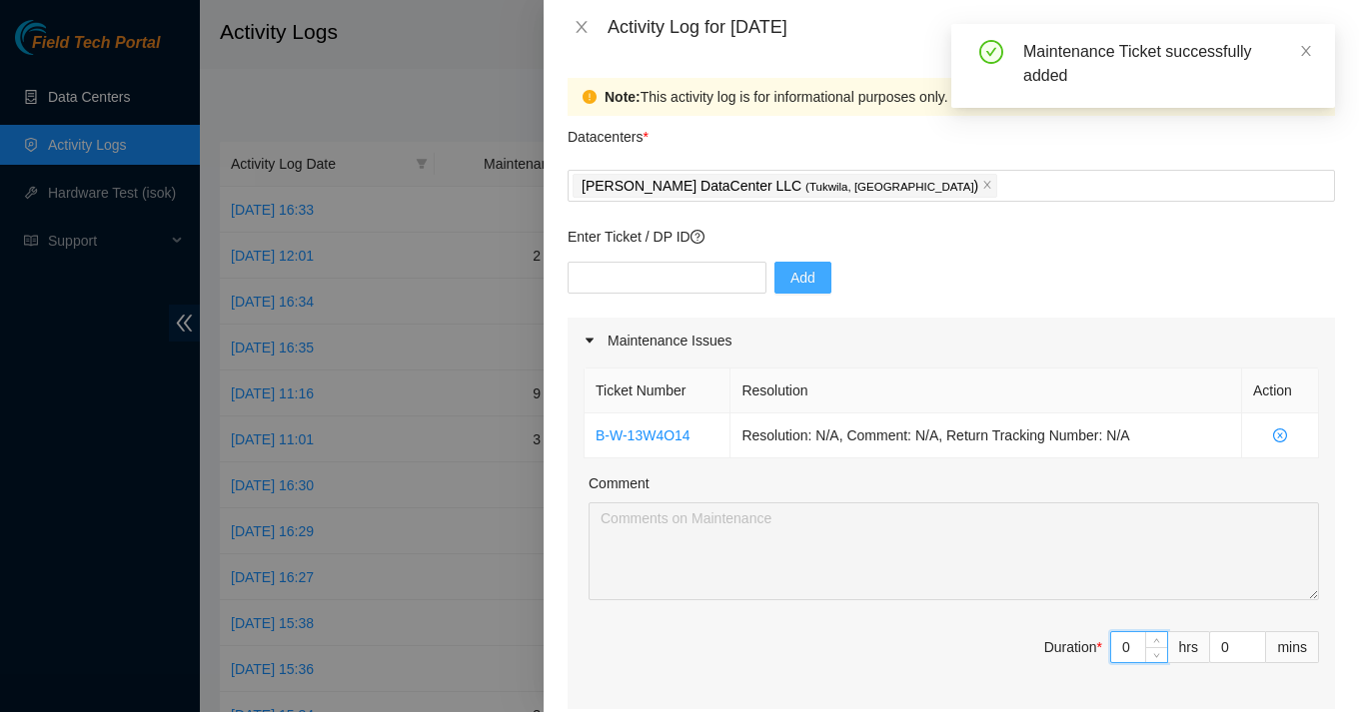
drag, startPoint x: 1139, startPoint y: 651, endPoint x: 1083, endPoint y: 651, distance: 55.9
click at [1083, 651] on span "Duration * 0 hrs 0 mins" at bounding box center [950, 659] width 735 height 56
type input "9"
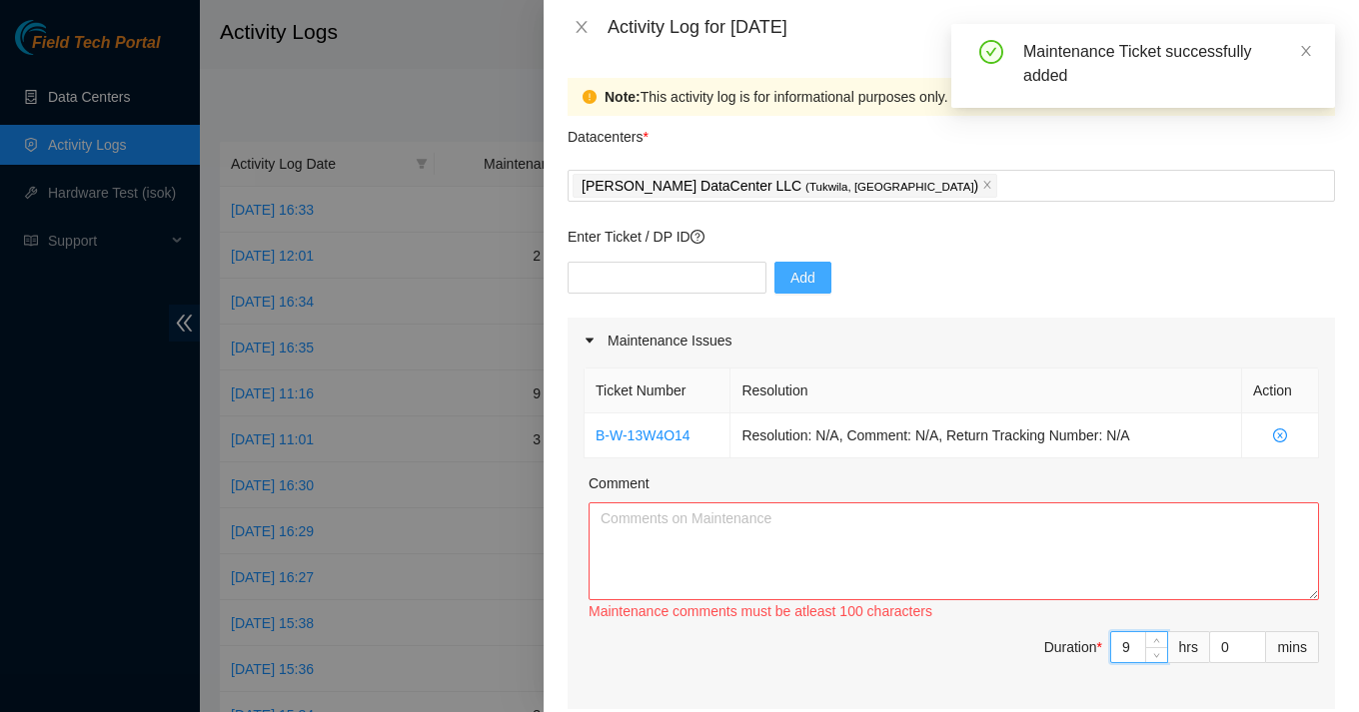
type input "9"
click at [832, 532] on textarea "Comment" at bounding box center [953, 552] width 730 height 98
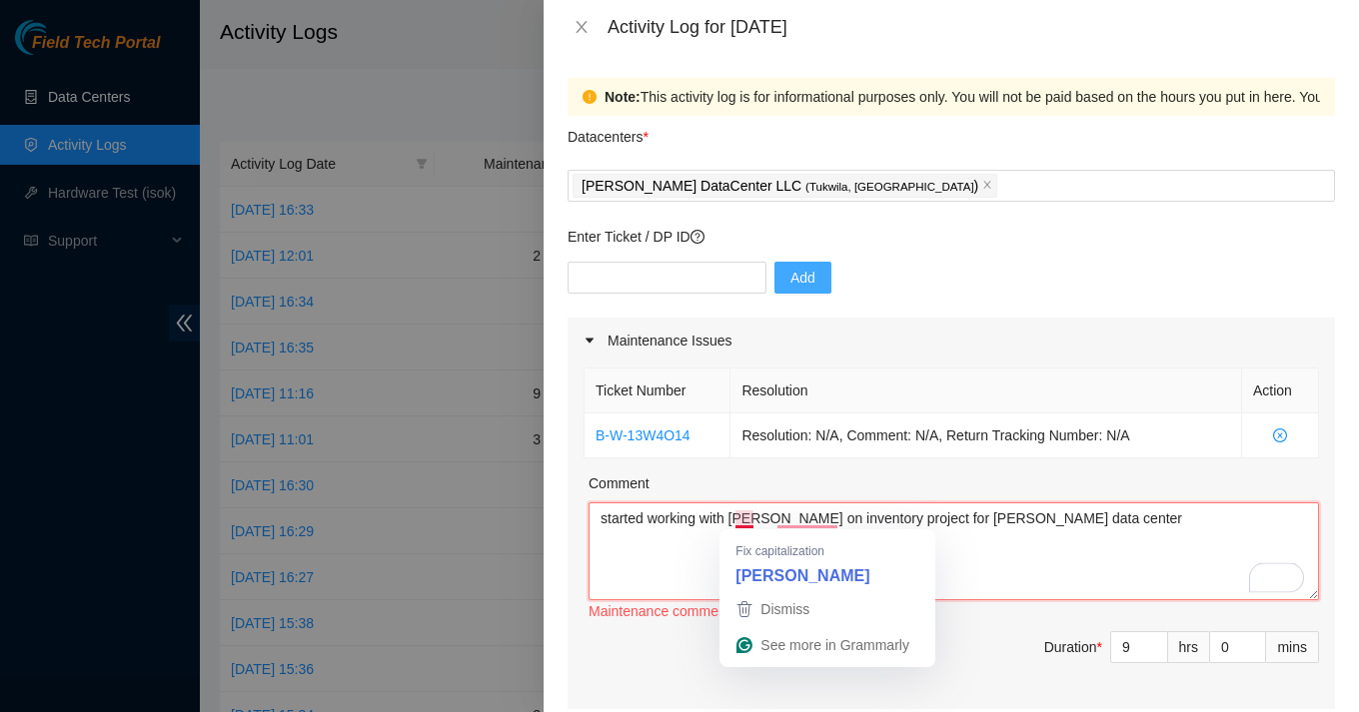
click at [742, 520] on textarea "started working with [PERSON_NAME] on inventory project for [PERSON_NAME] data …" at bounding box center [953, 552] width 730 height 98
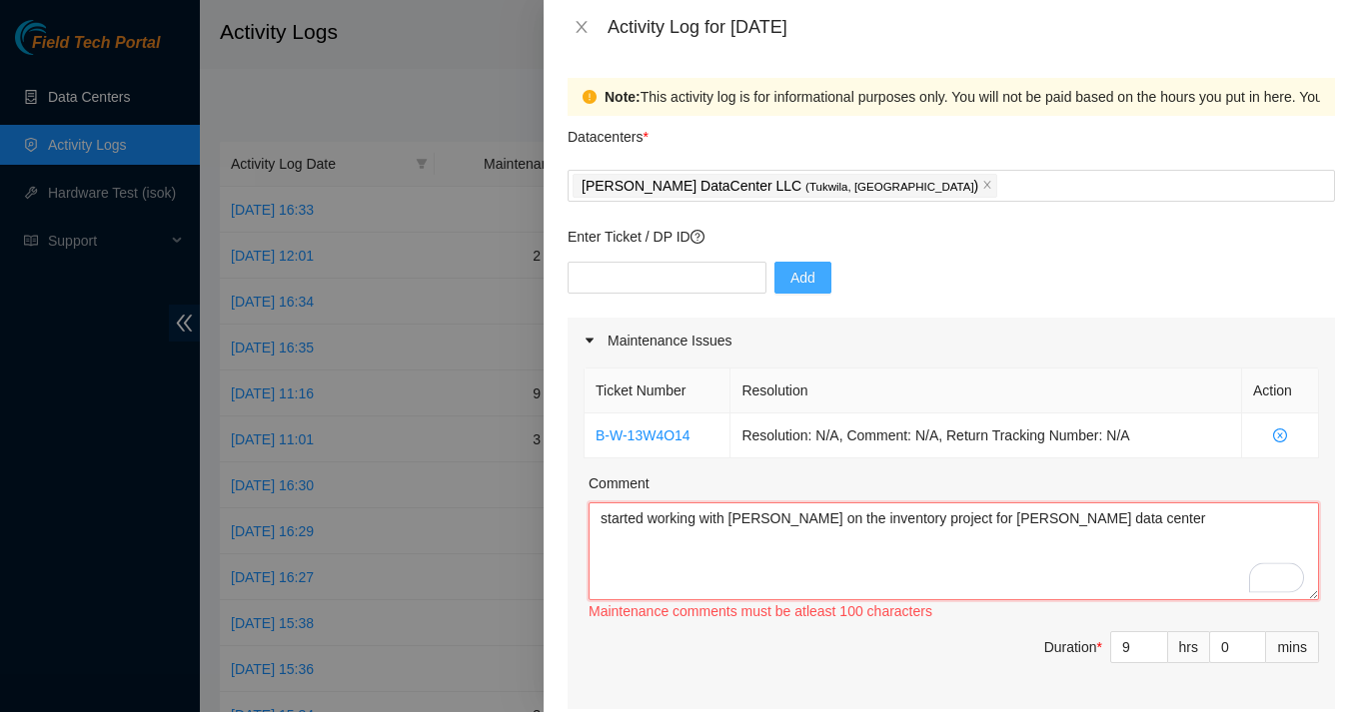
click at [1075, 524] on textarea "started working with [PERSON_NAME] on the inventory project for [PERSON_NAME] d…" at bounding box center [953, 552] width 730 height 98
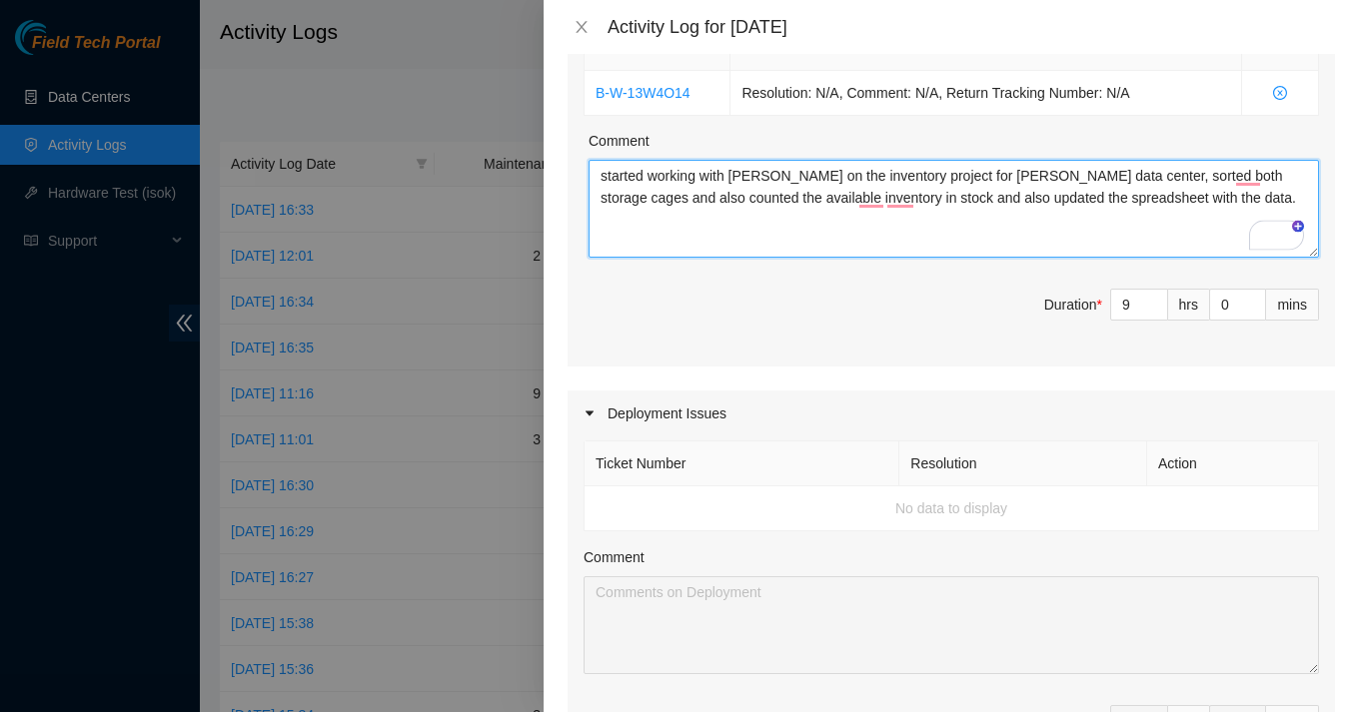
scroll to position [370, 0]
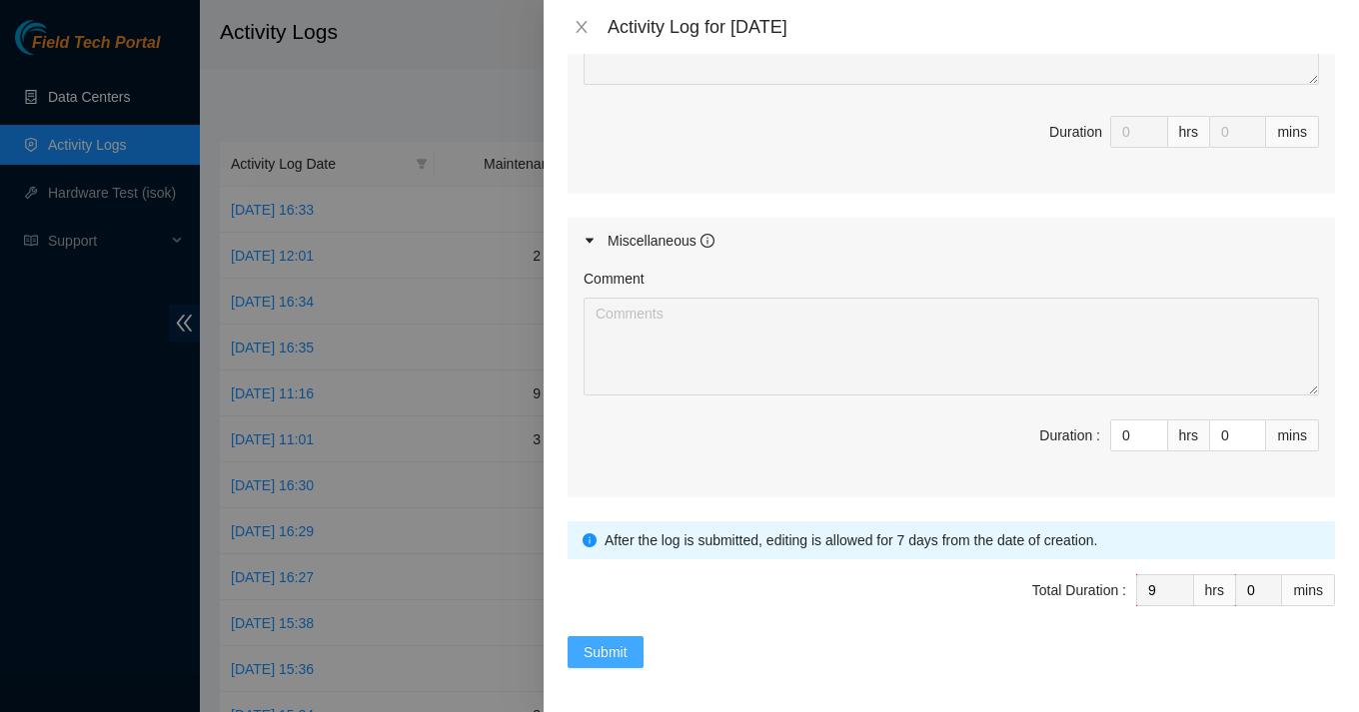
type textarea "started working with [PERSON_NAME] on the inventory project for [PERSON_NAME] d…"
click at [605, 654] on span "Submit" at bounding box center [605, 652] width 44 height 22
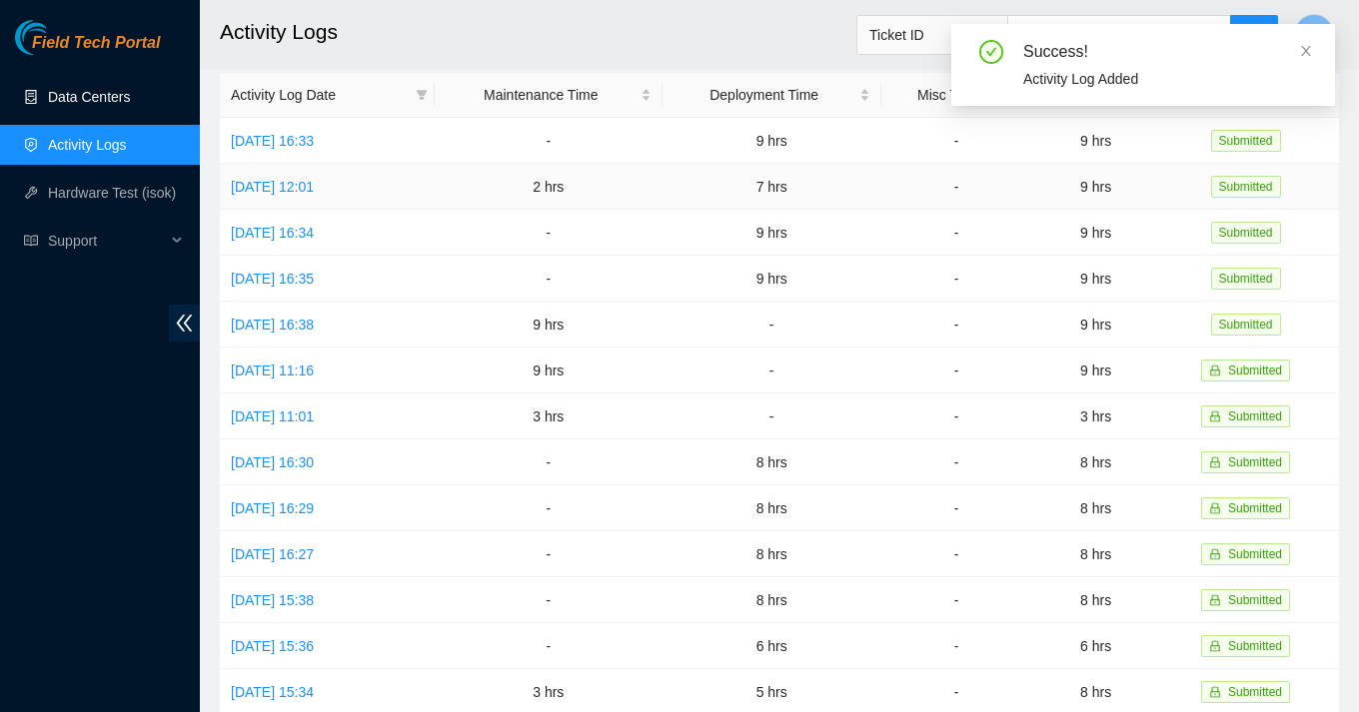
scroll to position [0, 0]
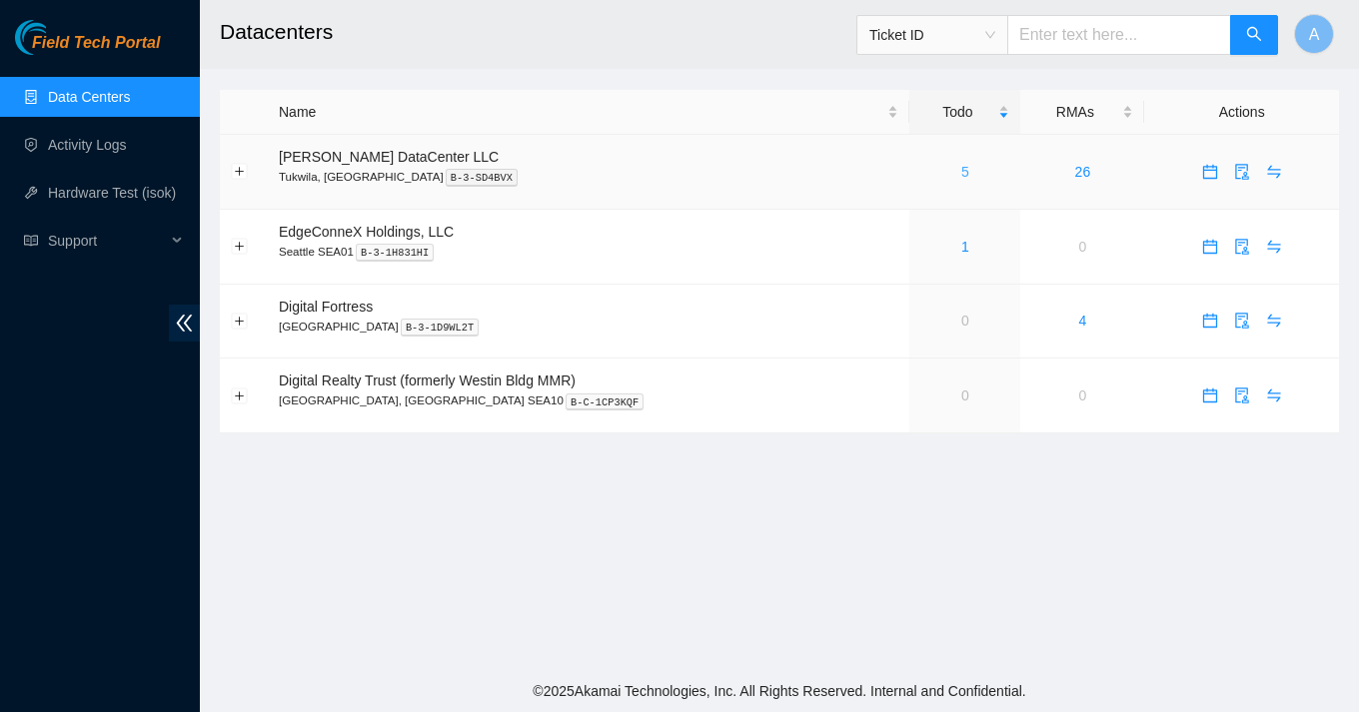
click at [961, 174] on link "5" at bounding box center [965, 172] width 8 height 16
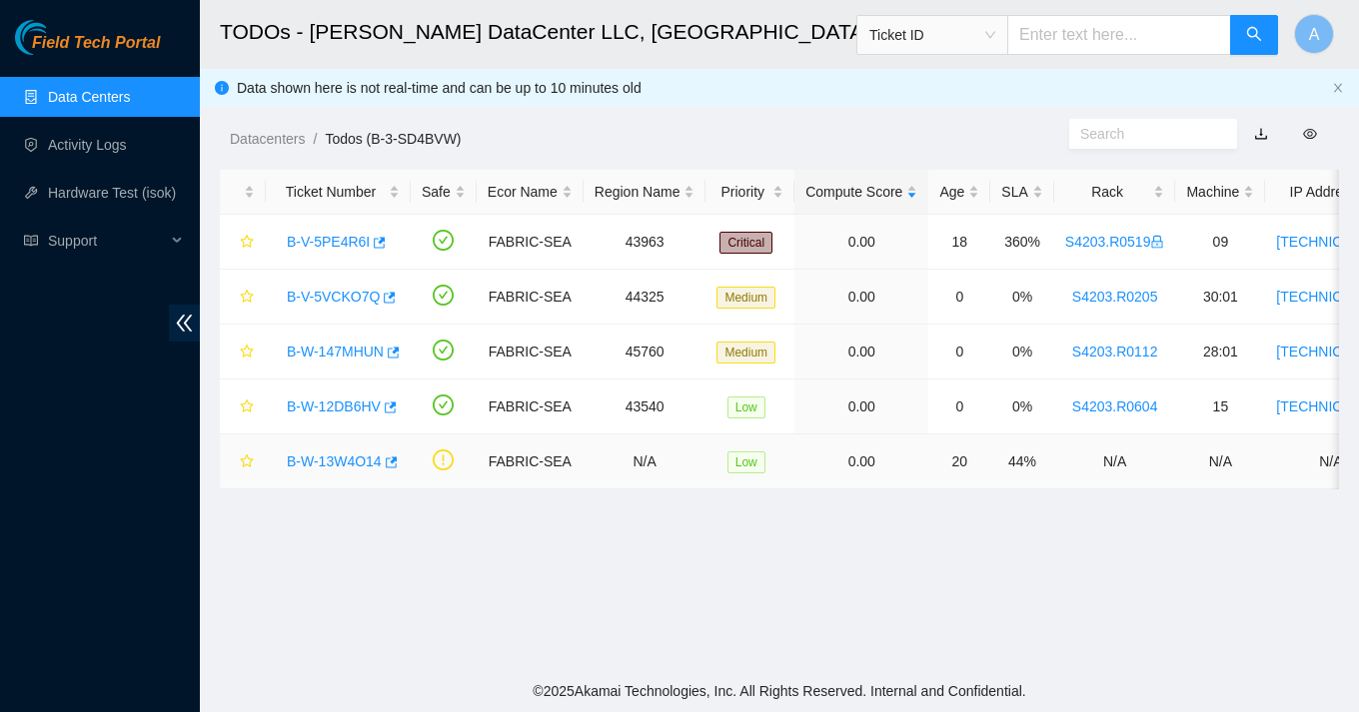
click at [366, 458] on link "B-W-13W4O14" at bounding box center [334, 462] width 95 height 16
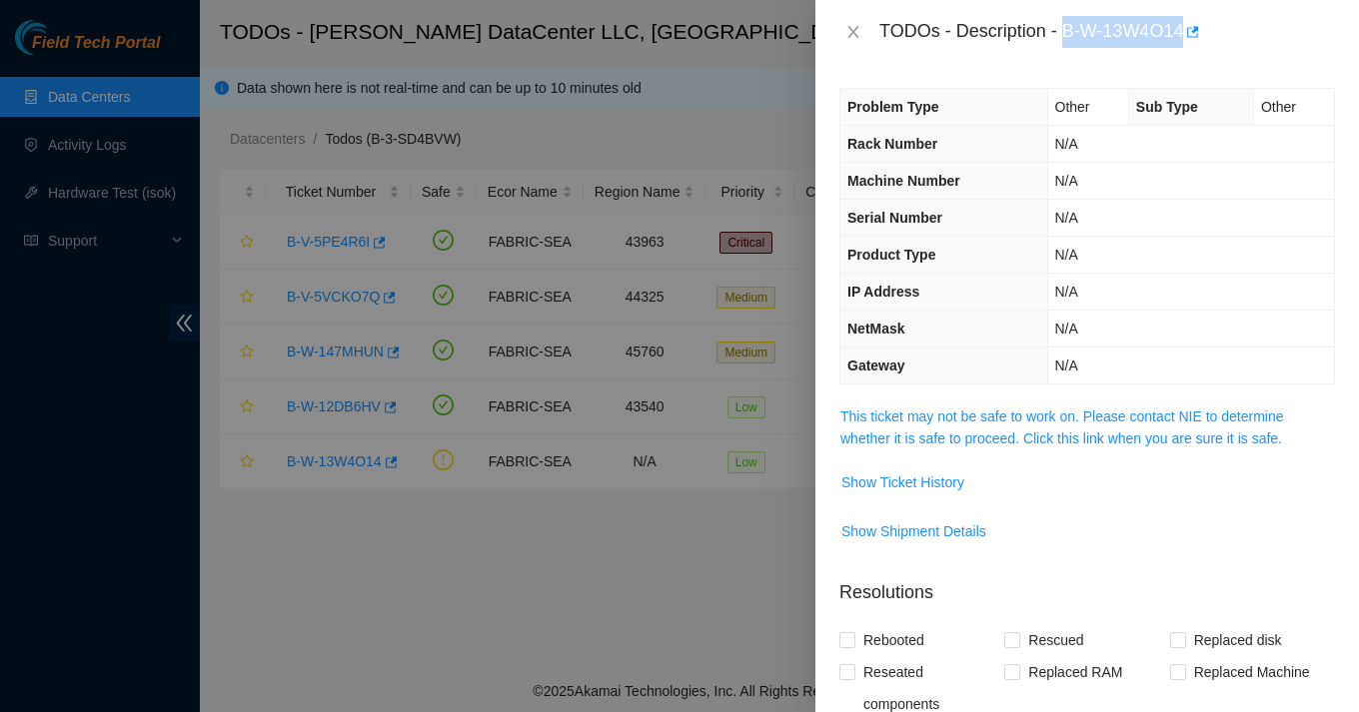
drag, startPoint x: 1066, startPoint y: 31, endPoint x: 1192, endPoint y: 38, distance: 126.1
click at [1192, 38] on div "TODOs - Description - B-W-13W4O14" at bounding box center [1107, 32] width 456 height 32
copy div "B-W-13W4O14"
